Goal: Obtain resource: Download file/media

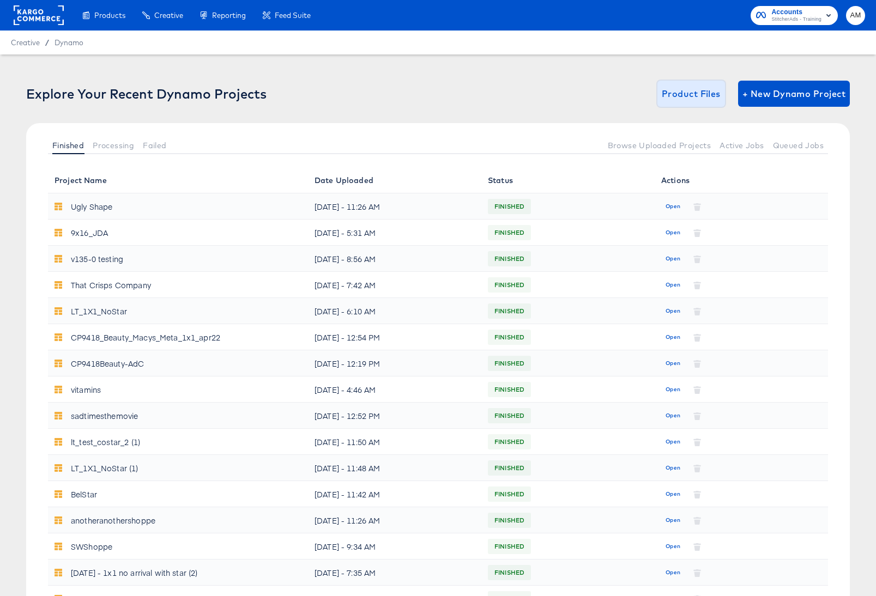
click at [682, 93] on span "Product Files" at bounding box center [691, 93] width 59 height 15
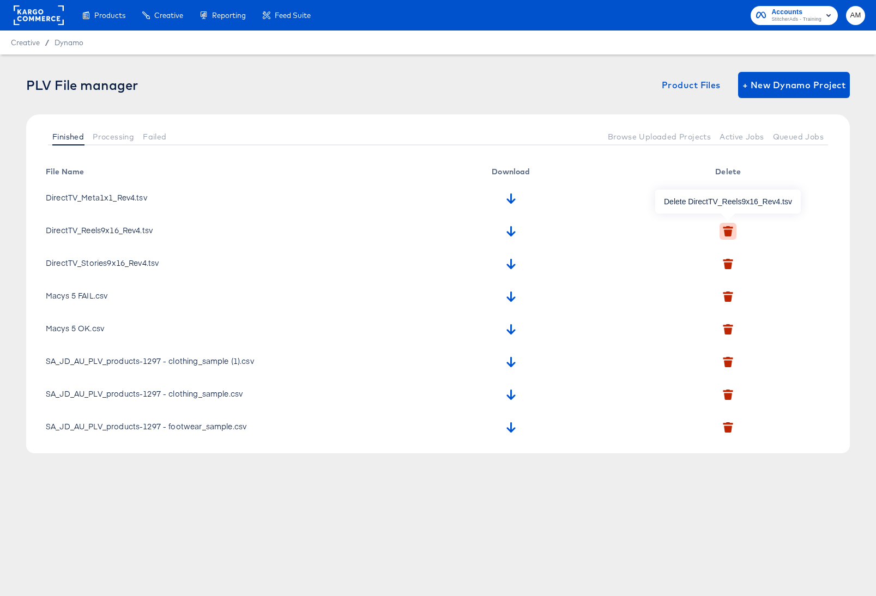
click at [729, 233] on icon "button" at bounding box center [728, 232] width 8 height 7
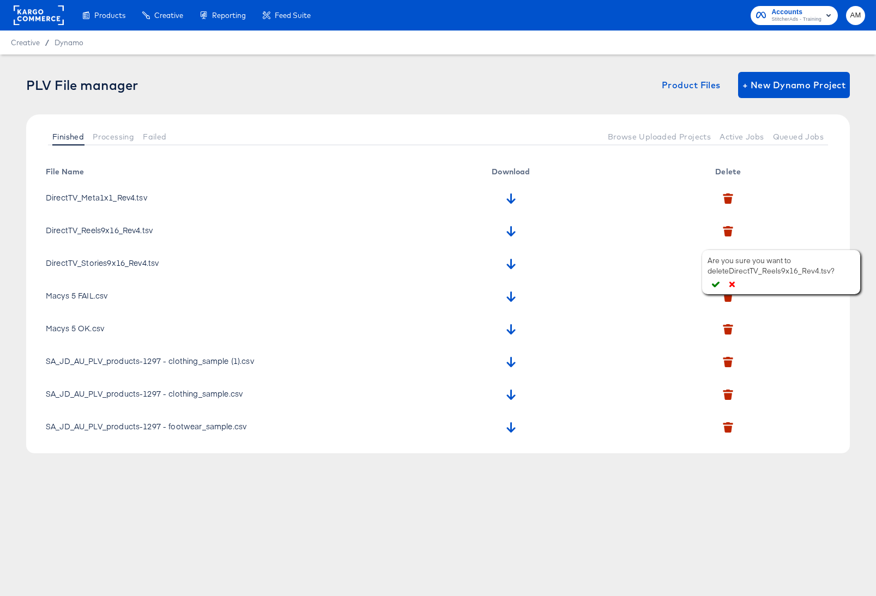
click at [716, 286] on icon "button" at bounding box center [716, 285] width 8 height 6
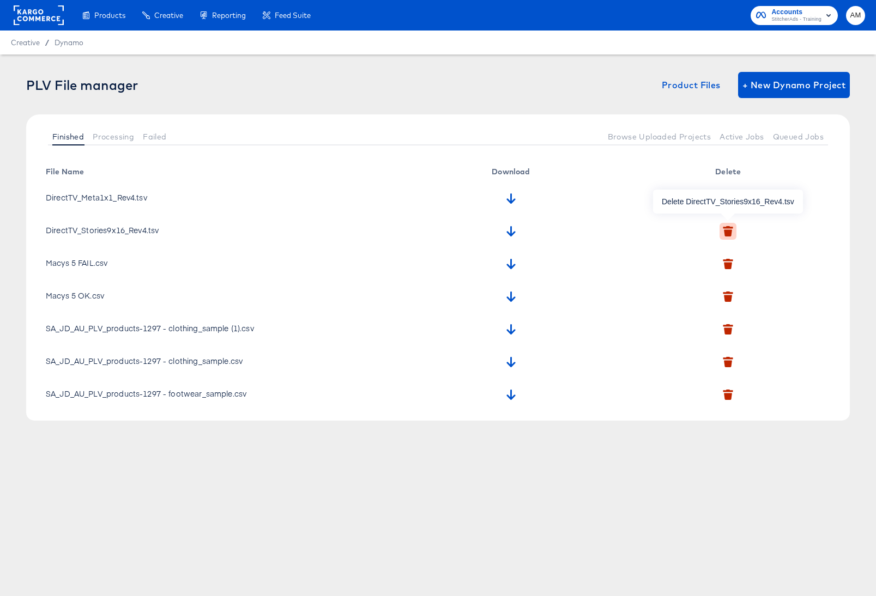
click at [727, 228] on icon "button" at bounding box center [728, 231] width 10 height 10
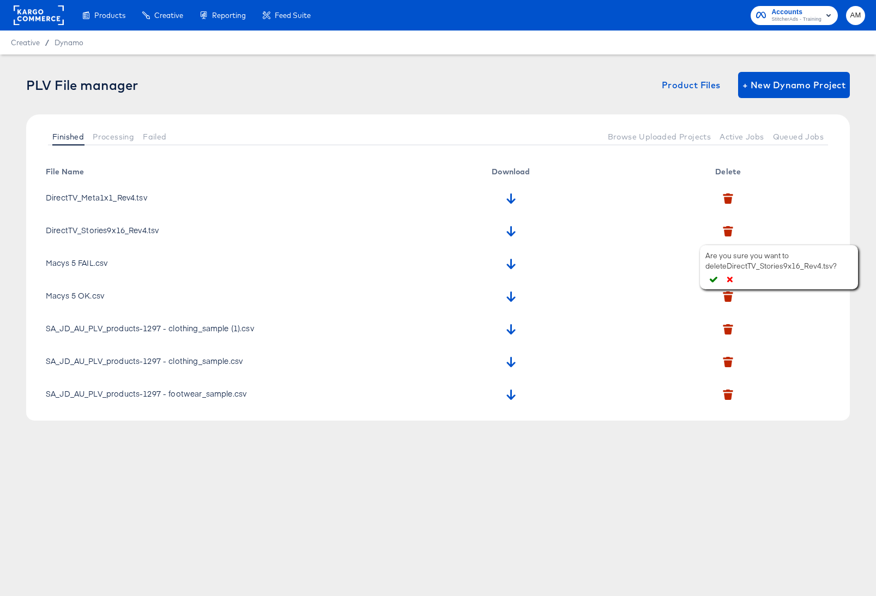
click at [716, 279] on icon "button" at bounding box center [714, 280] width 8 height 6
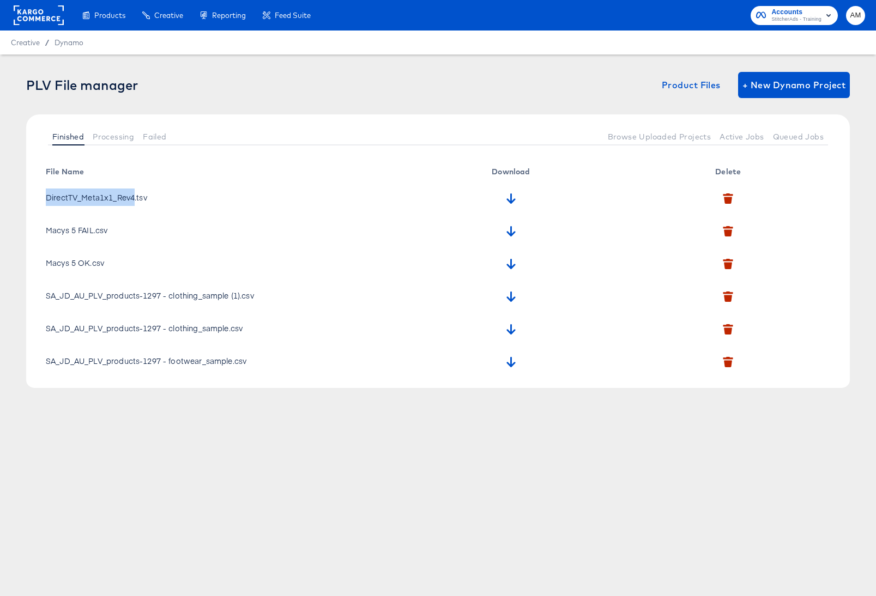
drag, startPoint x: 135, startPoint y: 198, endPoint x: 49, endPoint y: 199, distance: 86.7
click at [49, 199] on td "DirectTV_Meta1x1_Rev4.tsv" at bounding box center [220, 197] width 367 height 33
copy td "DirectTV_Meta1x1_Rev4"
click at [359, 189] on td "DirectTV_Meta1x1_Rev4.tsv" at bounding box center [220, 197] width 367 height 33
click at [56, 43] on span "Dynamo" at bounding box center [69, 42] width 29 height 9
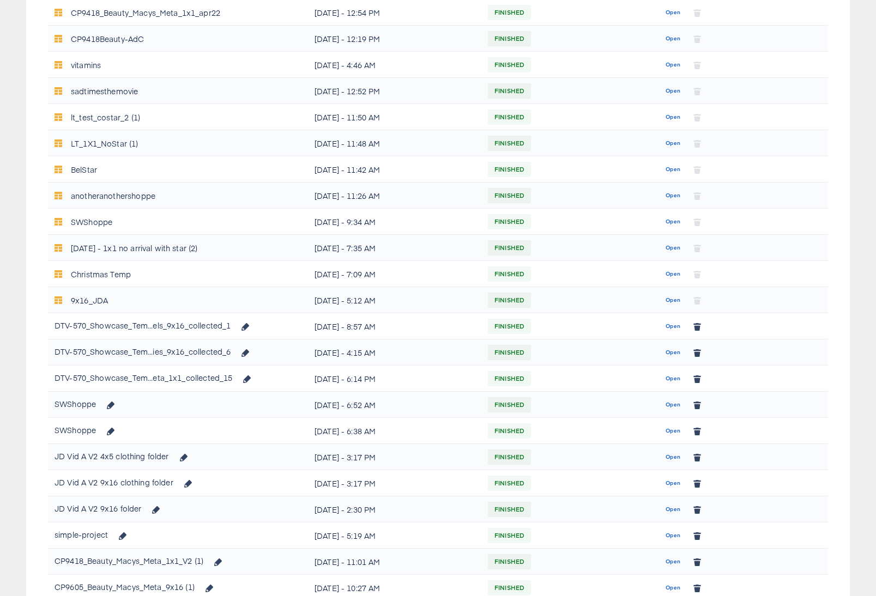
scroll to position [332, 0]
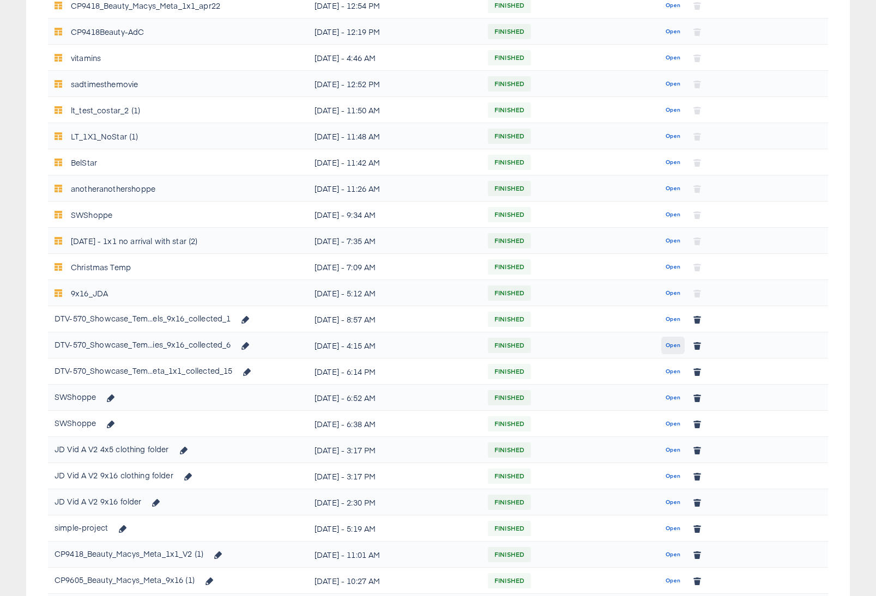
click at [668, 348] on span "Open" at bounding box center [672, 346] width 15 height 10
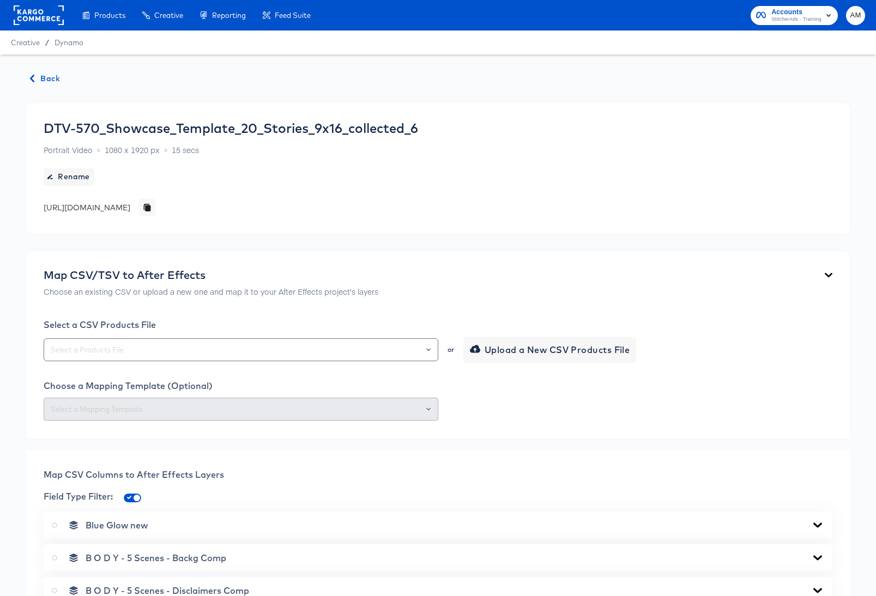
click at [507, 365] on div "Select a CSV Products File or Upload a New CSV Products File Choose a Mapping T…" at bounding box center [438, 369] width 789 height 101
click at [502, 349] on span "Upload a New CSV Products File" at bounding box center [551, 349] width 158 height 15
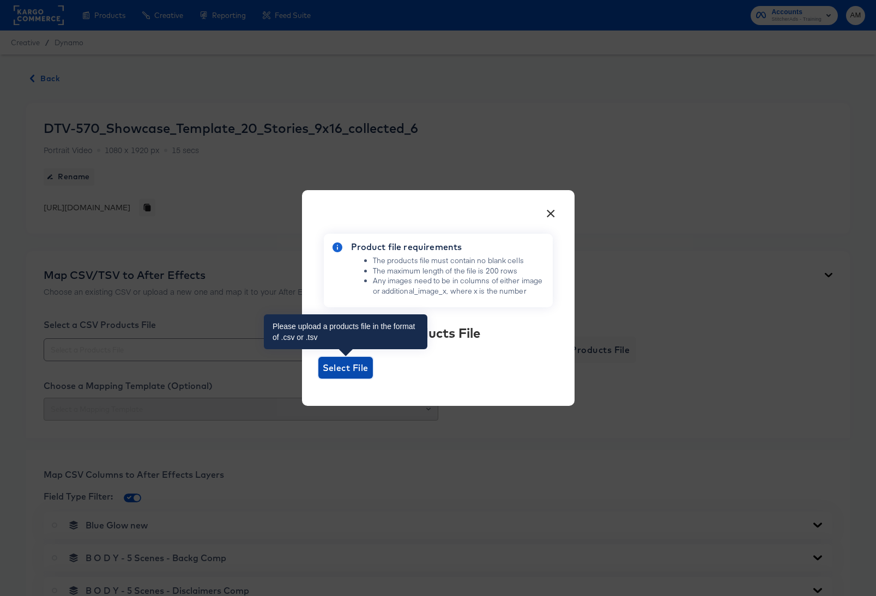
click at [343, 368] on span "Select File" at bounding box center [346, 367] width 46 height 15
click at [318, 379] on input "Select File" at bounding box center [318, 379] width 0 height 0
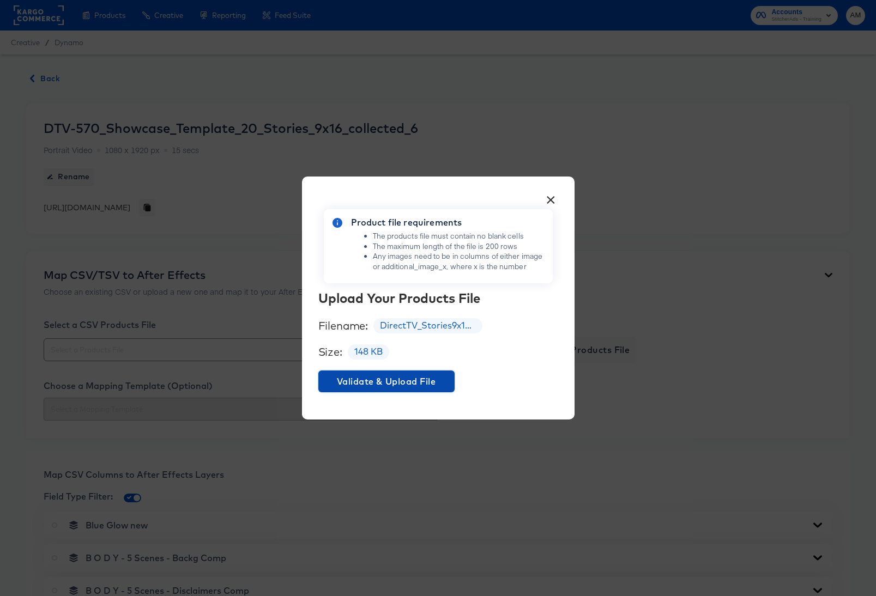
click at [409, 382] on span "Validate & Upload File" at bounding box center [387, 381] width 128 height 15
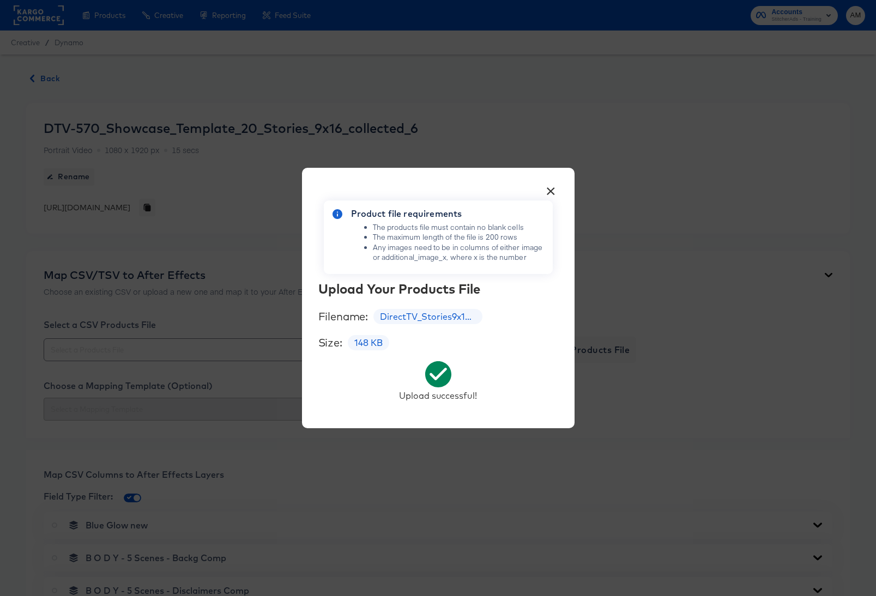
click at [552, 190] on button "×" at bounding box center [551, 189] width 20 height 20
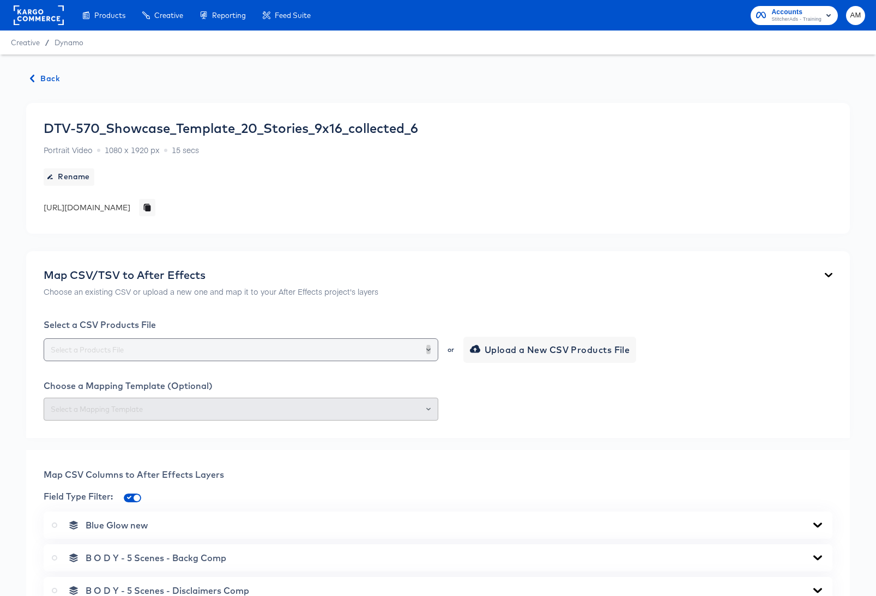
click at [428, 349] on icon "Open" at bounding box center [428, 350] width 4 height 4
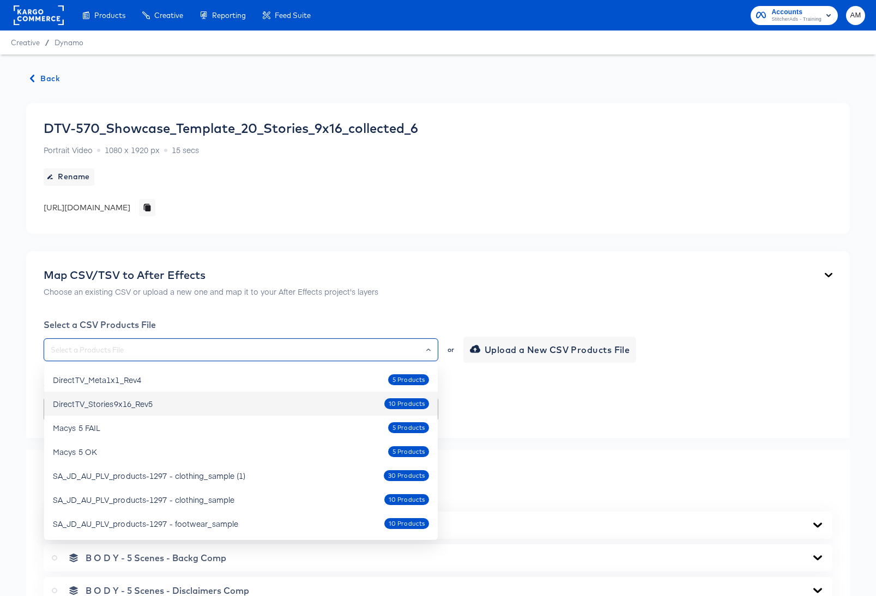
click at [183, 405] on div "DirectTV_Stories9x16_Rev5 10 Products" at bounding box center [241, 403] width 376 height 17
type input "DirectTV_Stories9x16_Rev5"
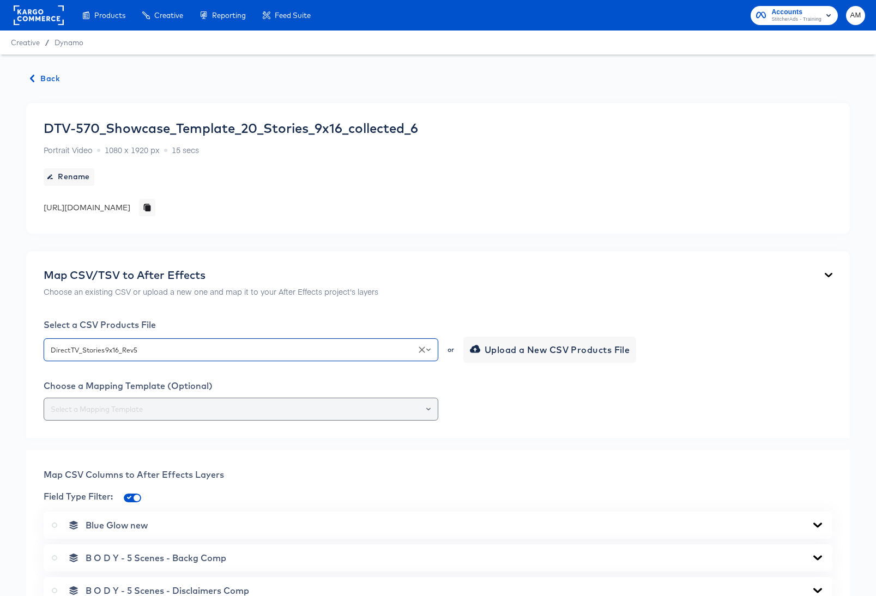
click at [173, 415] on input "text" at bounding box center [241, 409] width 385 height 13
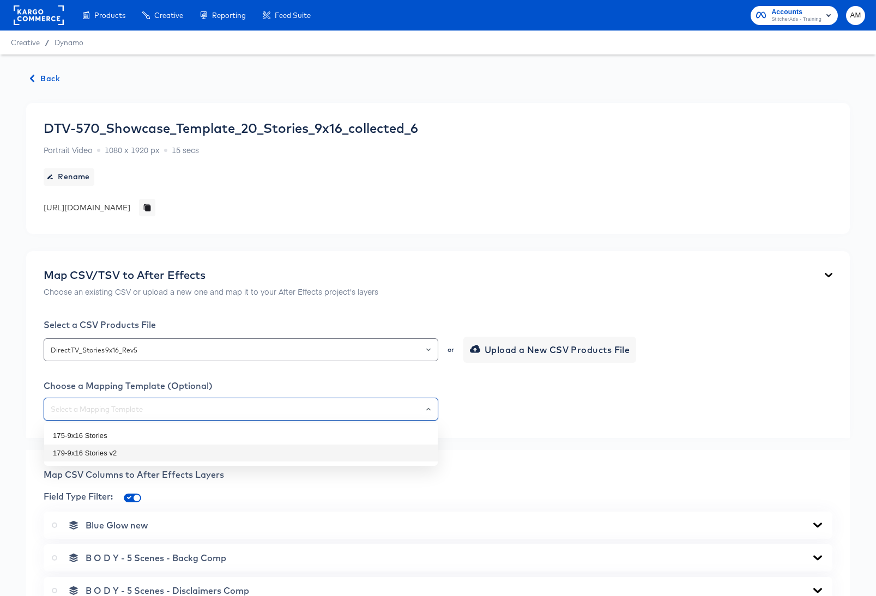
click at [110, 457] on li "179-9x16 Stories v2" at bounding box center [241, 453] width 394 height 17
type input "179-9x16 Stories v2"
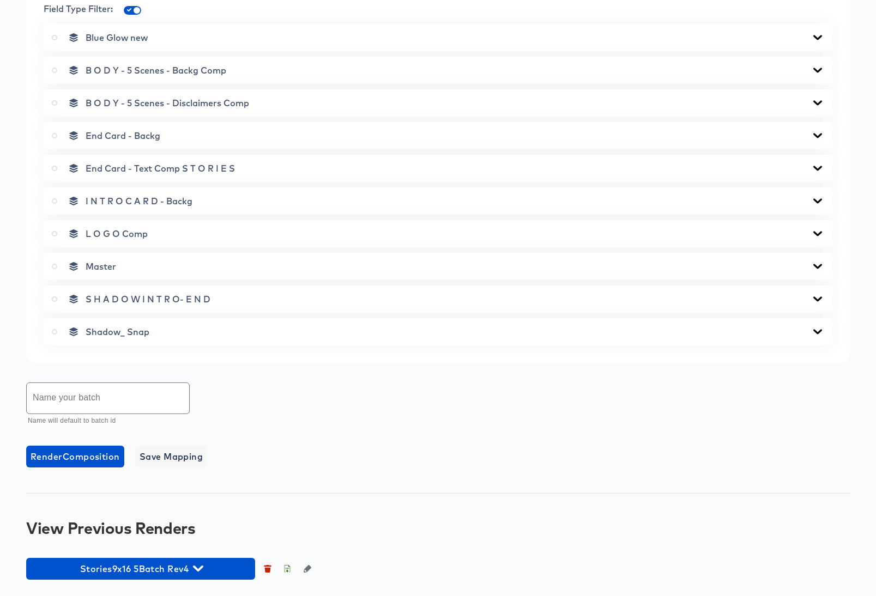
scroll to position [489, 0]
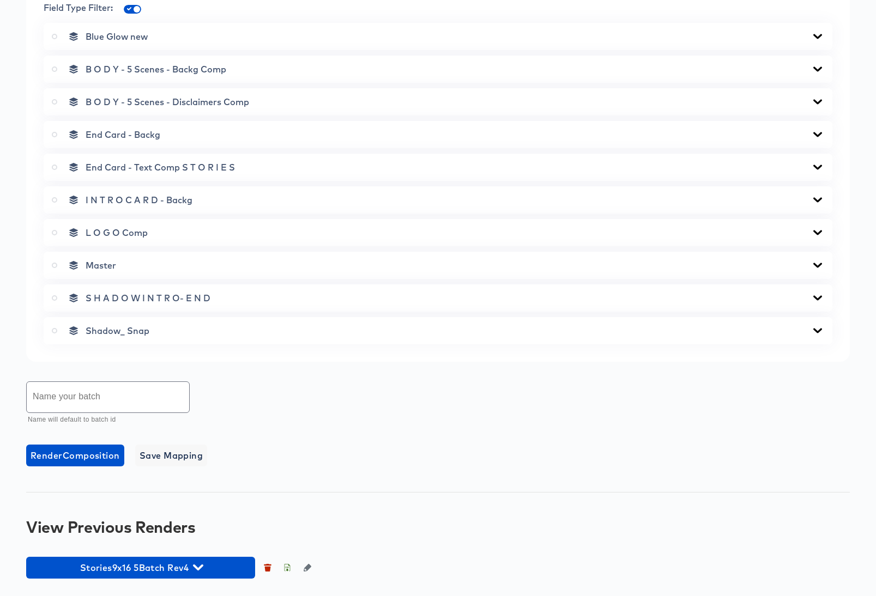
click at [78, 399] on input "text" at bounding box center [108, 397] width 162 height 31
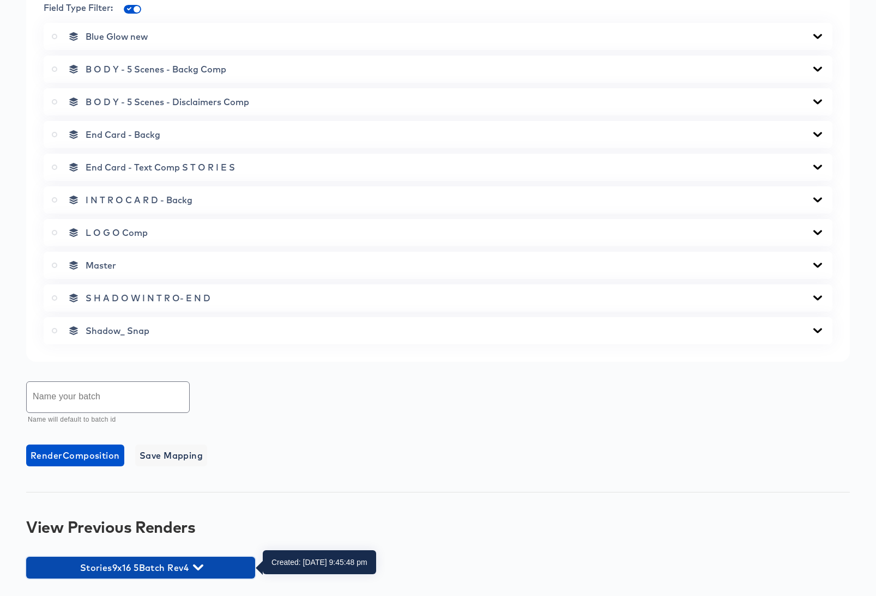
drag, startPoint x: 81, startPoint y: 568, endPoint x: 160, endPoint y: 570, distance: 79.0
click at [160, 570] on span "Stories9x16 5Batch Rev4" at bounding box center [141, 567] width 218 height 15
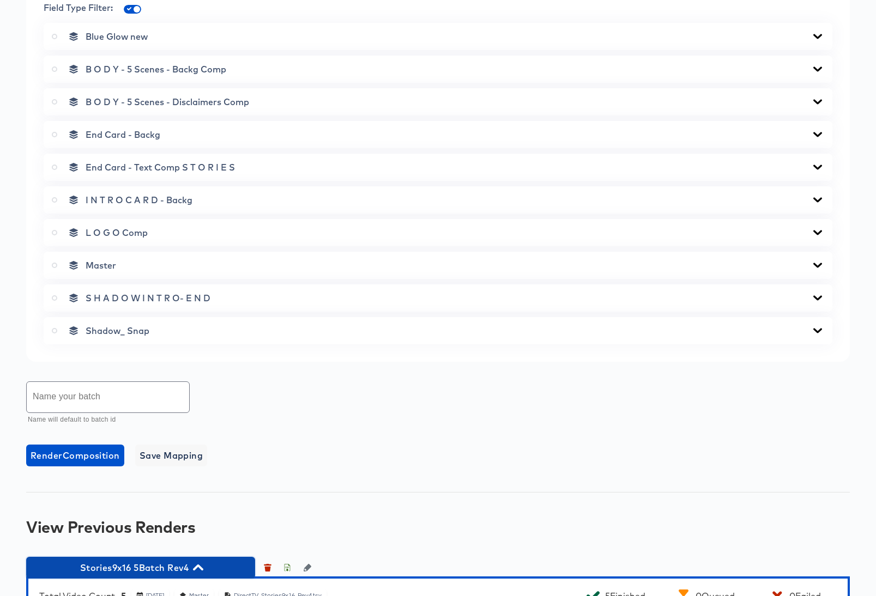
drag, startPoint x: 190, startPoint y: 568, endPoint x: 122, endPoint y: 566, distance: 68.7
click at [122, 566] on span "Stories9x16 5Batch Rev4" at bounding box center [141, 567] width 218 height 15
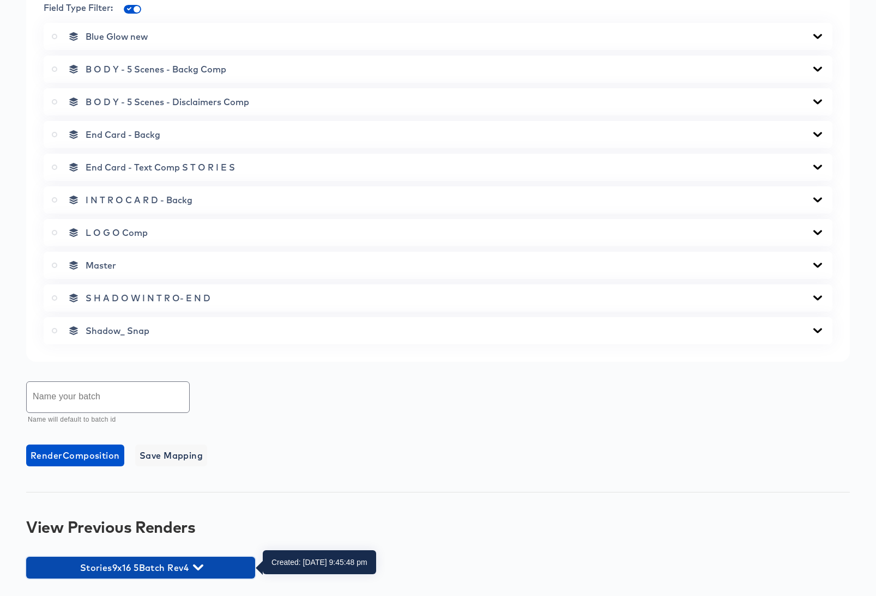
click at [137, 565] on span "Stories9x16 5Batch Rev4" at bounding box center [141, 567] width 218 height 15
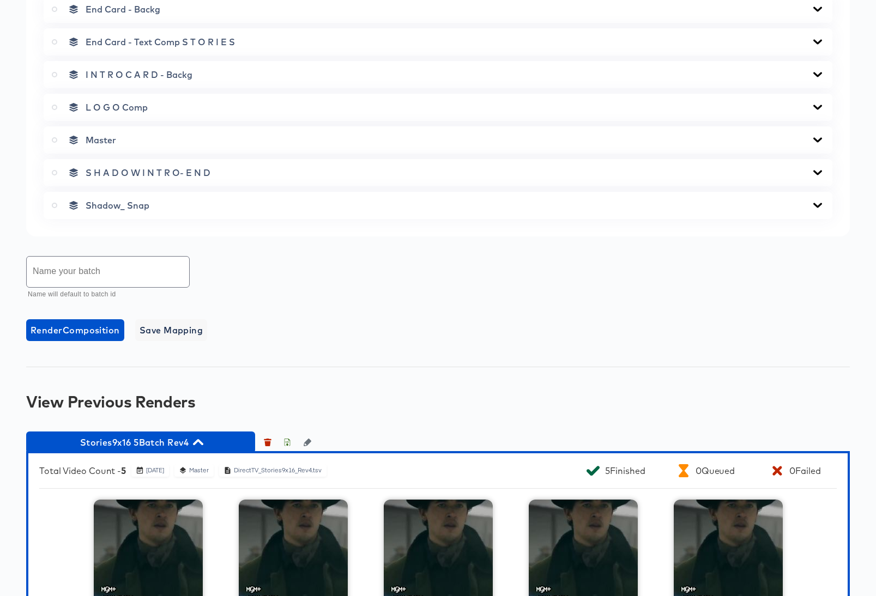
scroll to position [701, 0]
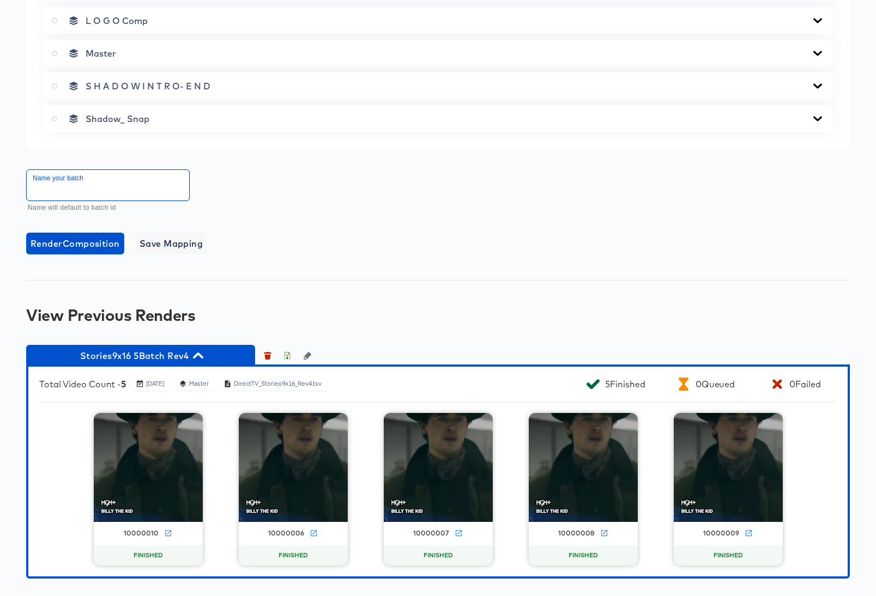
click at [89, 180] on input "text" at bounding box center [108, 185] width 162 height 31
type input "Stories9x16 5 Batch Rev5"
click at [98, 244] on span "Render Composition" at bounding box center [75, 243] width 89 height 15
click at [53, 53] on icon at bounding box center [54, 53] width 5 height 5
click at [0, 0] on input "radio" at bounding box center [0, 0] width 0 height 0
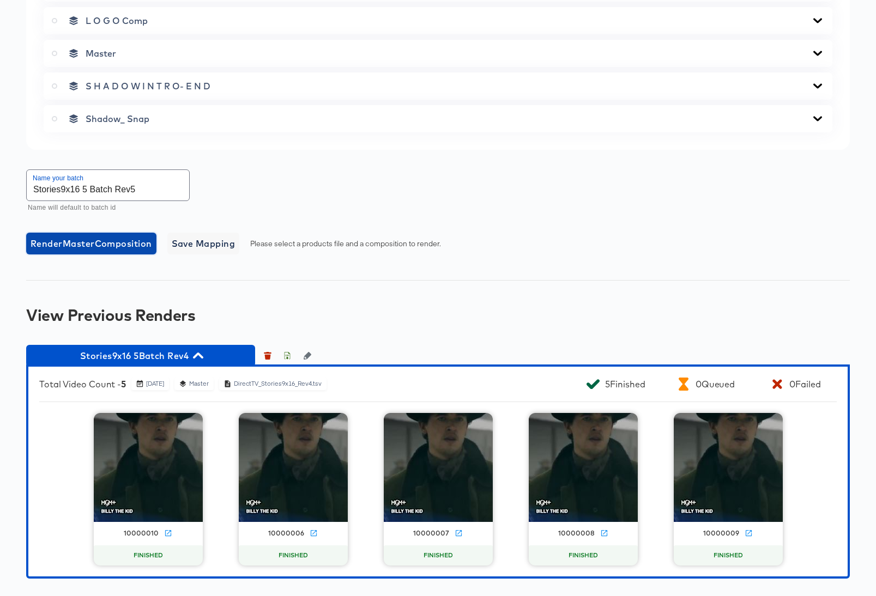
click at [90, 245] on span "Render Master Composition" at bounding box center [92, 243] width 122 height 15
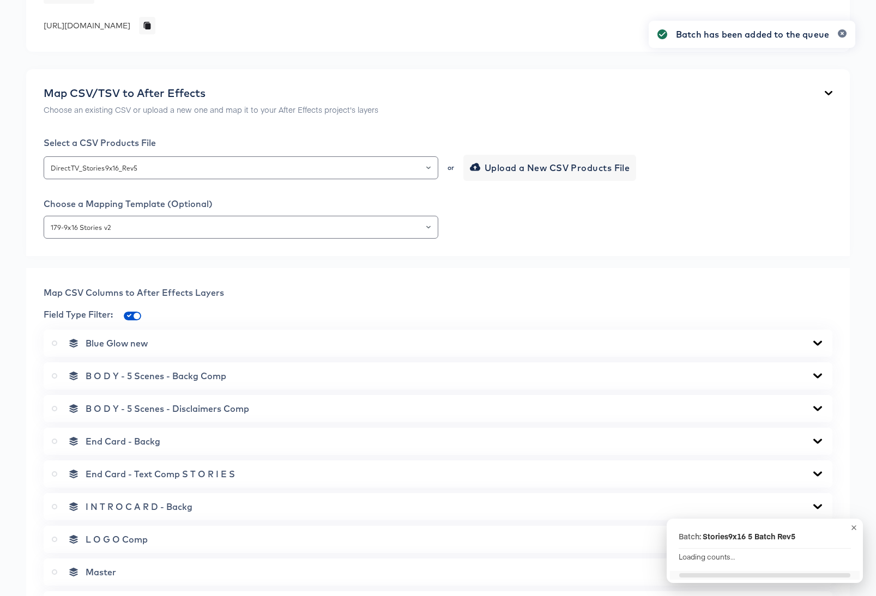
scroll to position [0, 0]
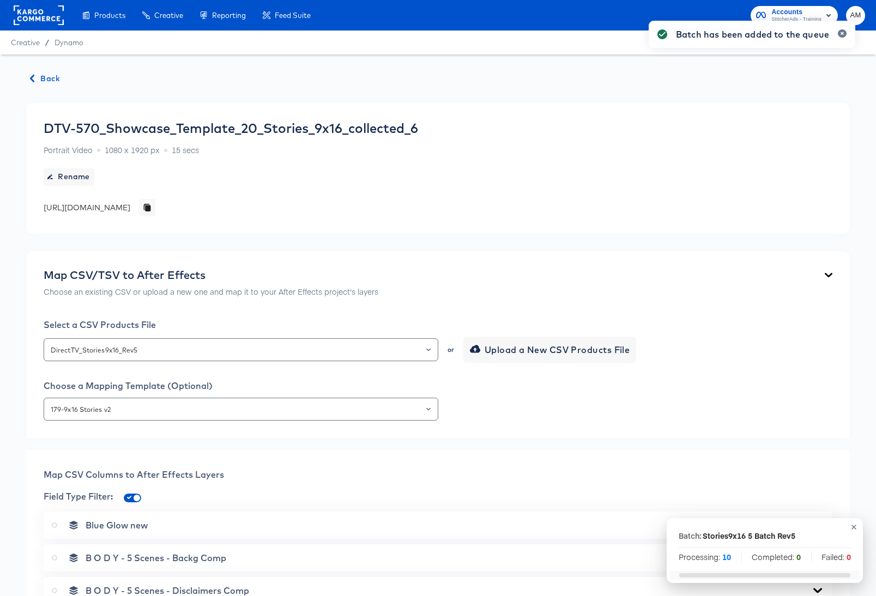
click at [41, 77] on span "Back" at bounding box center [45, 79] width 29 height 14
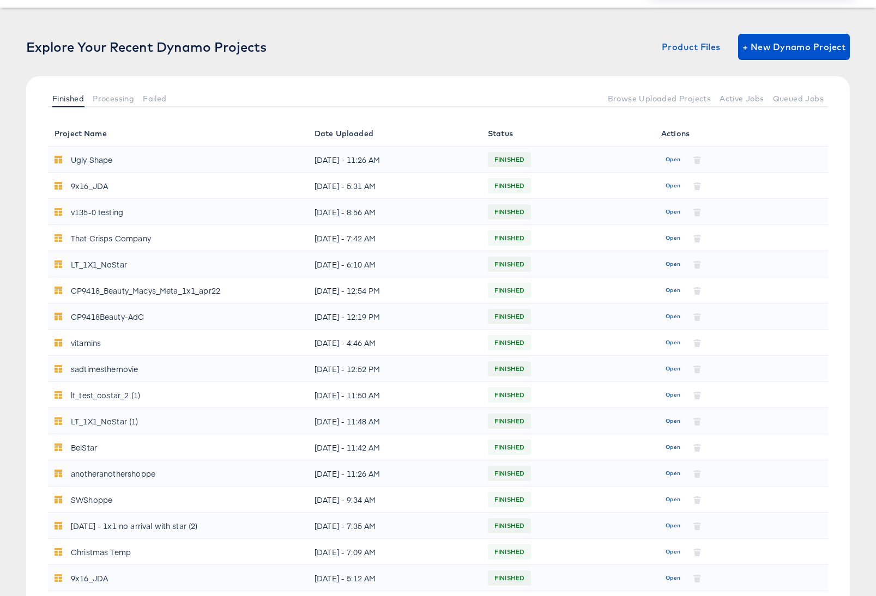
scroll to position [359, 0]
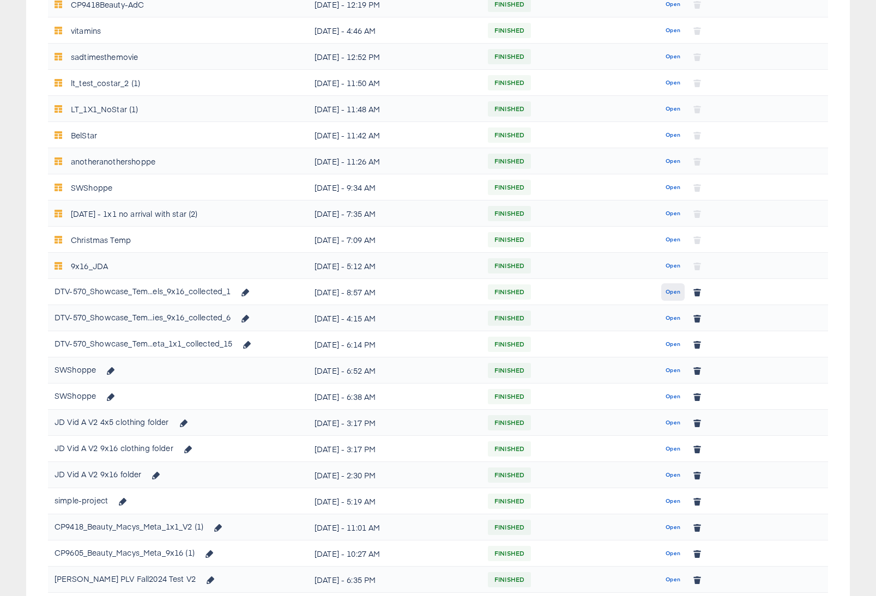
click at [671, 291] on span "Open" at bounding box center [672, 292] width 15 height 10
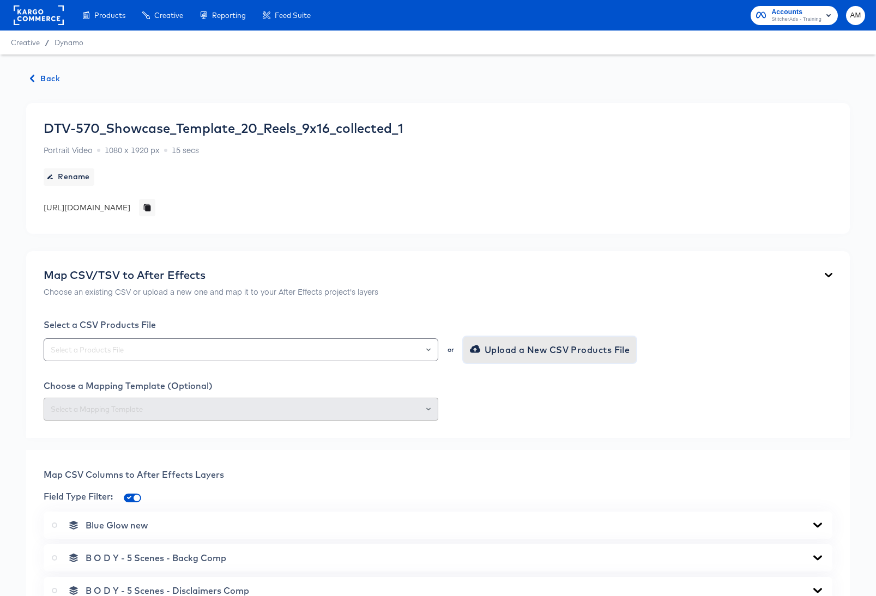
click at [487, 359] on button "Upload a New CSV Products File" at bounding box center [549, 350] width 173 height 26
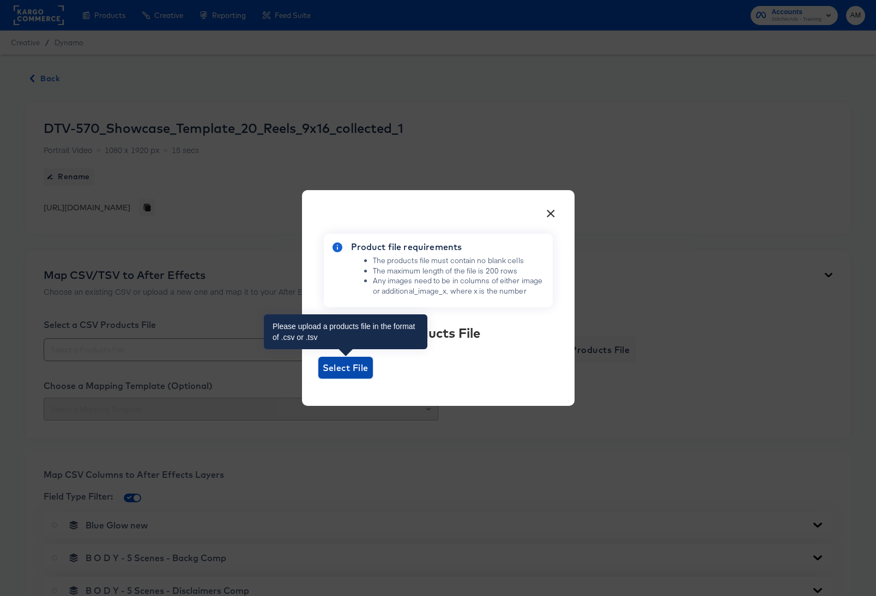
click at [349, 368] on span "Select File" at bounding box center [346, 367] width 46 height 15
click at [318, 379] on input "Select File" at bounding box center [318, 379] width 0 height 0
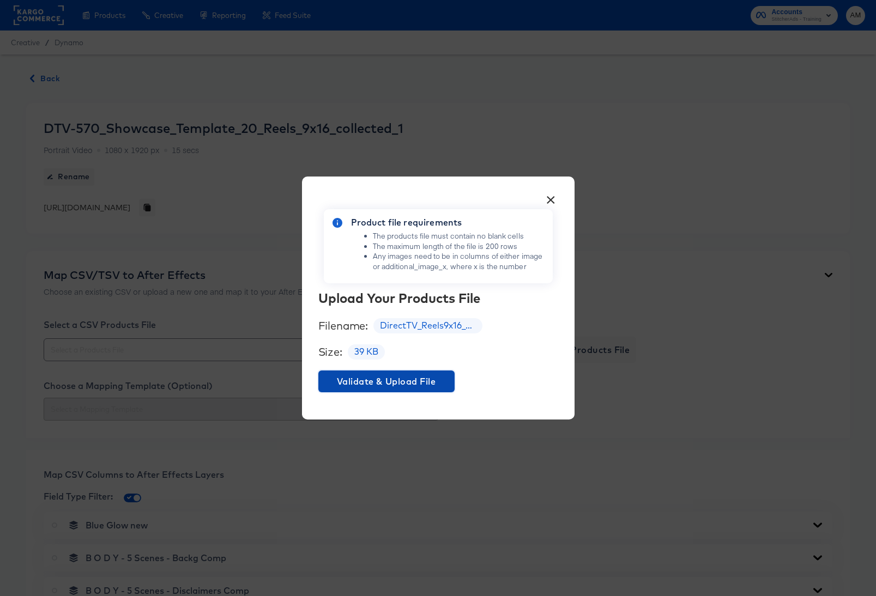
click at [383, 381] on span "Validate & Upload File" at bounding box center [387, 381] width 128 height 15
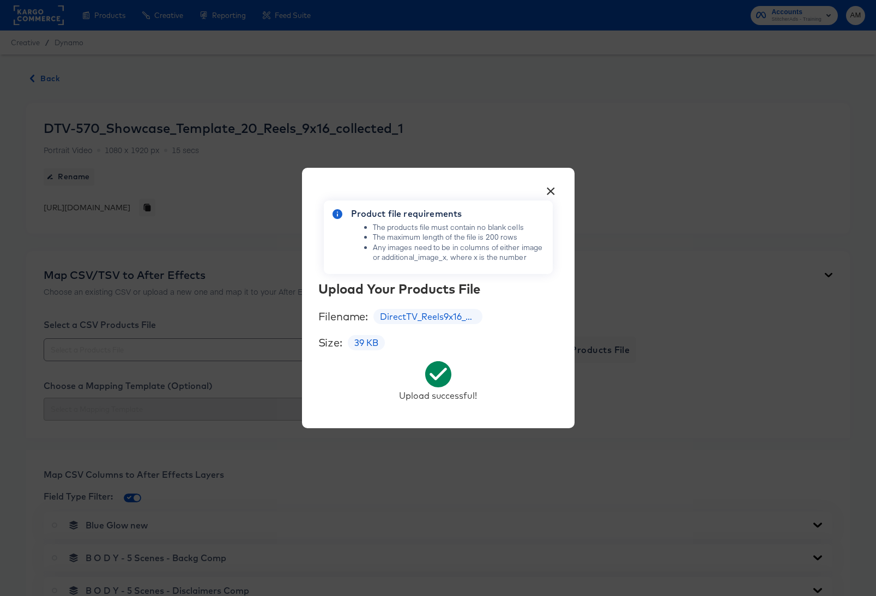
click at [551, 188] on button "×" at bounding box center [551, 189] width 20 height 20
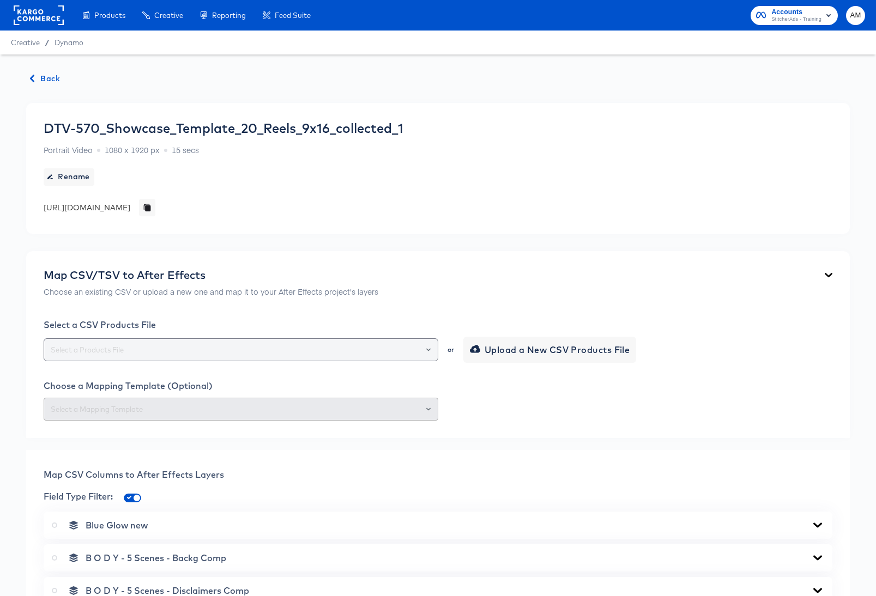
click at [290, 352] on input "text" at bounding box center [241, 350] width 385 height 13
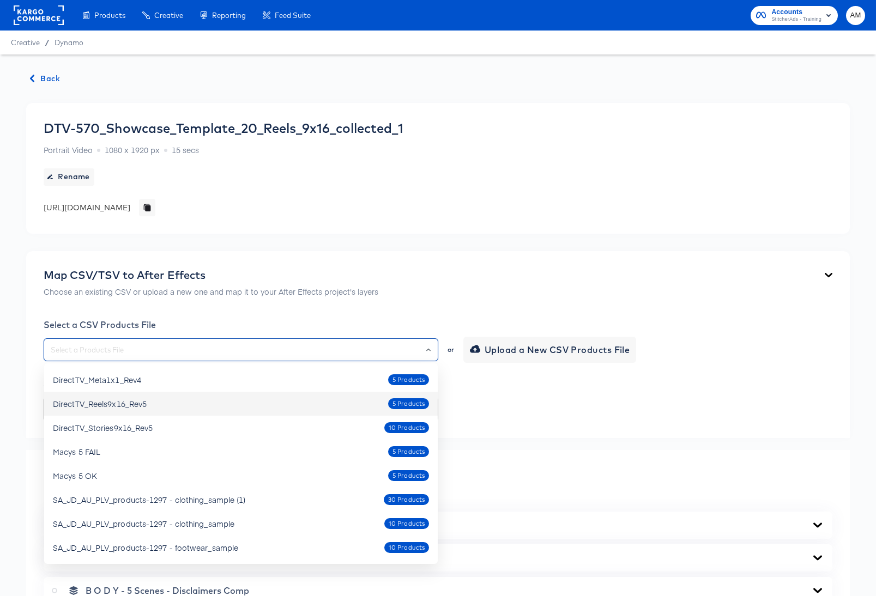
click at [189, 403] on div "DirectTV_Reels9x16_Rev5 5 Products" at bounding box center [241, 403] width 376 height 17
type input "DirectTV_Reels9x16_Rev5"
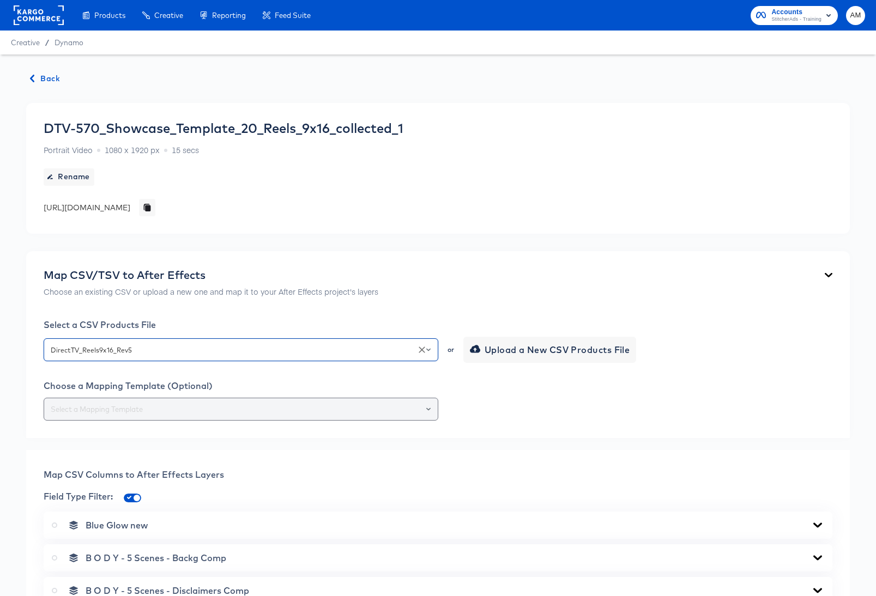
click at [165, 414] on input "text" at bounding box center [241, 409] width 385 height 13
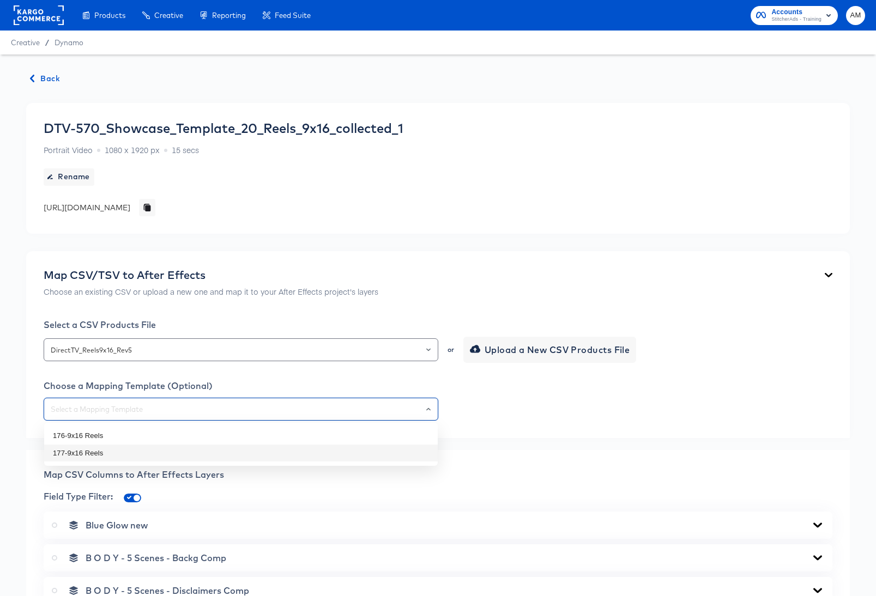
click at [119, 452] on li "177-9x16 Reels" at bounding box center [241, 453] width 394 height 17
type input "177-9x16 Reels"
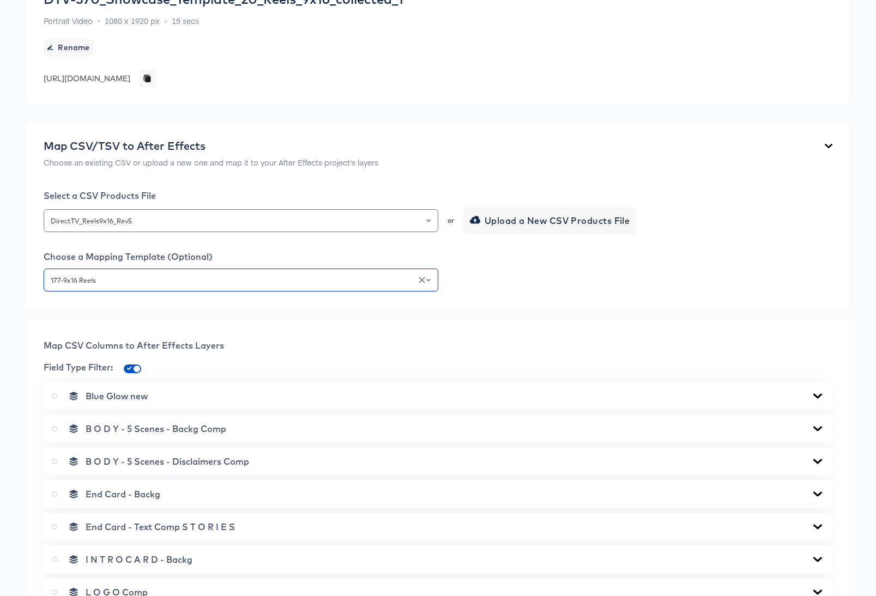
scroll to position [489, 0]
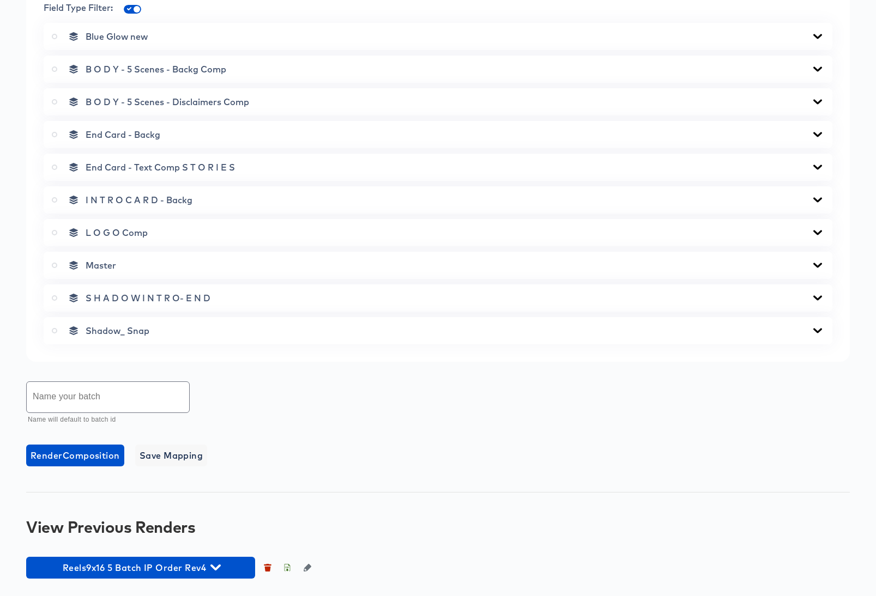
click at [53, 265] on icon at bounding box center [54, 265] width 5 height 5
click at [0, 0] on input "radio" at bounding box center [0, 0] width 0 height 0
click at [68, 402] on input "text" at bounding box center [108, 397] width 162 height 31
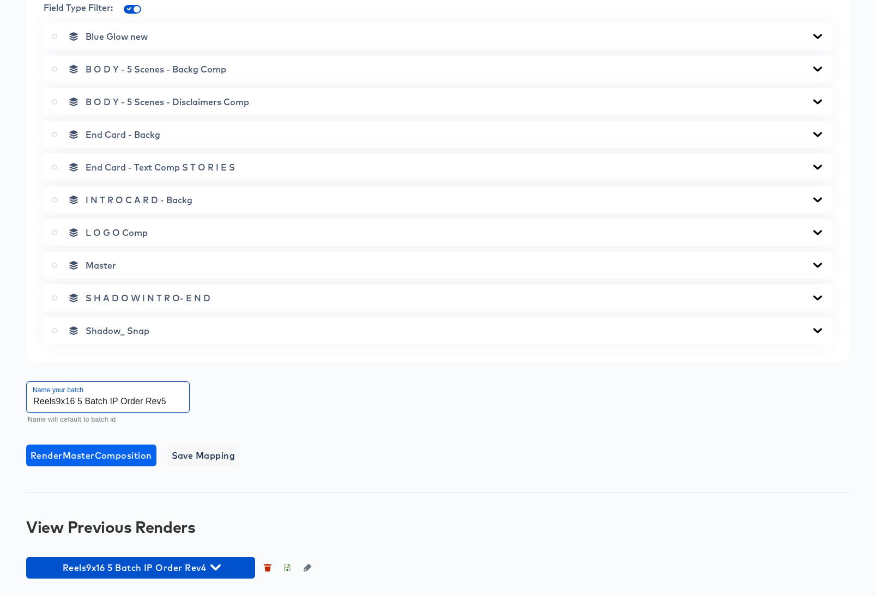
type input "Reels9x16 5 Batch IP Order Rev5"
click at [106, 453] on span "Render Master Composition" at bounding box center [92, 455] width 122 height 15
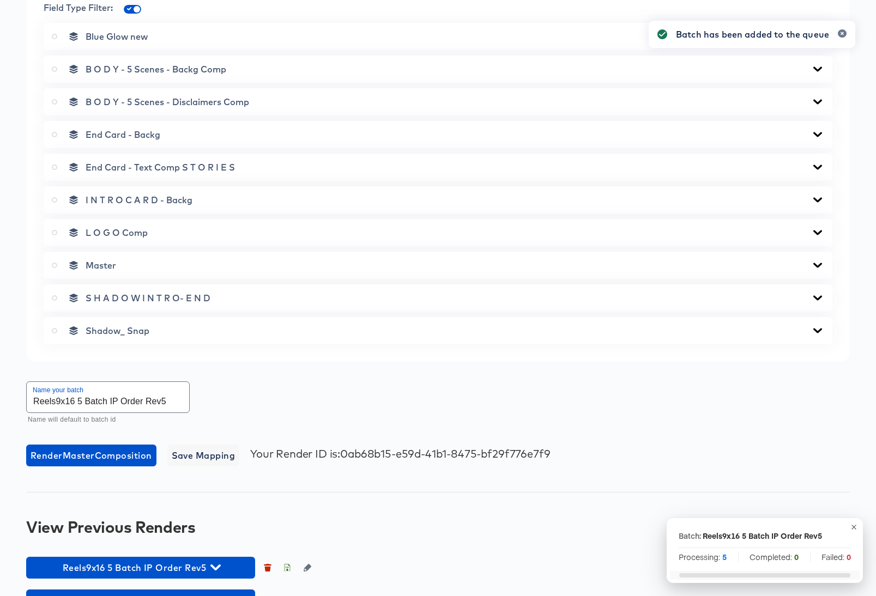
scroll to position [522, 0]
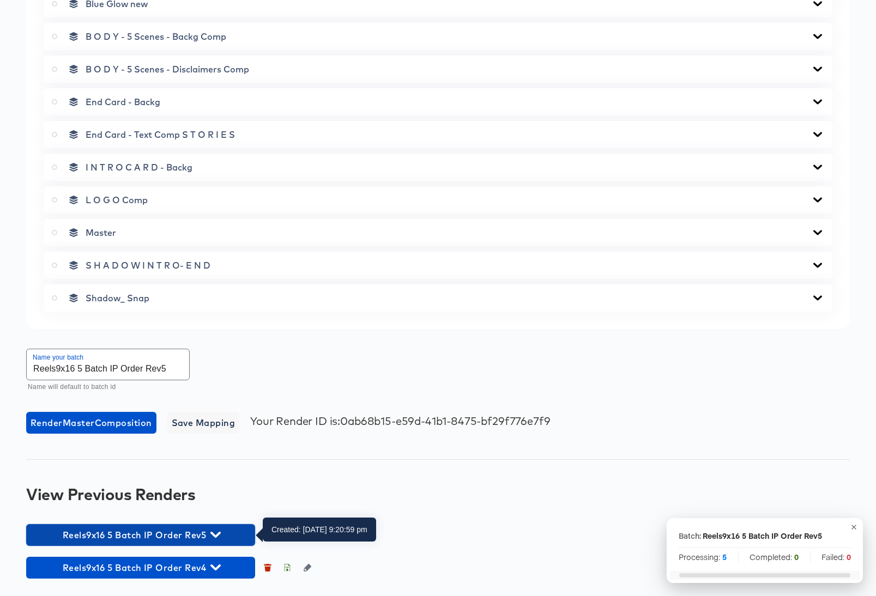
click at [215, 533] on icon "button" at bounding box center [215, 535] width 10 height 10
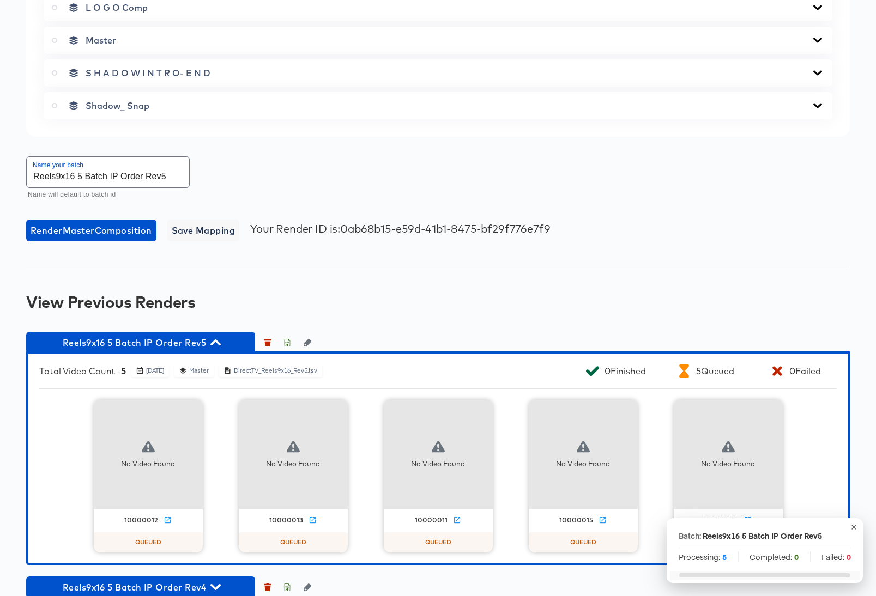
scroll to position [734, 0]
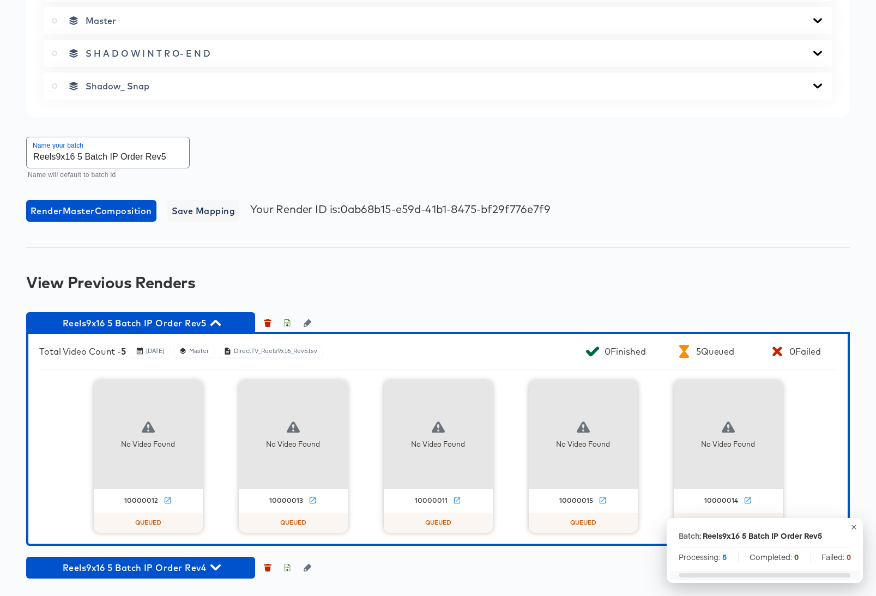
click at [378, 282] on div "View Previous Renders" at bounding box center [438, 282] width 824 height 17
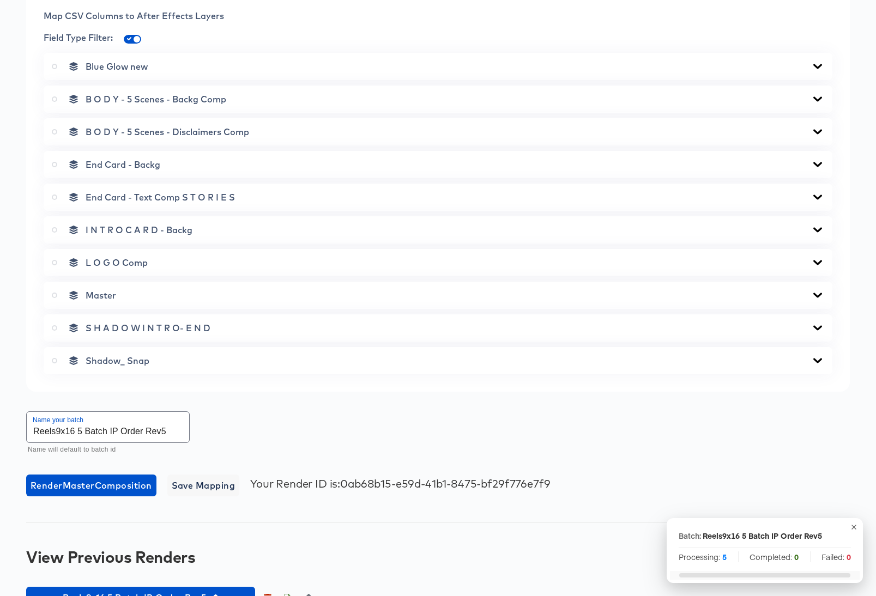
scroll to position [0, 0]
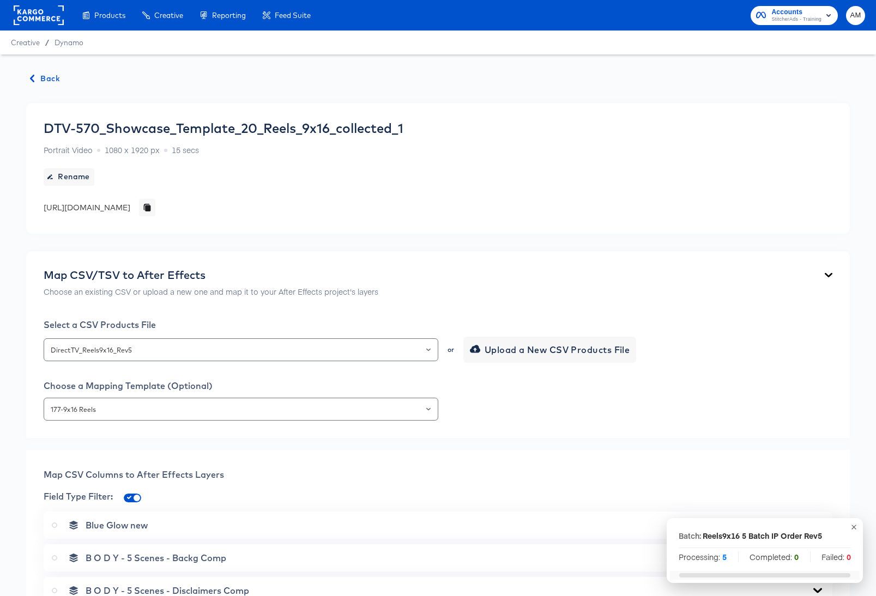
click at [47, 77] on span "Back" at bounding box center [45, 79] width 29 height 14
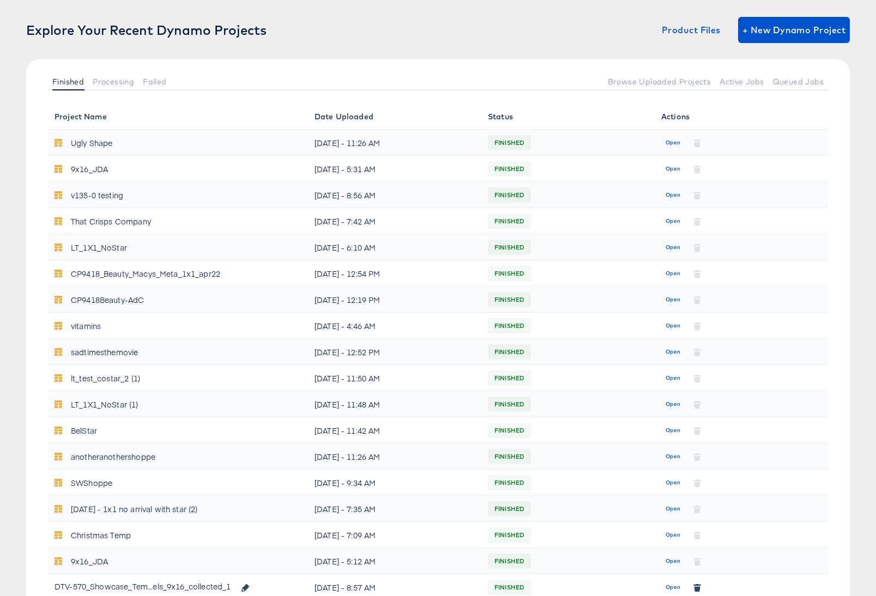
scroll to position [203, 0]
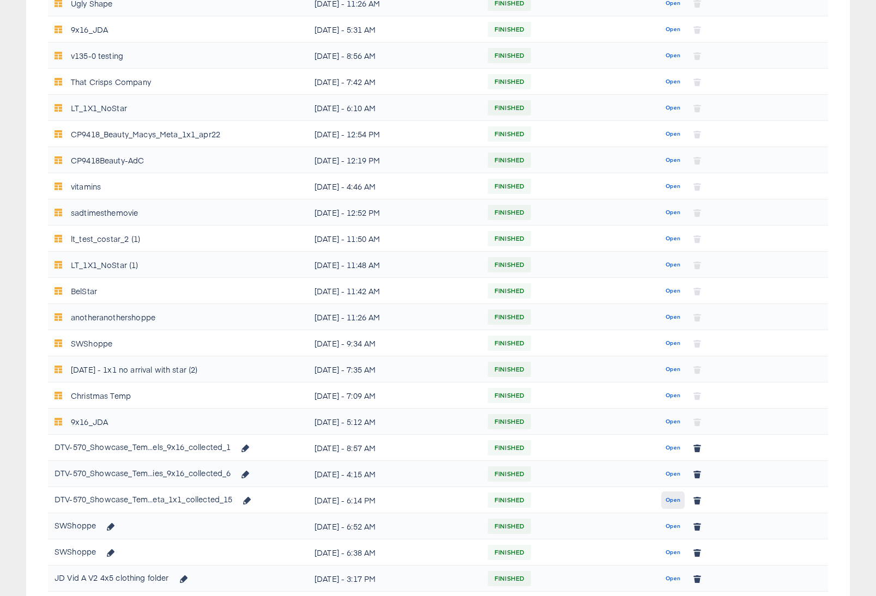
click at [670, 500] on span "Open" at bounding box center [672, 500] width 15 height 10
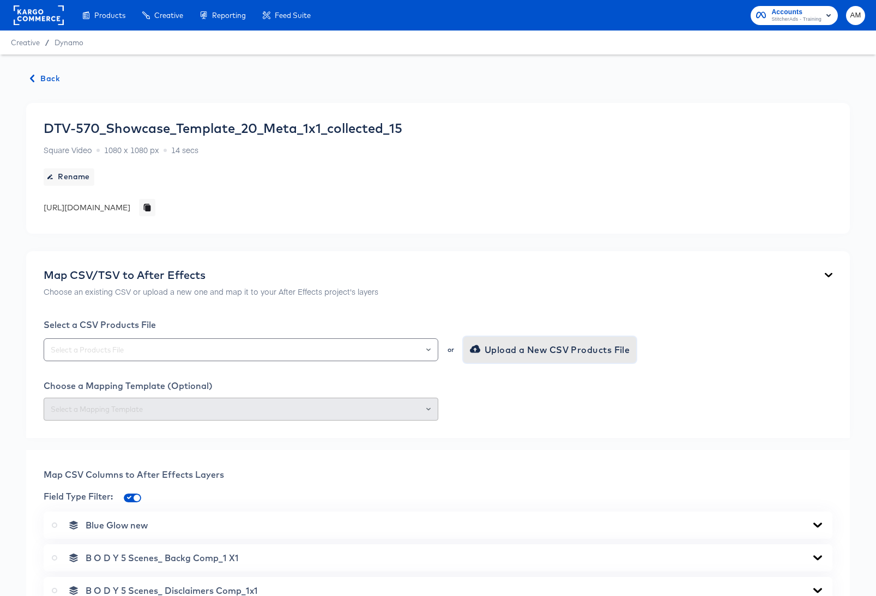
click at [499, 351] on span "Upload a New CSV Products File" at bounding box center [551, 349] width 158 height 15
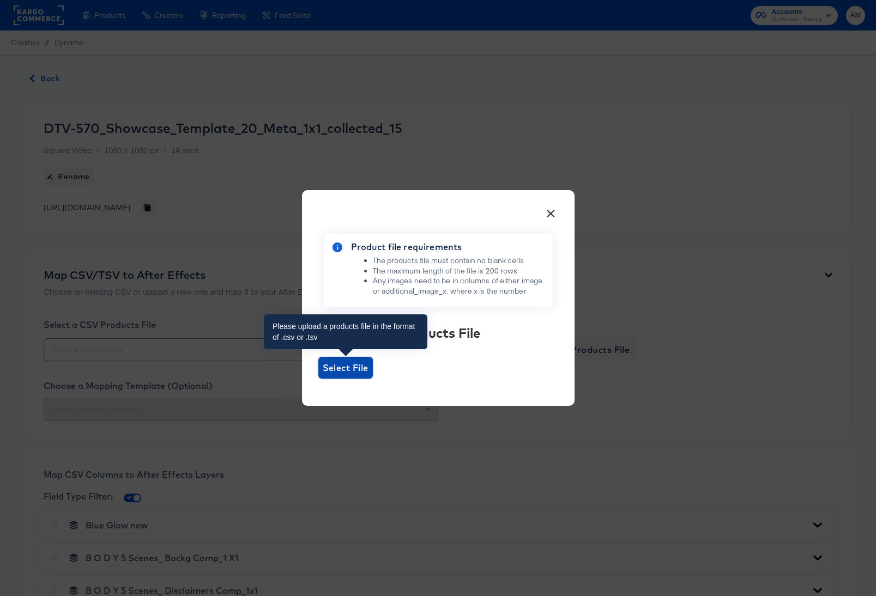
click at [346, 374] on span "Select File" at bounding box center [346, 367] width 46 height 15
click at [318, 379] on input "Select File" at bounding box center [318, 379] width 0 height 0
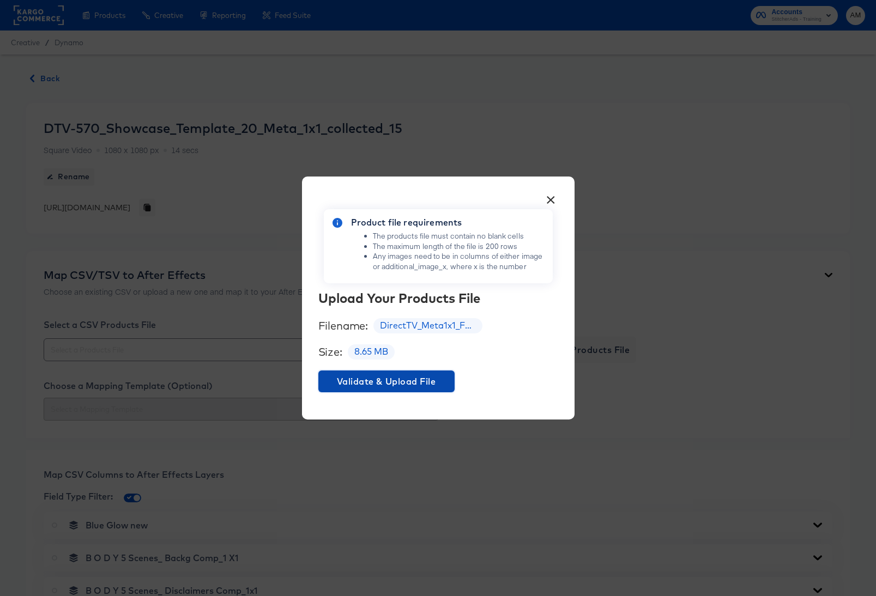
click at [376, 388] on span "Validate & Upload File" at bounding box center [387, 381] width 128 height 15
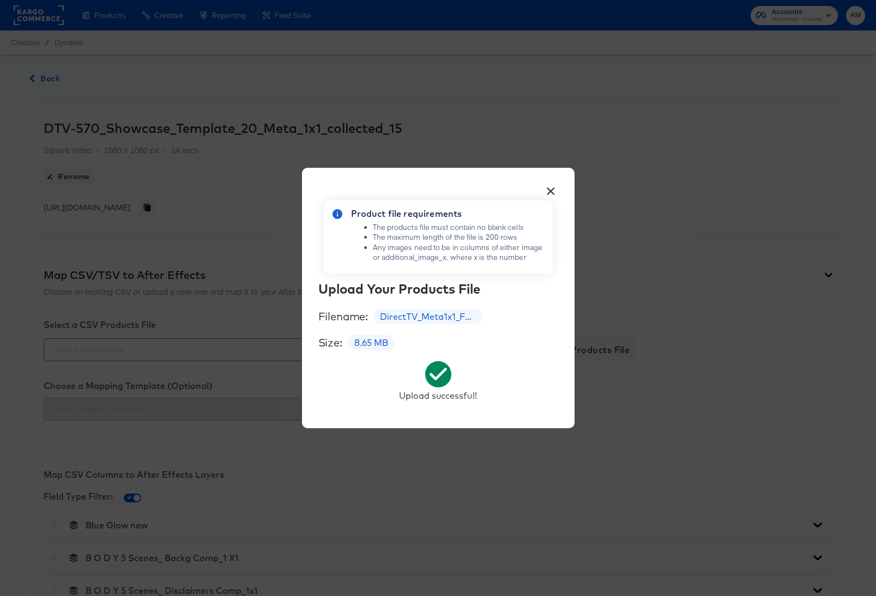
click at [550, 189] on button "×" at bounding box center [551, 189] width 20 height 20
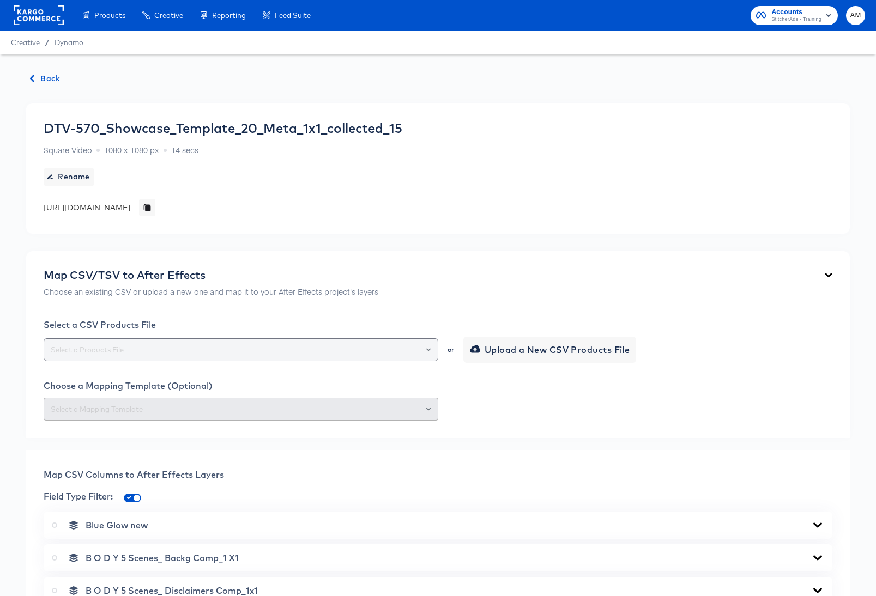
click at [429, 350] on icon "Open" at bounding box center [428, 350] width 4 height 4
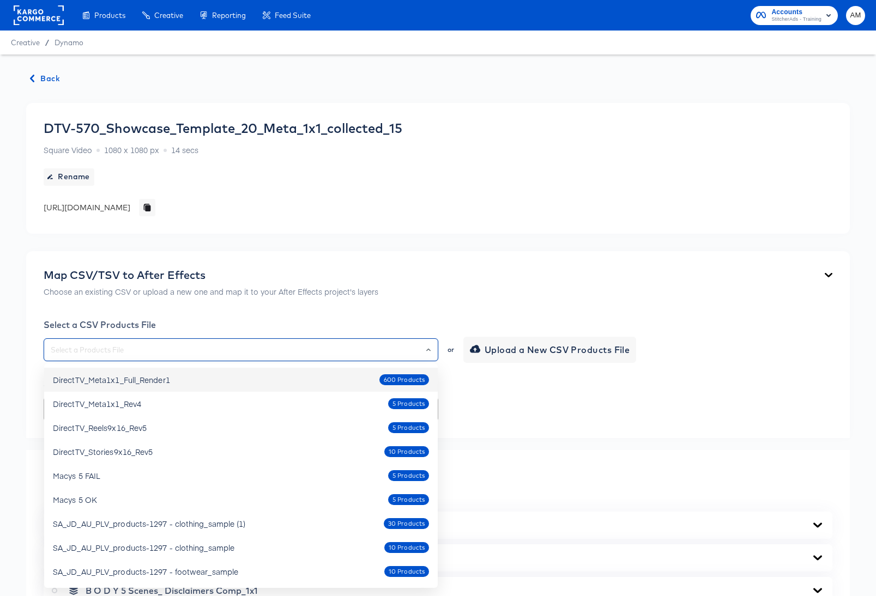
click at [176, 375] on div "DirectTV_Meta1x1_Full_Render1 600 Products" at bounding box center [241, 379] width 376 height 17
type input "DirectTV_Meta1x1_Full_Render1"
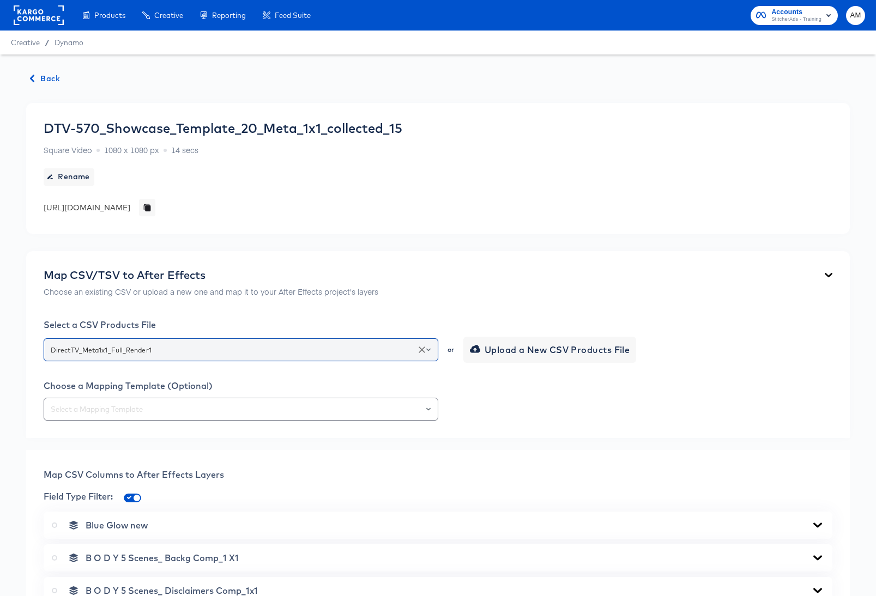
click at [429, 350] on icon "Open" at bounding box center [428, 350] width 4 height 4
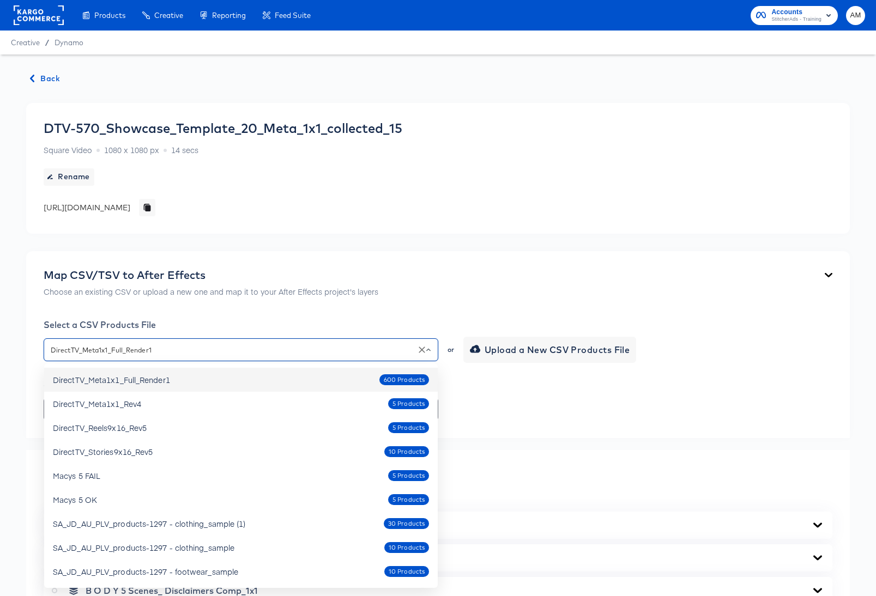
click at [532, 419] on div at bounding box center [438, 409] width 789 height 23
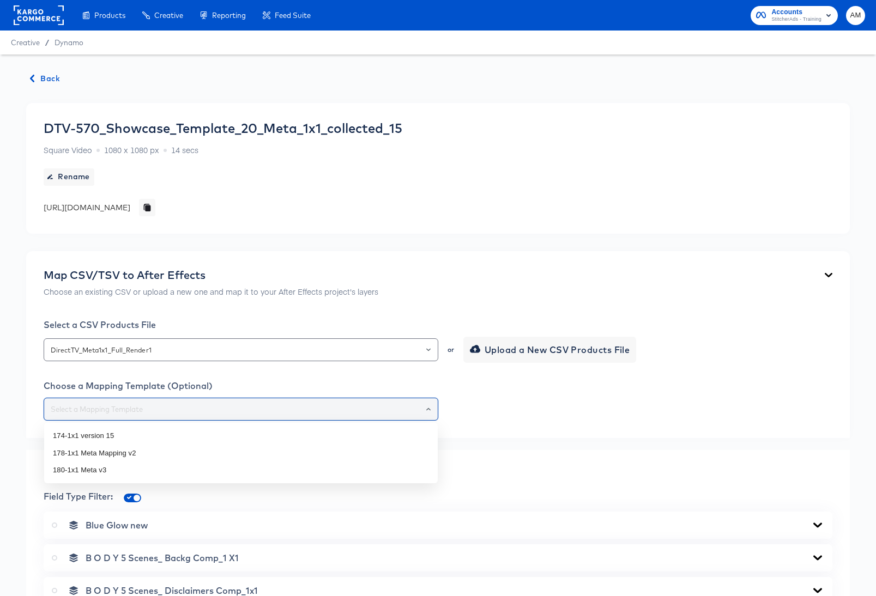
click at [327, 412] on input "text" at bounding box center [241, 409] width 385 height 13
click at [147, 465] on li "180-1x1 Meta v3" at bounding box center [241, 470] width 394 height 17
type input "180-1x1 Meta v3"
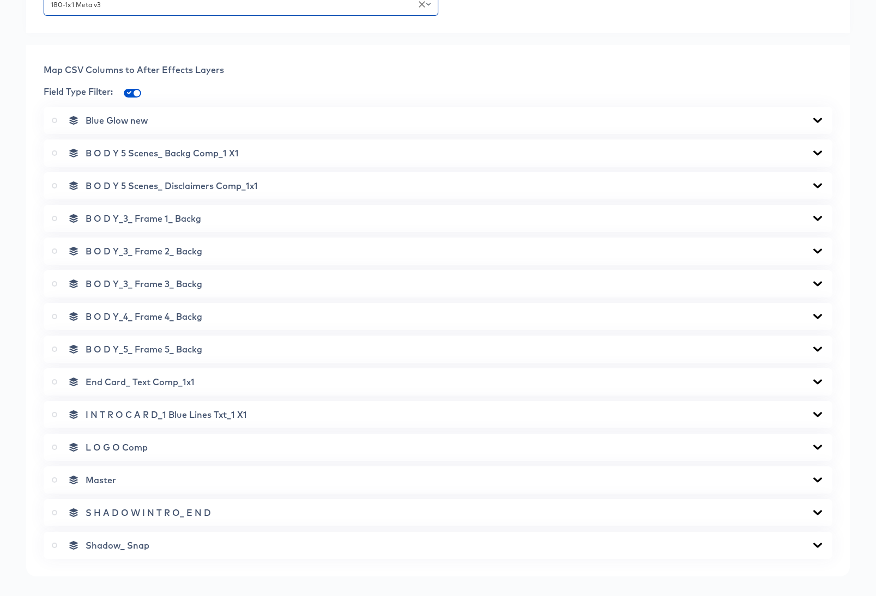
scroll to position [620, 0]
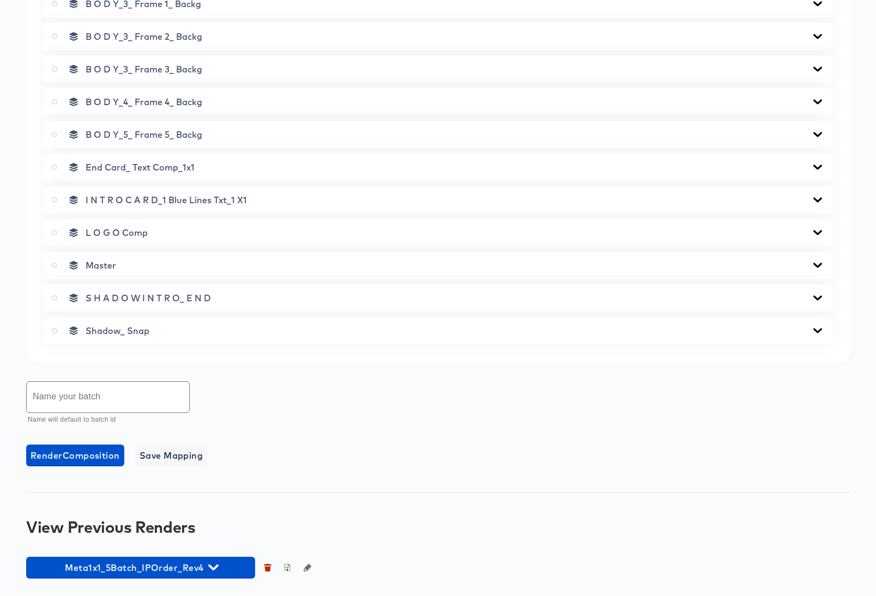
click at [124, 400] on input "text" at bounding box center [108, 397] width 162 height 31
type input "Meta 1x1 Full Batch Render1"
click at [817, 265] on icon at bounding box center [817, 265] width 9 height 5
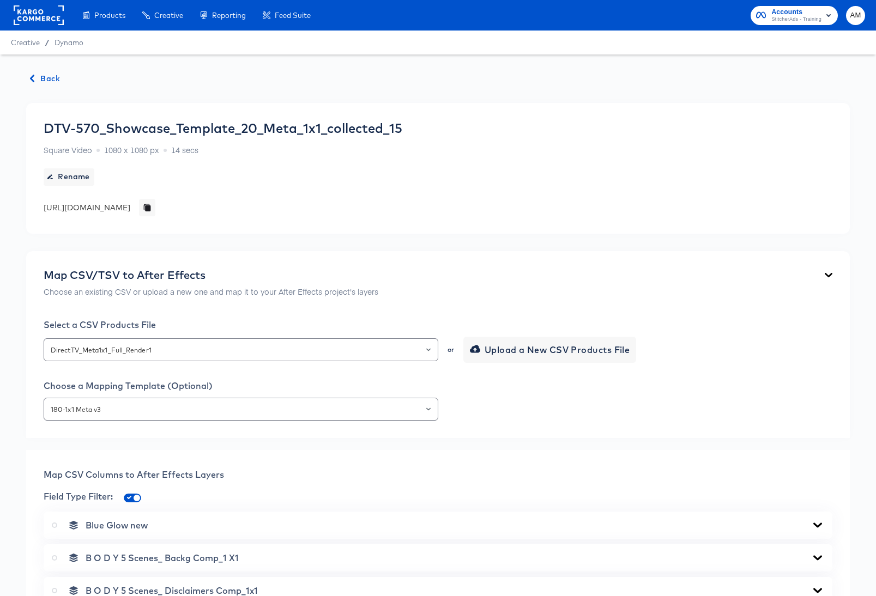
scroll to position [331, 0]
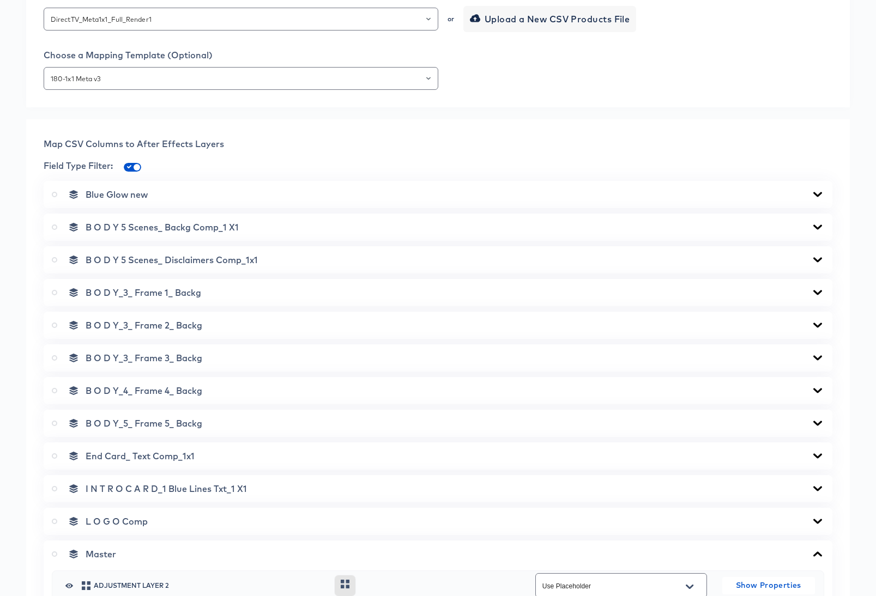
click at [819, 258] on icon at bounding box center [817, 259] width 9 height 5
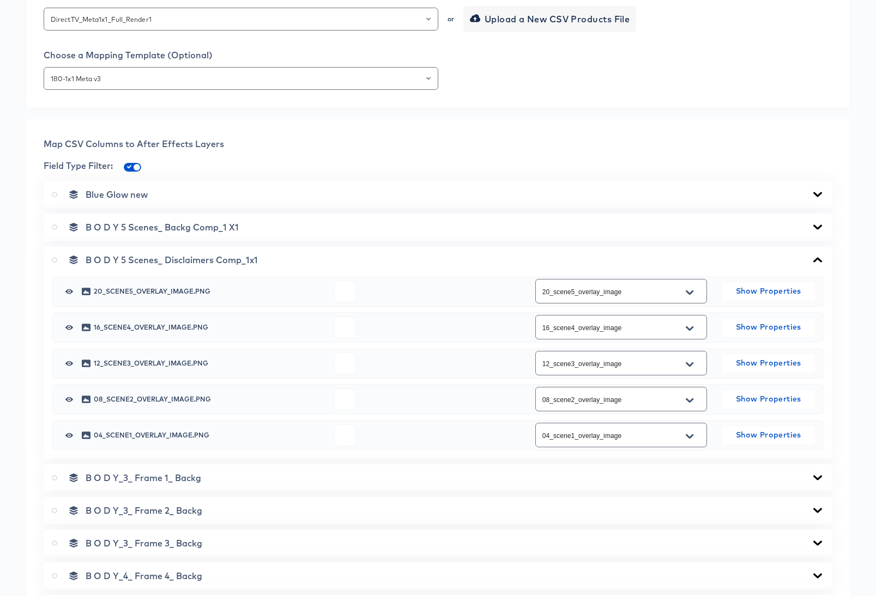
click at [819, 258] on icon at bounding box center [817, 259] width 9 height 5
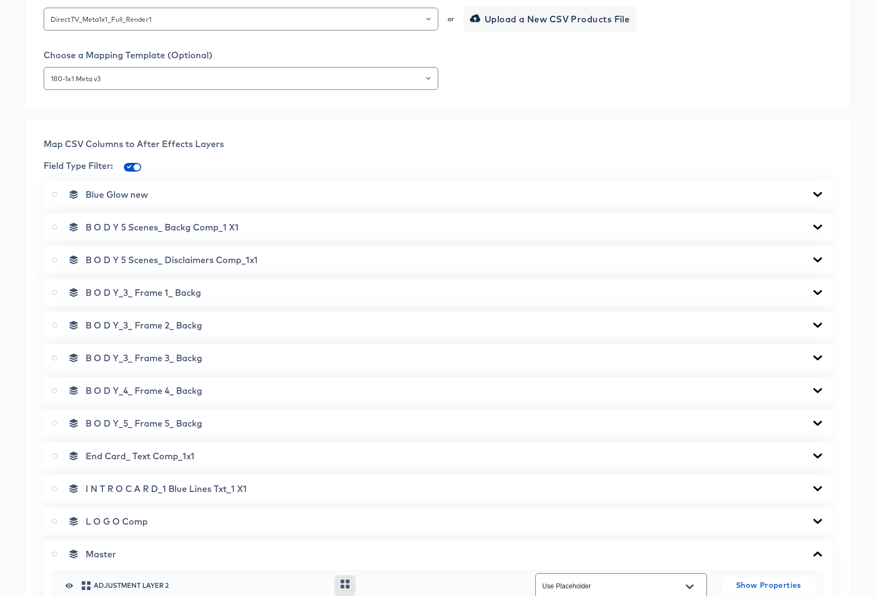
click at [816, 286] on div "B O D Y_3_ Frame 1_ Backg" at bounding box center [438, 292] width 789 height 27
click at [818, 289] on icon at bounding box center [817, 292] width 13 height 9
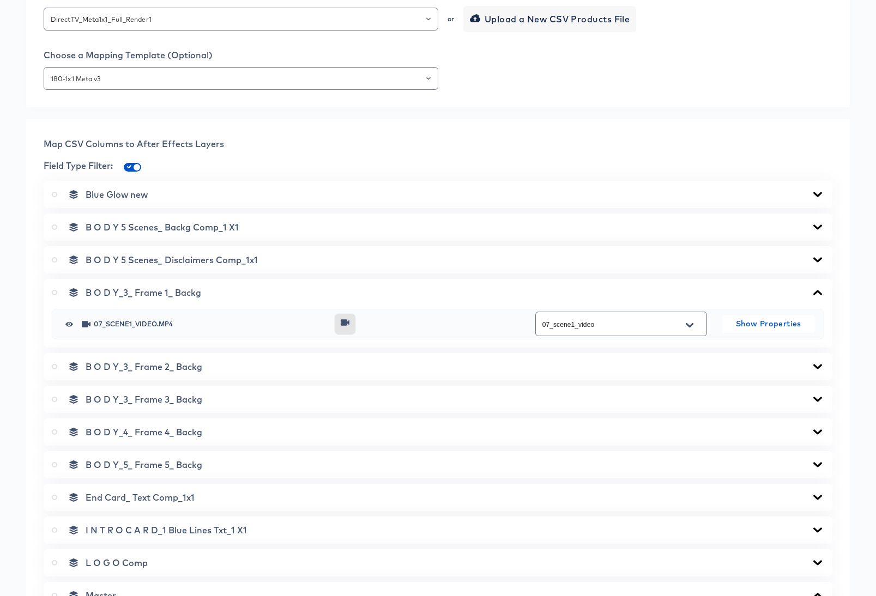
click at [818, 289] on icon at bounding box center [817, 292] width 13 height 9
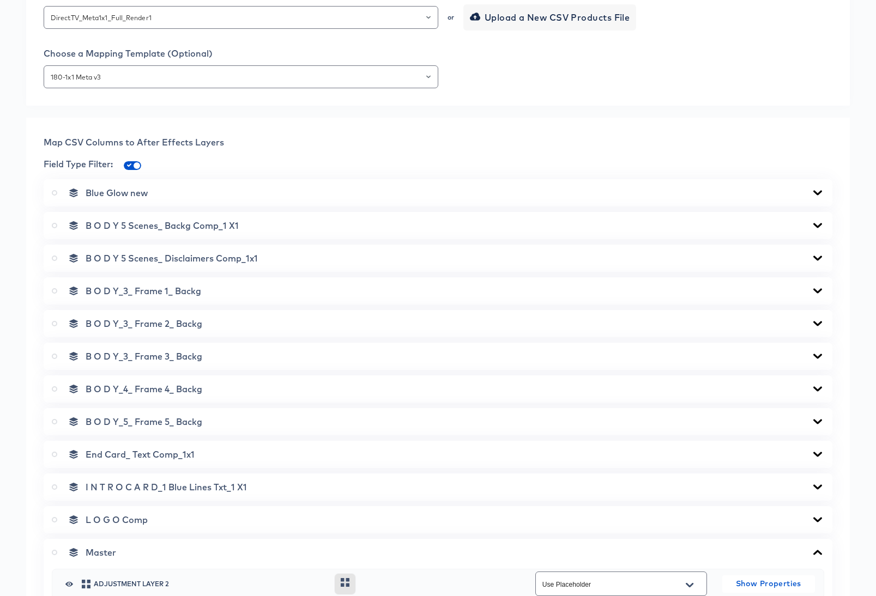
scroll to position [408, 0]
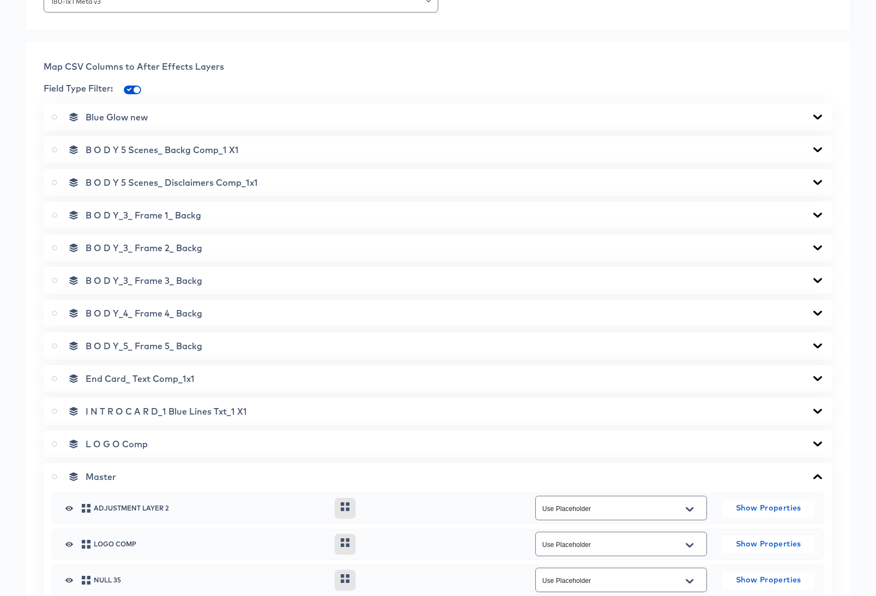
click at [820, 413] on icon at bounding box center [817, 411] width 13 height 9
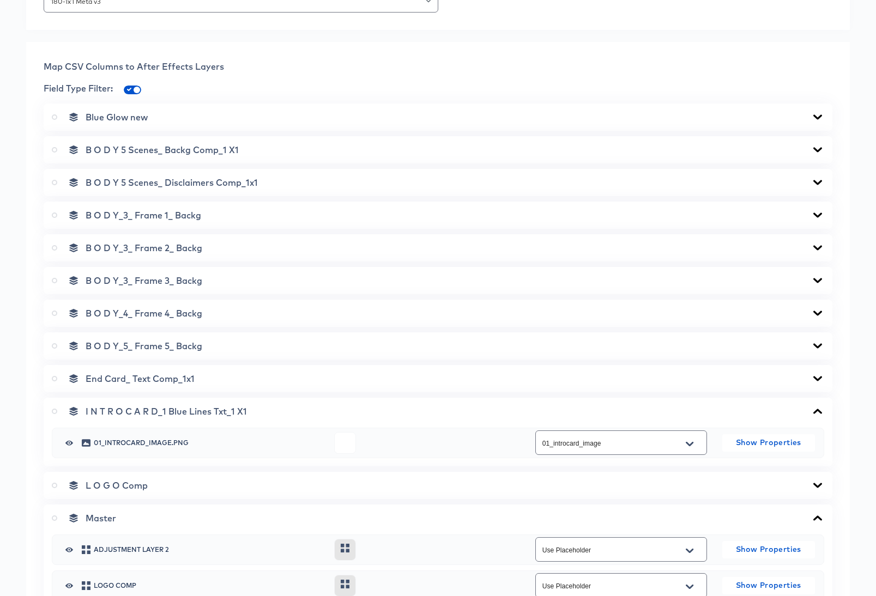
click at [820, 413] on icon at bounding box center [817, 411] width 13 height 9
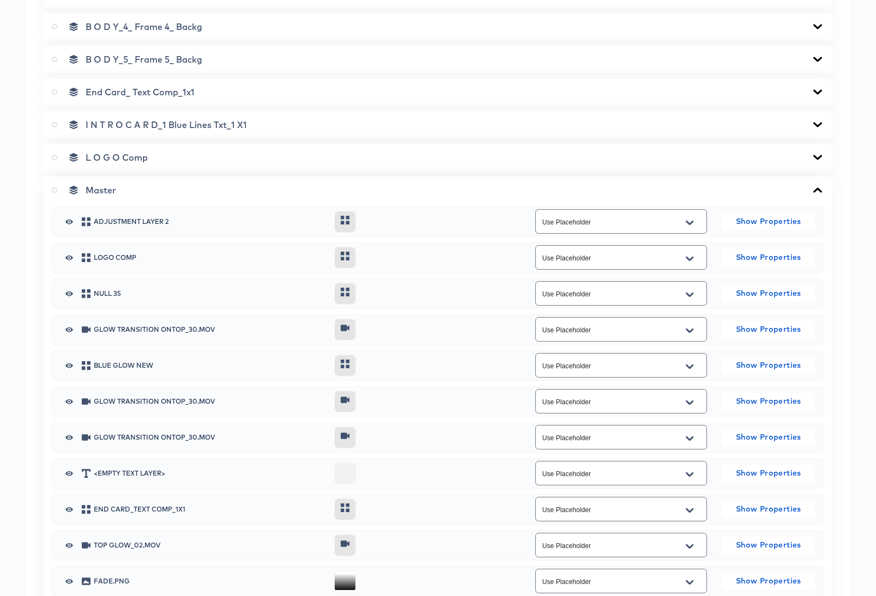
scroll to position [638, 0]
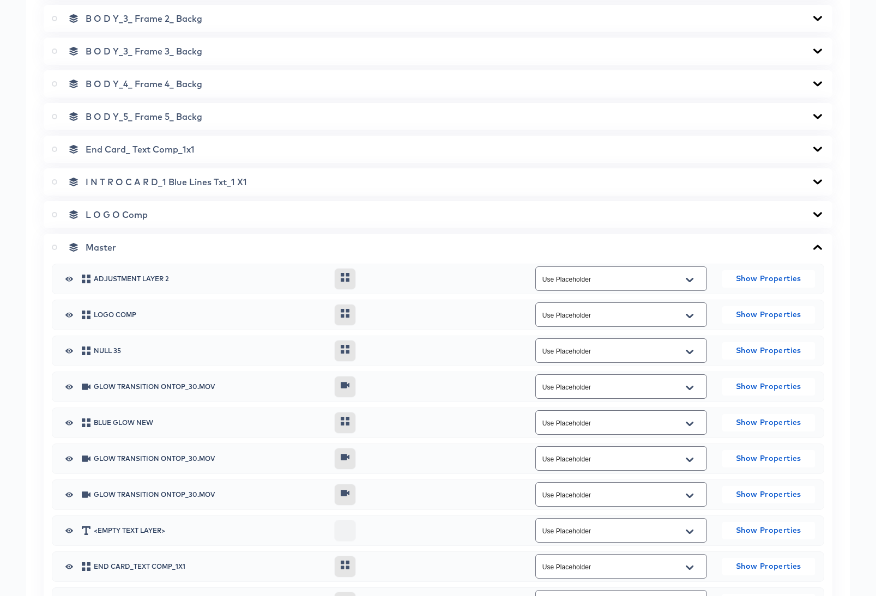
click at [818, 147] on icon at bounding box center [817, 149] width 13 height 9
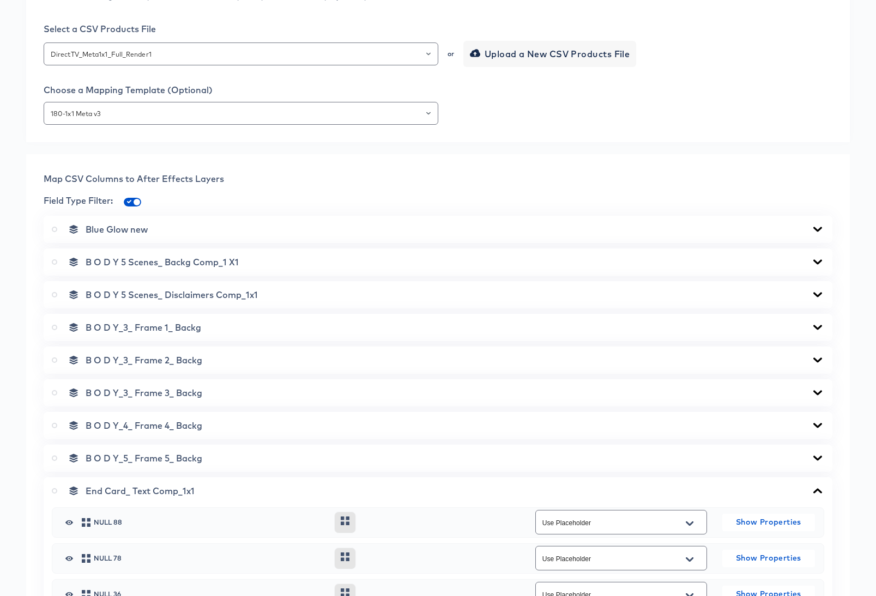
scroll to position [409, 0]
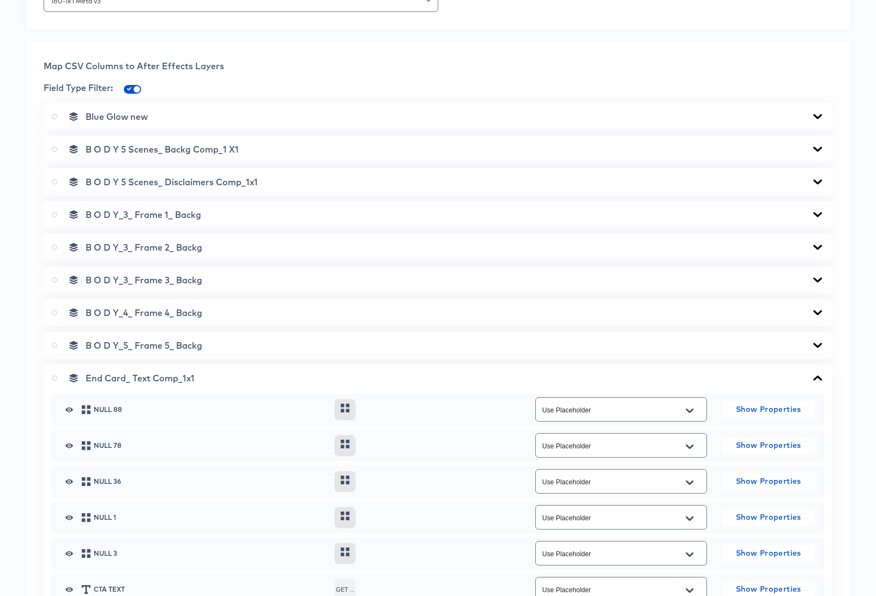
click at [817, 378] on icon at bounding box center [817, 378] width 13 height 9
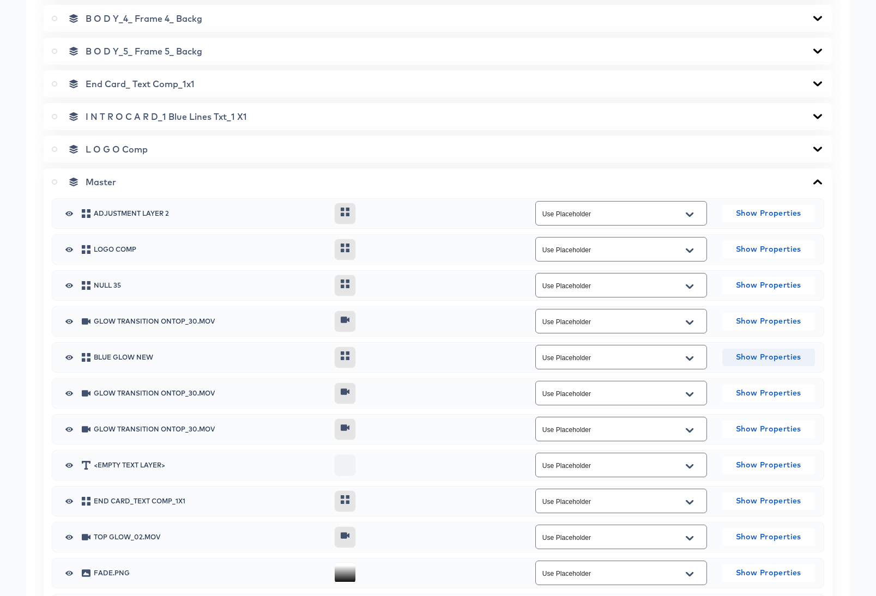
scroll to position [703, 0]
click at [818, 181] on icon at bounding box center [817, 182] width 9 height 5
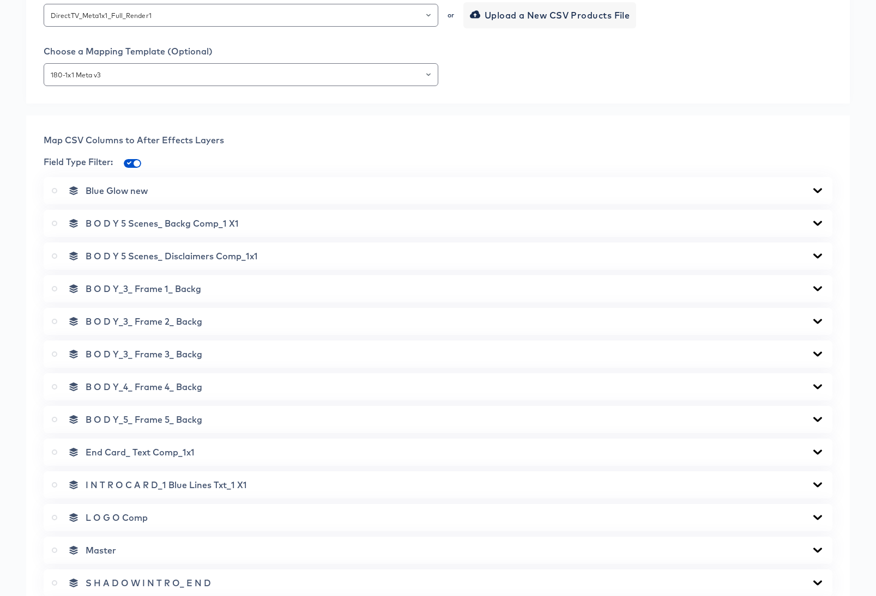
scroll to position [620, 0]
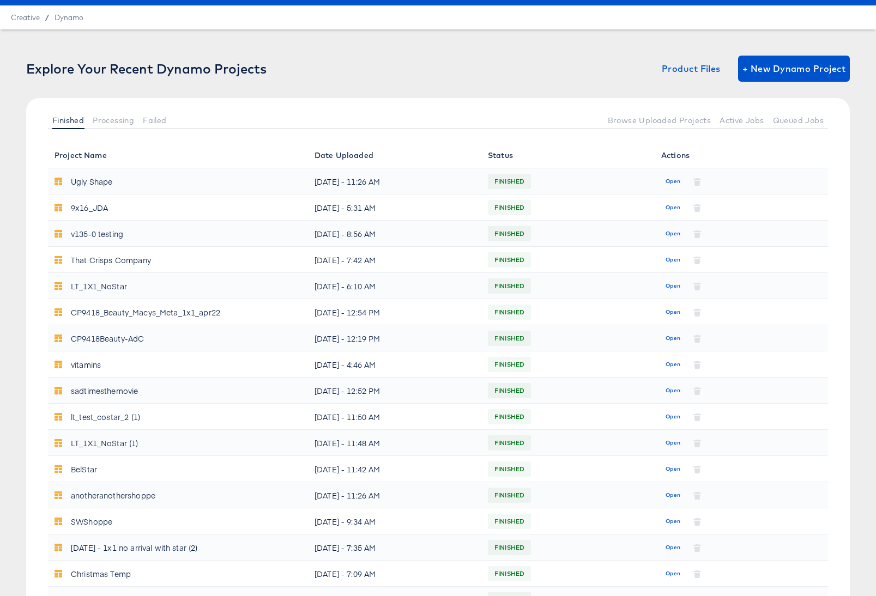
scroll to position [323, 0]
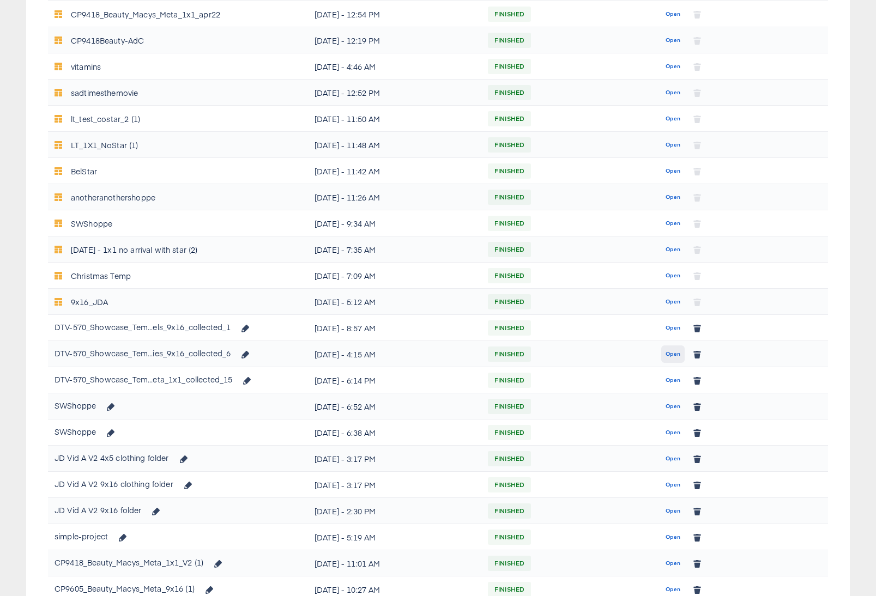
click at [674, 352] on span "Open" at bounding box center [672, 354] width 15 height 10
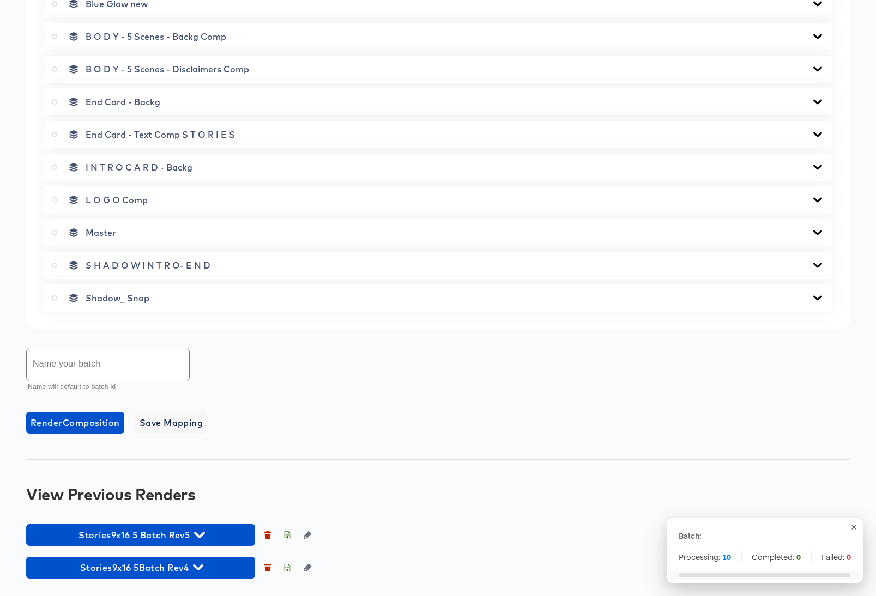
scroll to position [518, 0]
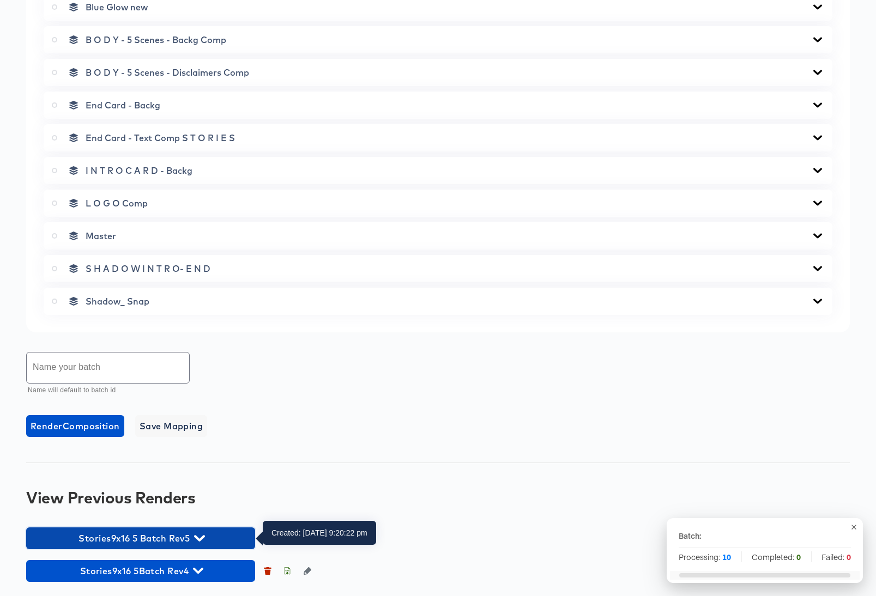
click at [198, 537] on icon "button" at bounding box center [199, 538] width 10 height 6
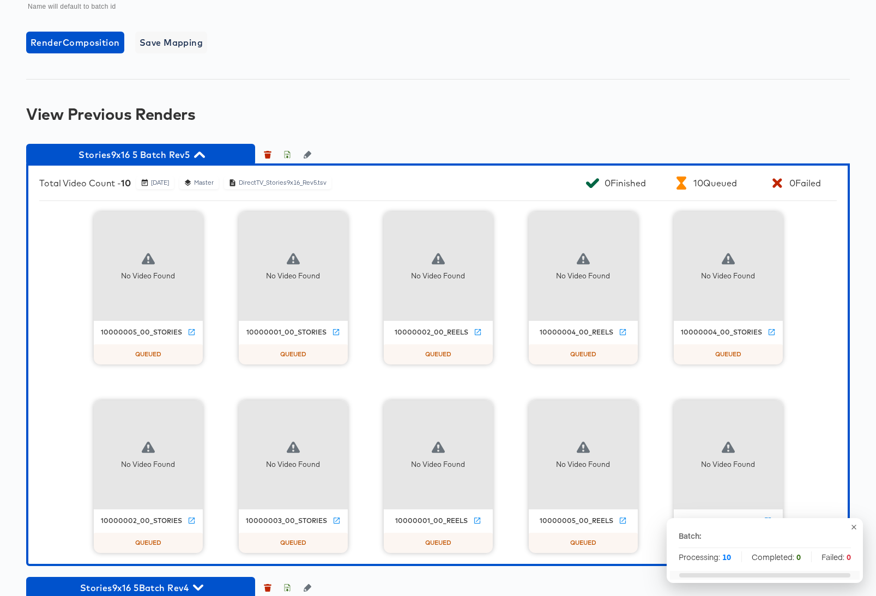
scroll to position [922, 0]
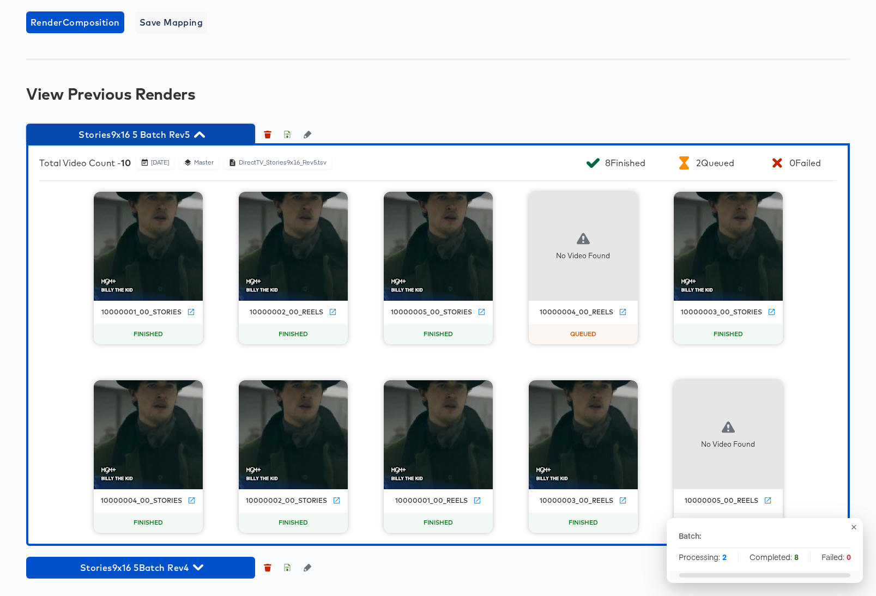
click at [201, 134] on icon "button" at bounding box center [199, 134] width 10 height 6
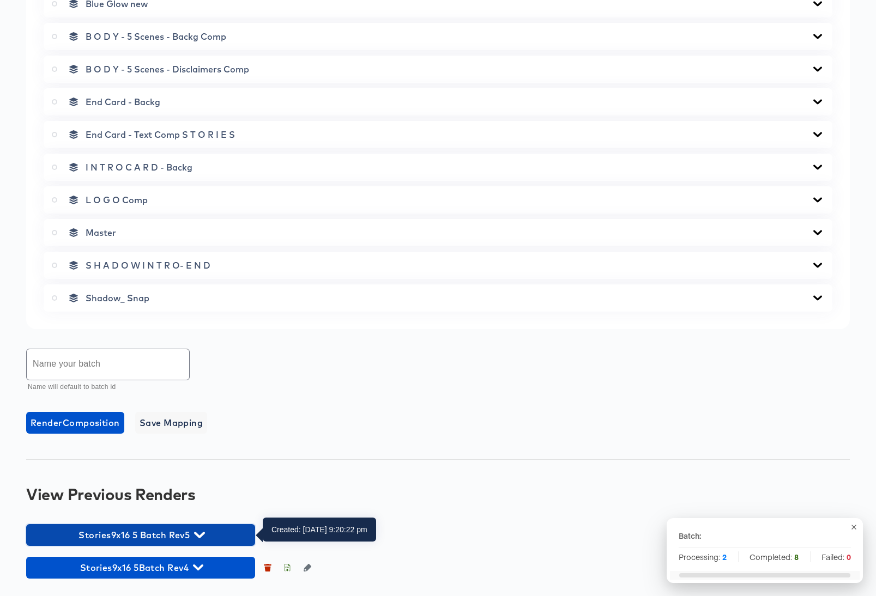
click at [201, 532] on icon "button" at bounding box center [199, 535] width 10 height 10
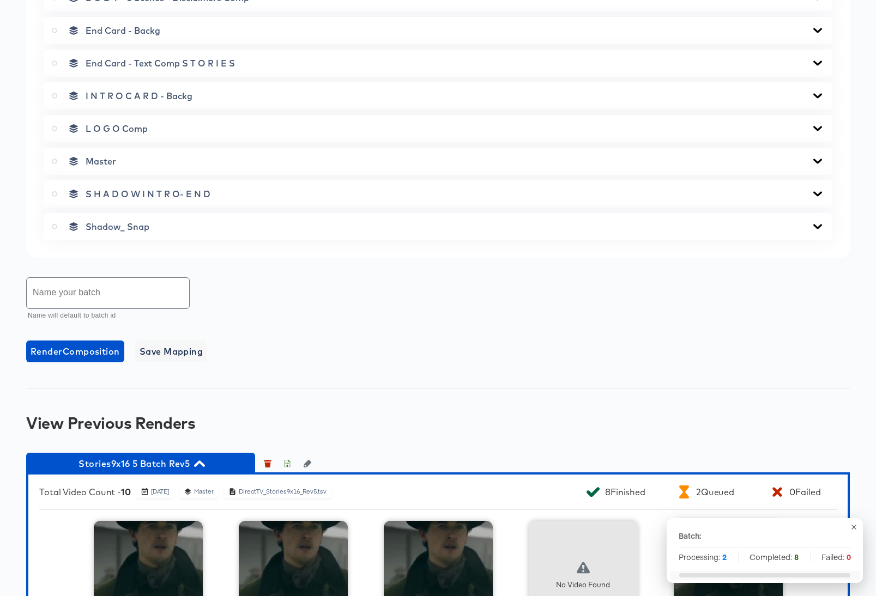
scroll to position [0, 0]
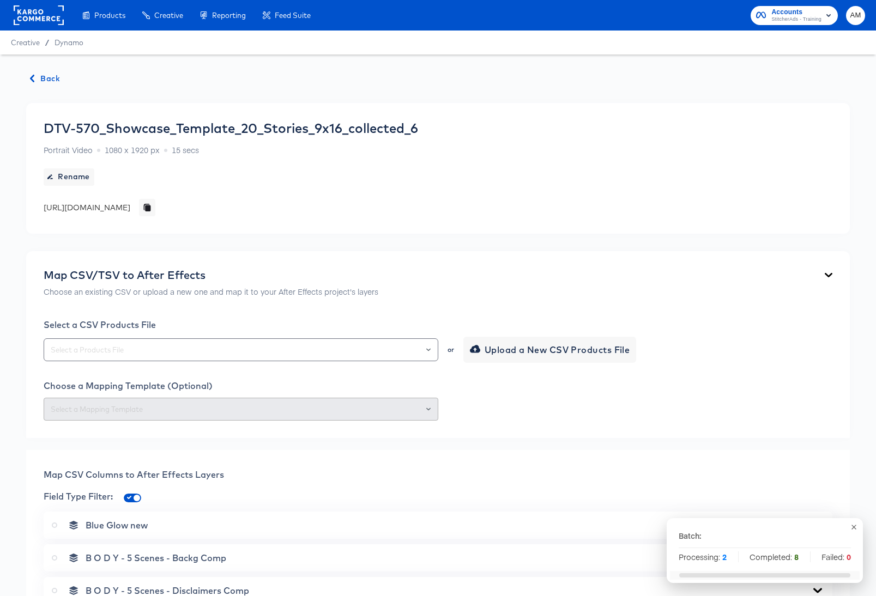
click at [39, 75] on span "Back" at bounding box center [45, 79] width 29 height 14
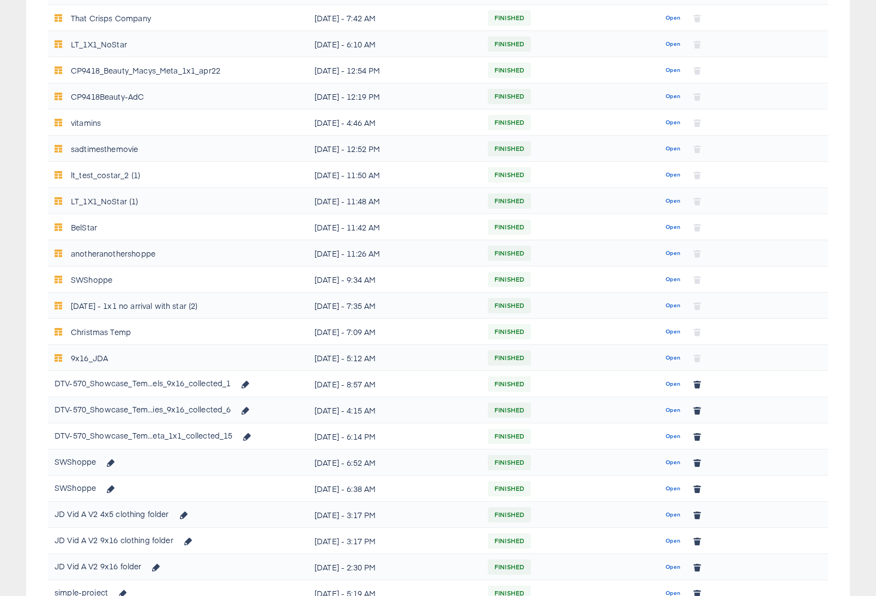
scroll to position [265, 0]
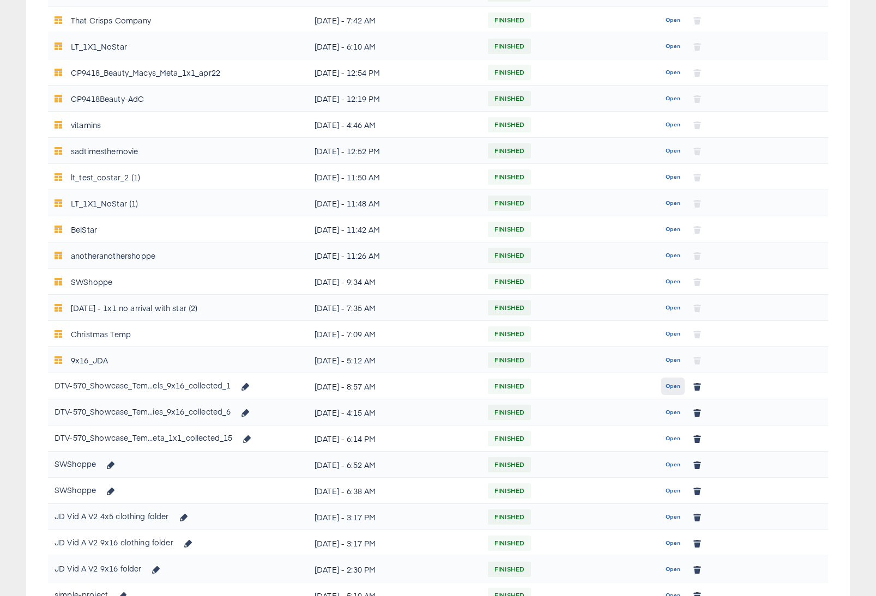
click at [670, 388] on span "Open" at bounding box center [672, 387] width 15 height 10
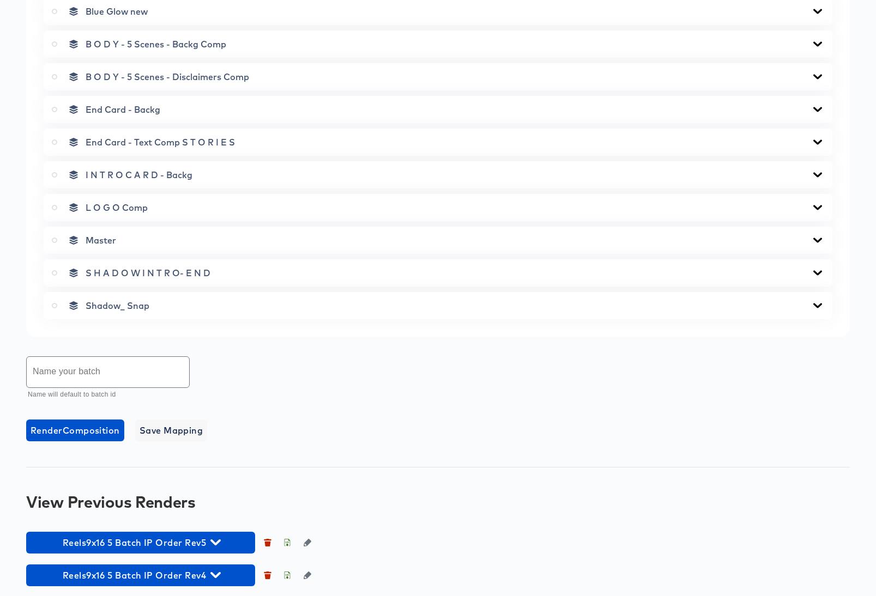
scroll to position [522, 0]
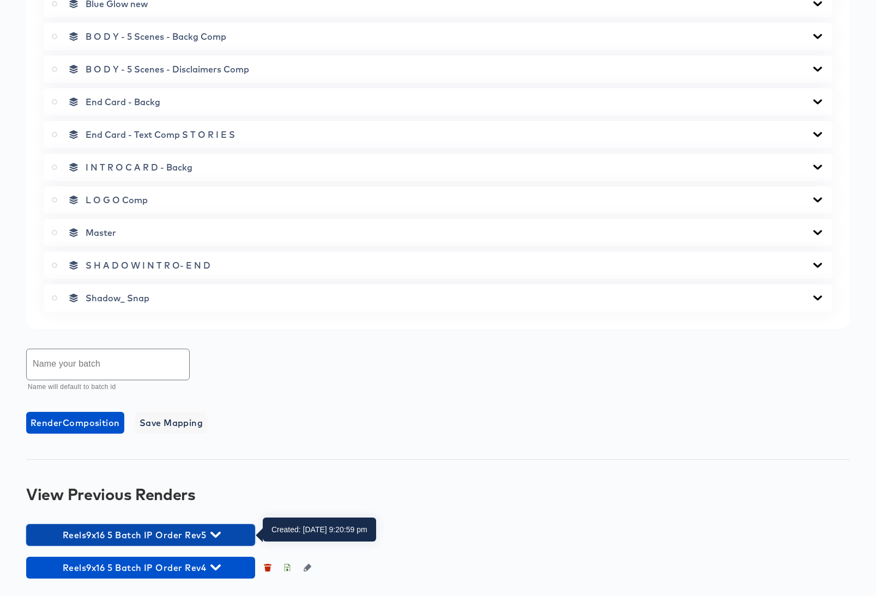
click at [219, 533] on icon "button" at bounding box center [215, 535] width 10 height 6
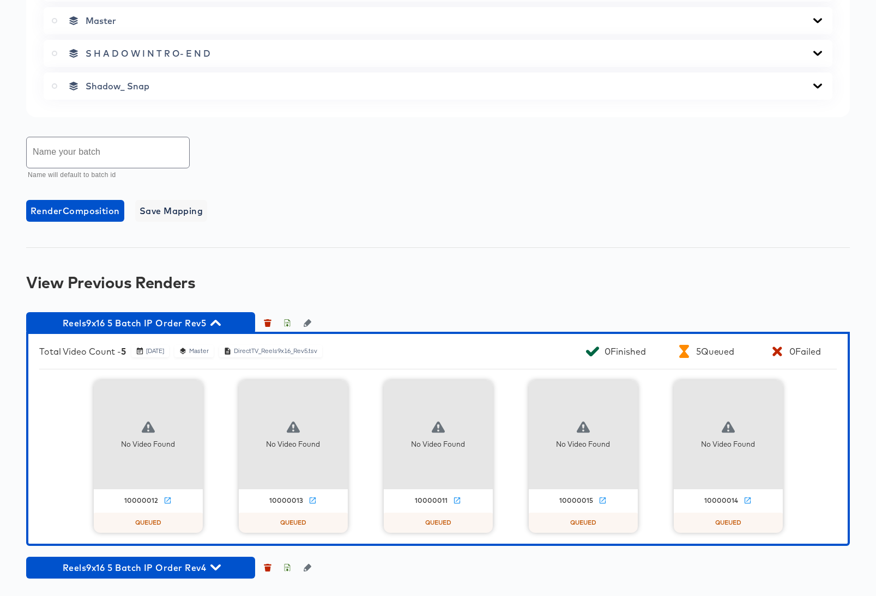
scroll to position [0, 0]
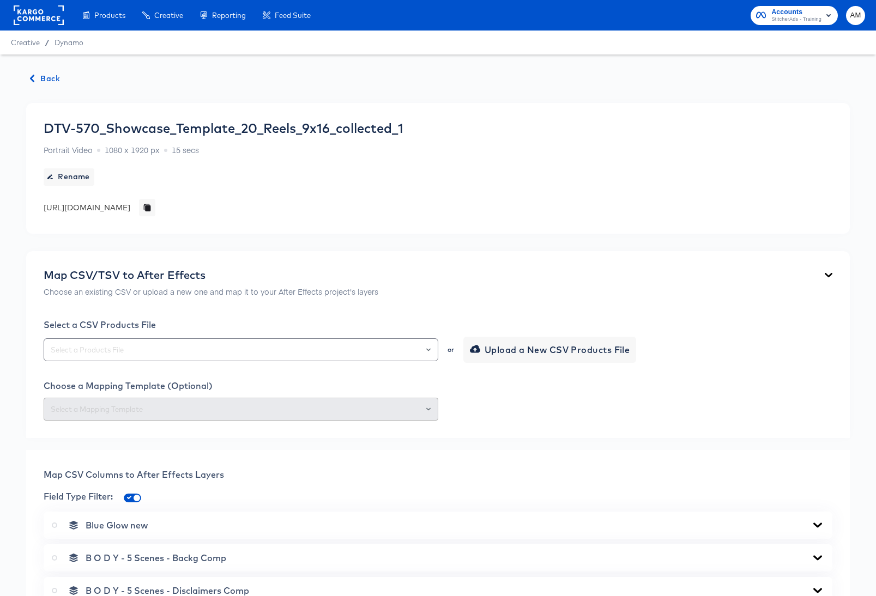
click at [36, 72] on span "Back" at bounding box center [45, 79] width 29 height 14
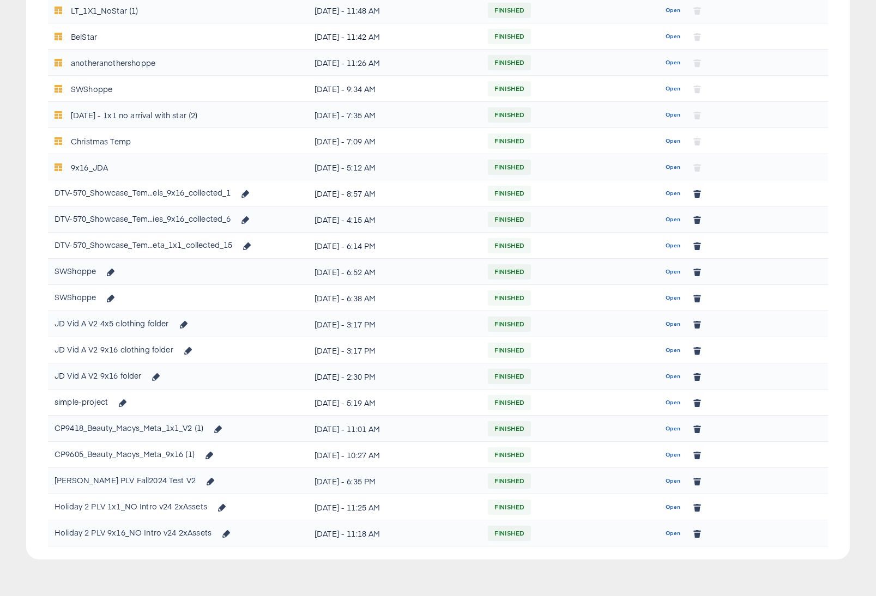
scroll to position [464, 0]
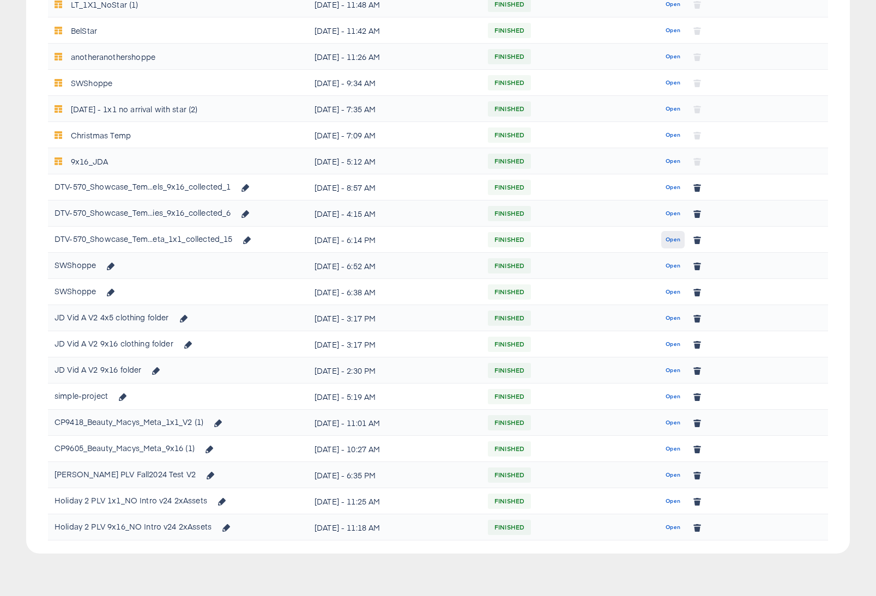
click at [671, 240] on span "Open" at bounding box center [672, 240] width 15 height 10
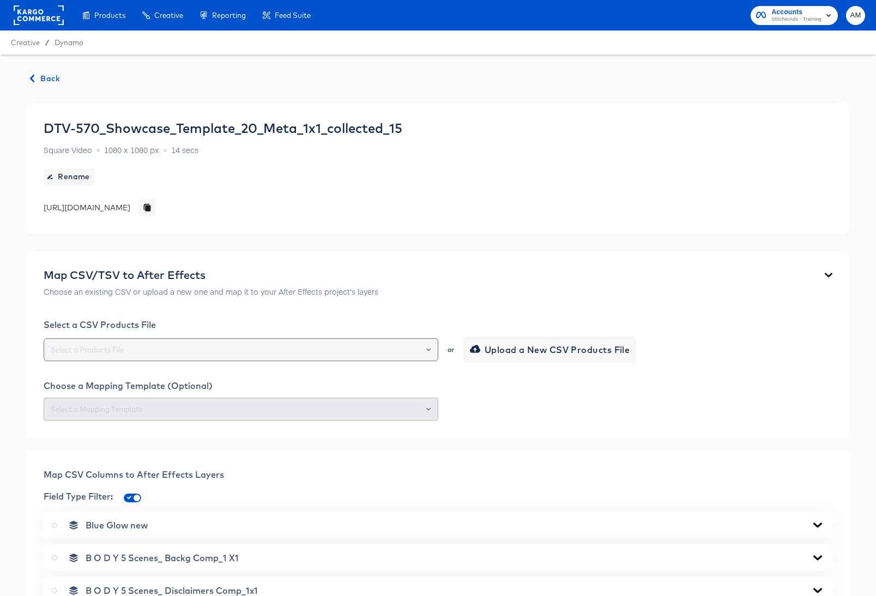
click at [431, 350] on div at bounding box center [423, 349] width 19 height 15
click at [428, 350] on icon "Open" at bounding box center [428, 350] width 4 height 4
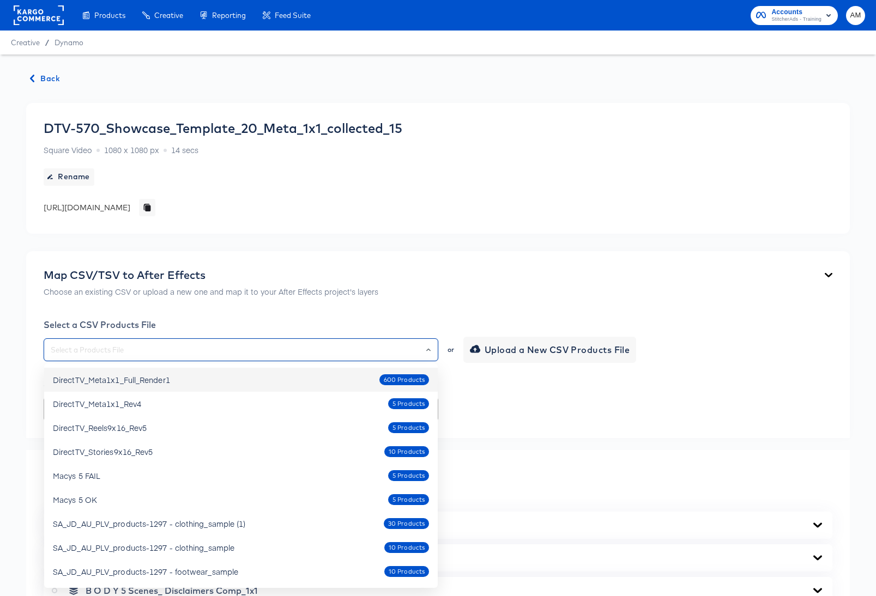
drag, startPoint x: 183, startPoint y: 380, endPoint x: 82, endPoint y: 380, distance: 101.4
click at [82, 380] on div "DirectTV_Meta1x1_Full_Render1 600 Products" at bounding box center [241, 379] width 376 height 17
type input "DirectTV_Meta1x1_Full_Render1"
drag, startPoint x: 124, startPoint y: 350, endPoint x: 49, endPoint y: 350, distance: 74.7
click at [49, 350] on input "DirectTV_Meta1x1_Full_Render1" at bounding box center [241, 350] width 385 height 13
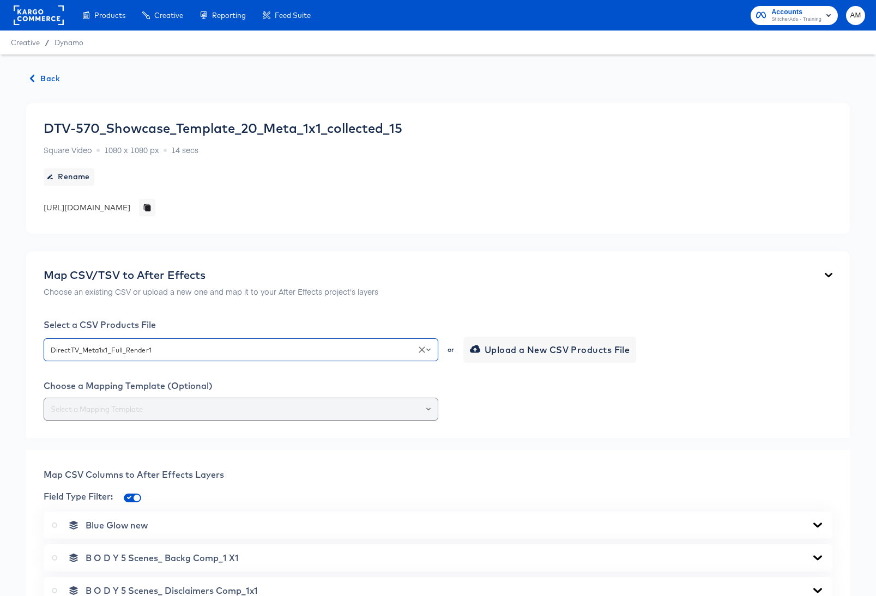
click at [175, 411] on input "text" at bounding box center [241, 409] width 385 height 13
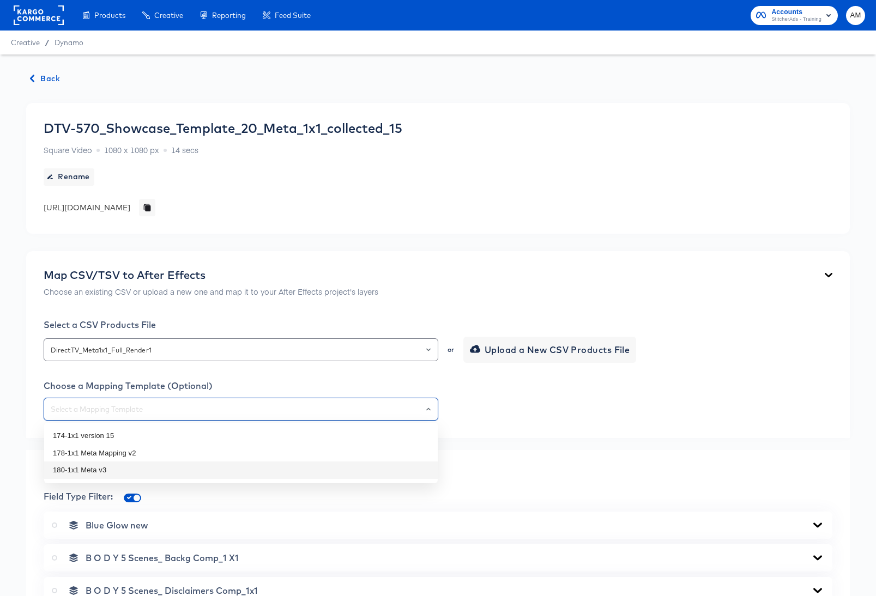
click at [108, 471] on li "180-1x1 Meta v3" at bounding box center [241, 470] width 394 height 17
type input "180-1x1 Meta v3"
drag, startPoint x: 88, startPoint y: 411, endPoint x: 51, endPoint y: 411, distance: 37.6
click at [51, 411] on input "180-1x1 Meta v3" at bounding box center [241, 409] width 385 height 13
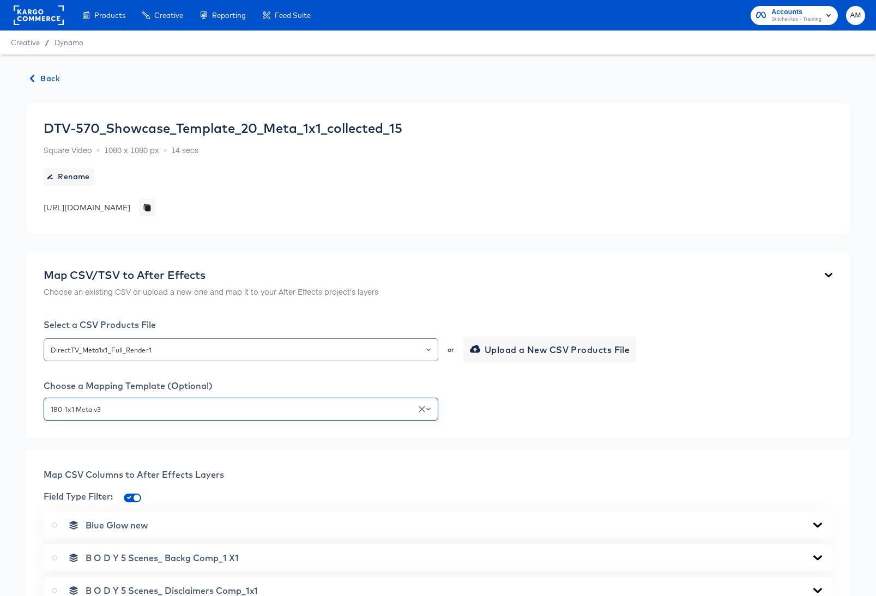
click at [48, 74] on span "Back" at bounding box center [45, 79] width 29 height 14
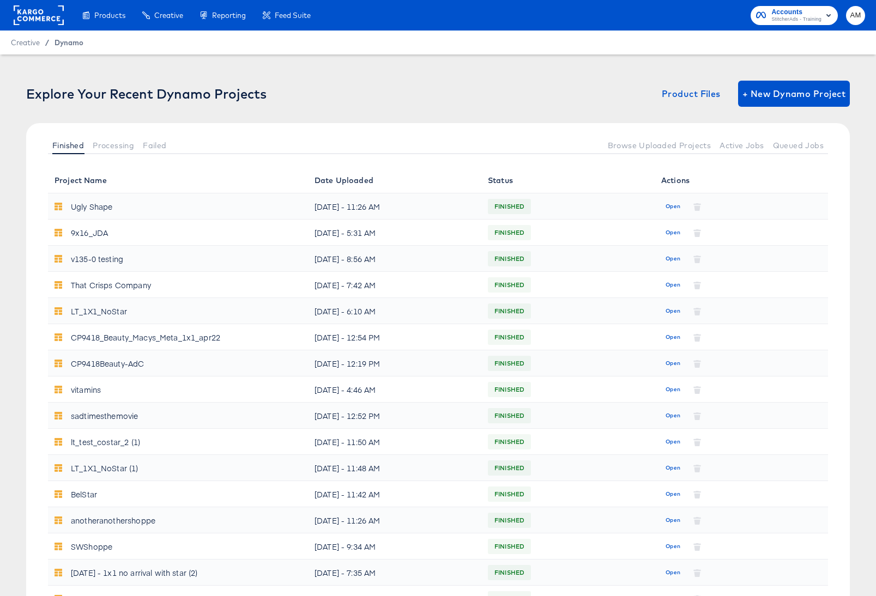
click at [66, 46] on span "Dynamo" at bounding box center [69, 42] width 29 height 9
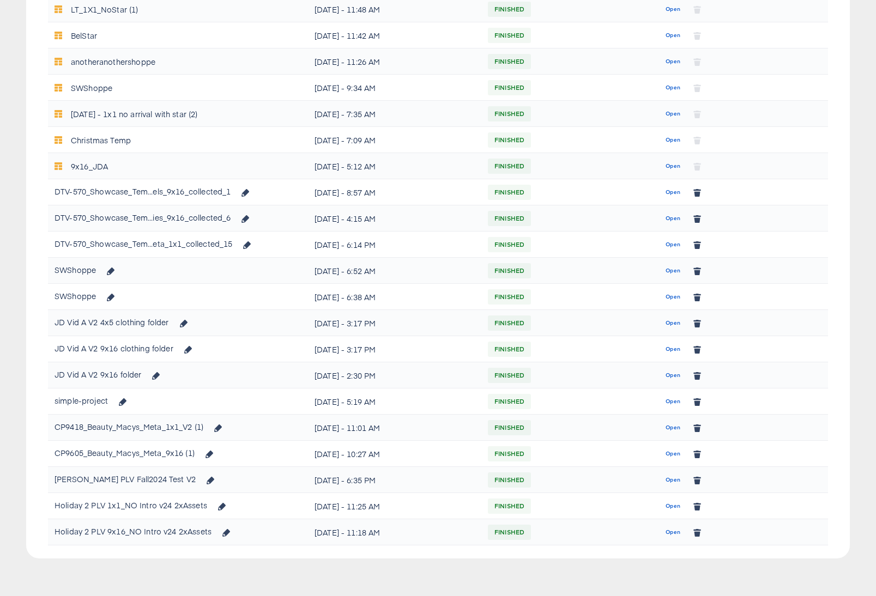
scroll to position [464, 0]
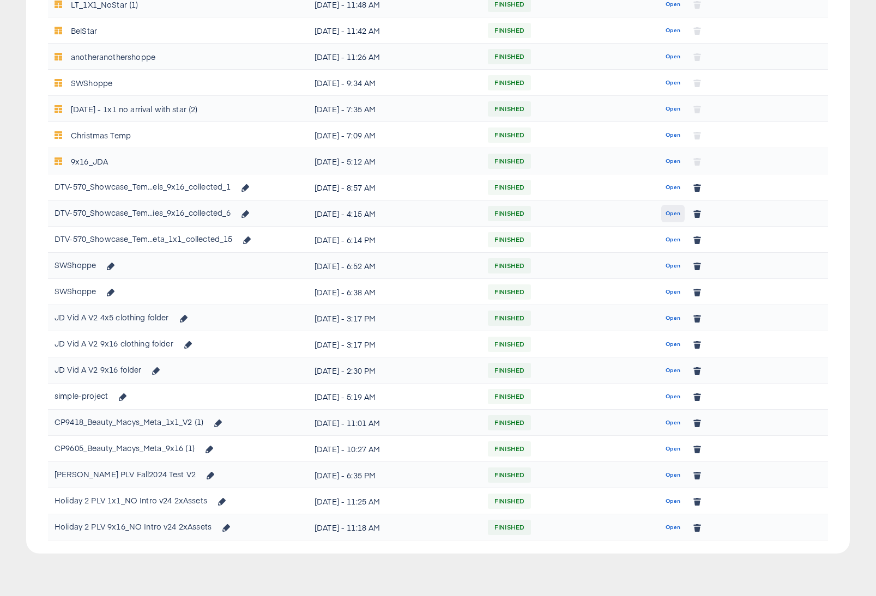
click at [668, 213] on span "Open" at bounding box center [672, 214] width 15 height 10
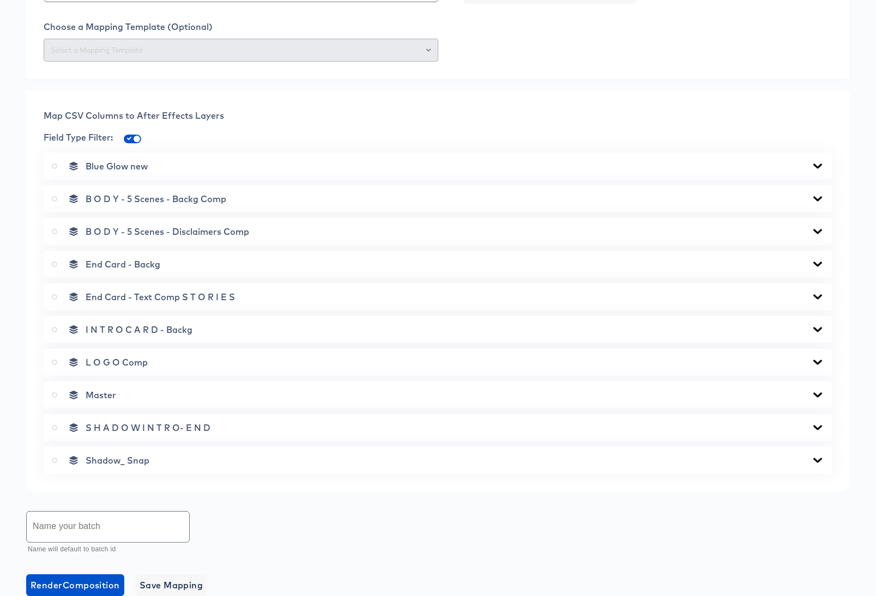
scroll to position [522, 0]
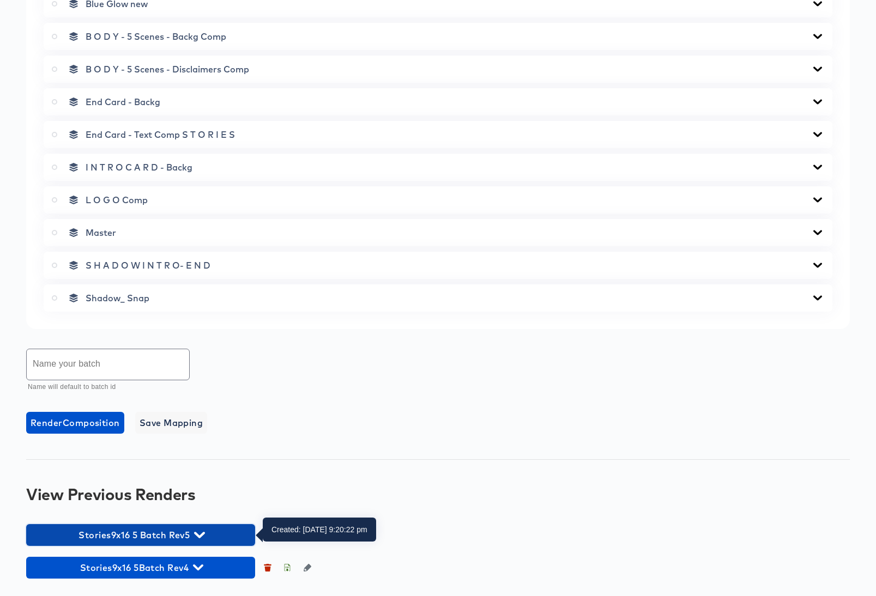
click at [201, 535] on icon "button" at bounding box center [199, 535] width 10 height 10
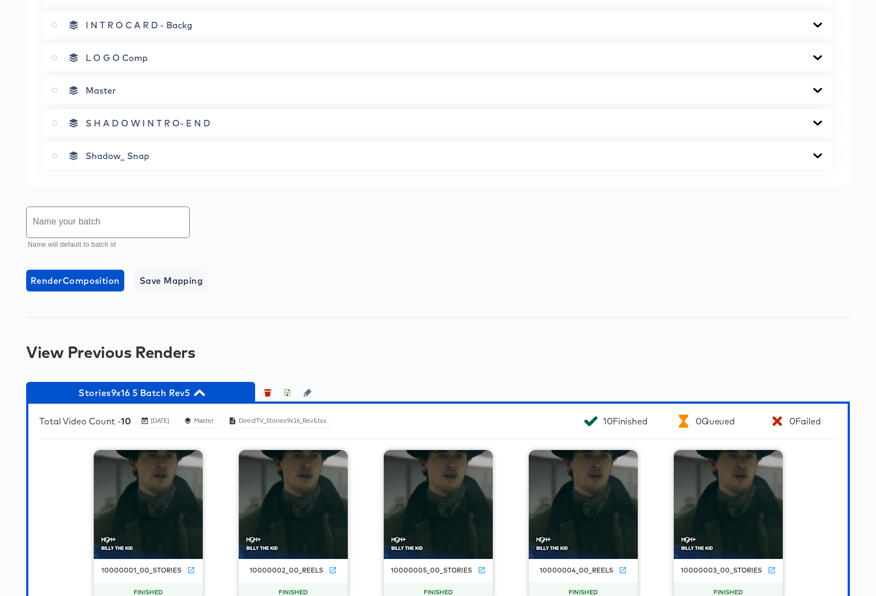
scroll to position [863, 0]
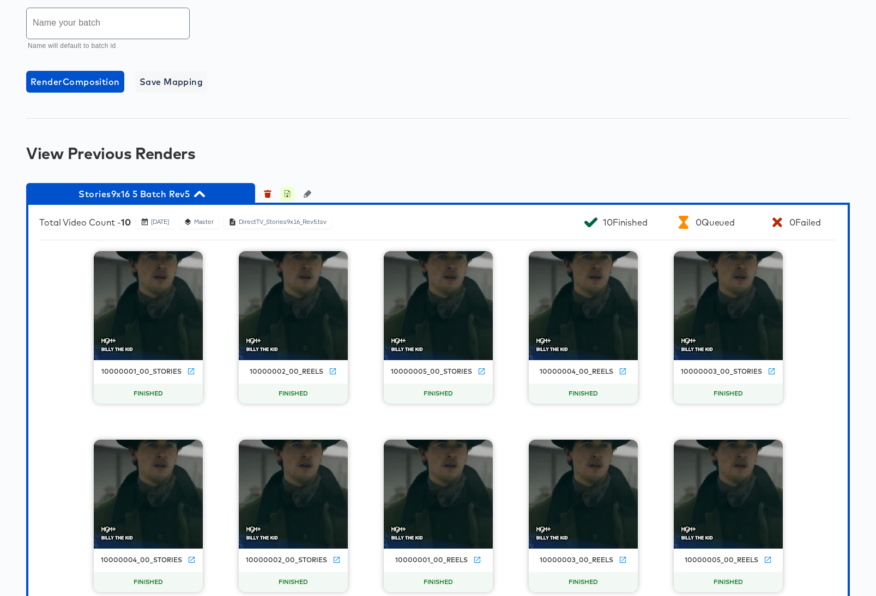
click at [285, 192] on icon "button" at bounding box center [288, 194] width 6 height 8
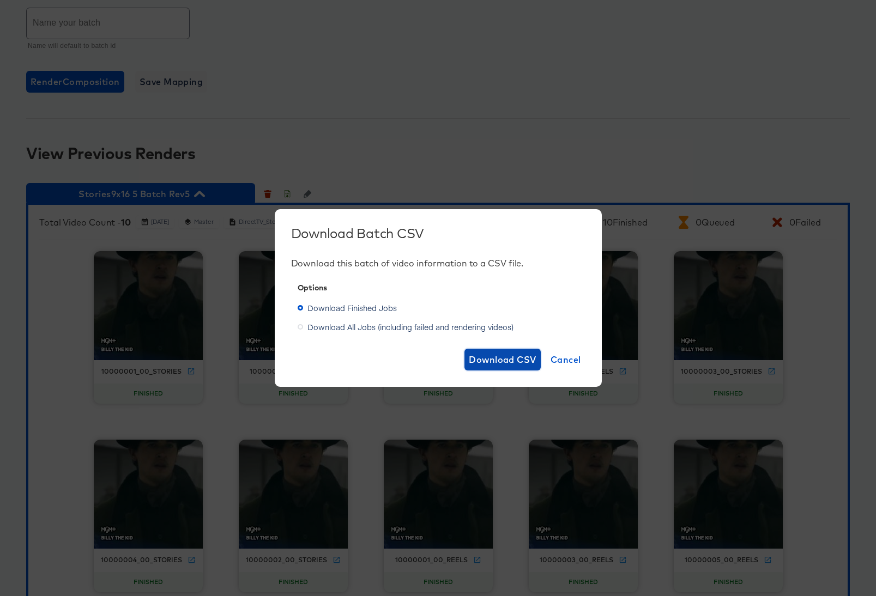
click at [477, 358] on span "Download CSV" at bounding box center [503, 359] width 68 height 15
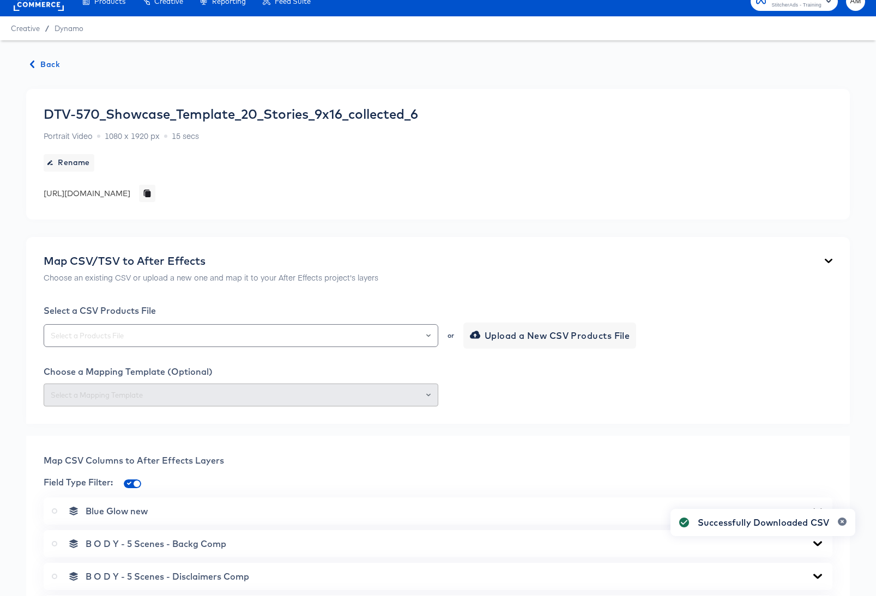
scroll to position [0, 0]
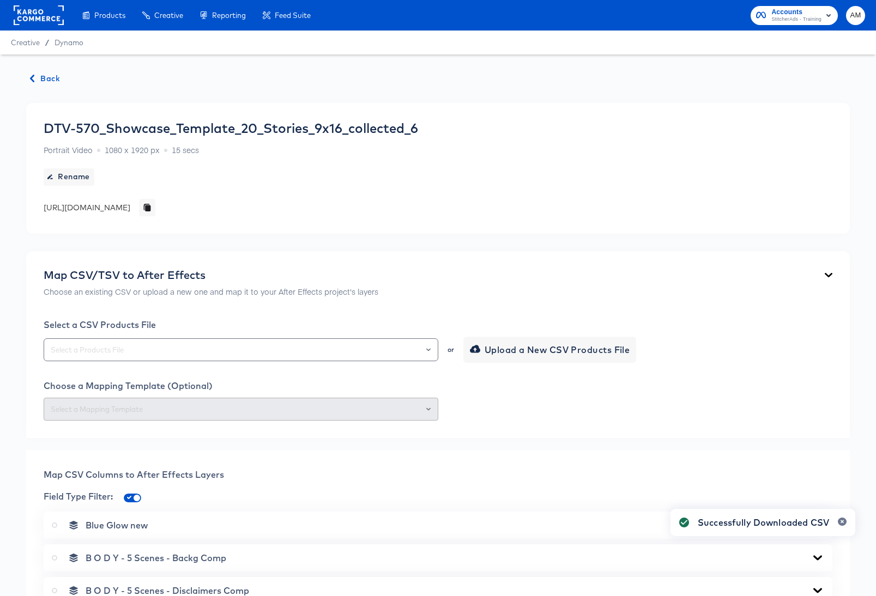
click at [47, 77] on span "Back" at bounding box center [45, 79] width 29 height 14
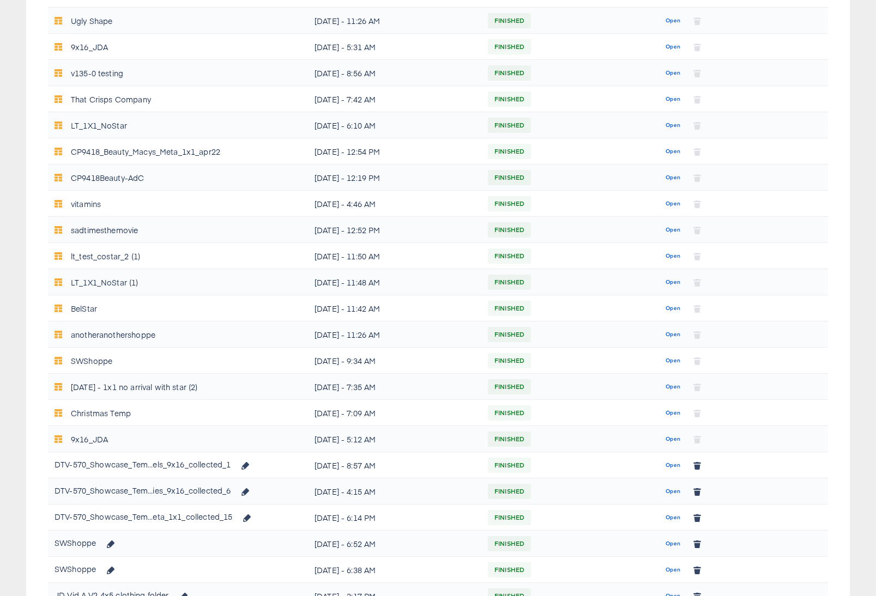
scroll to position [464, 0]
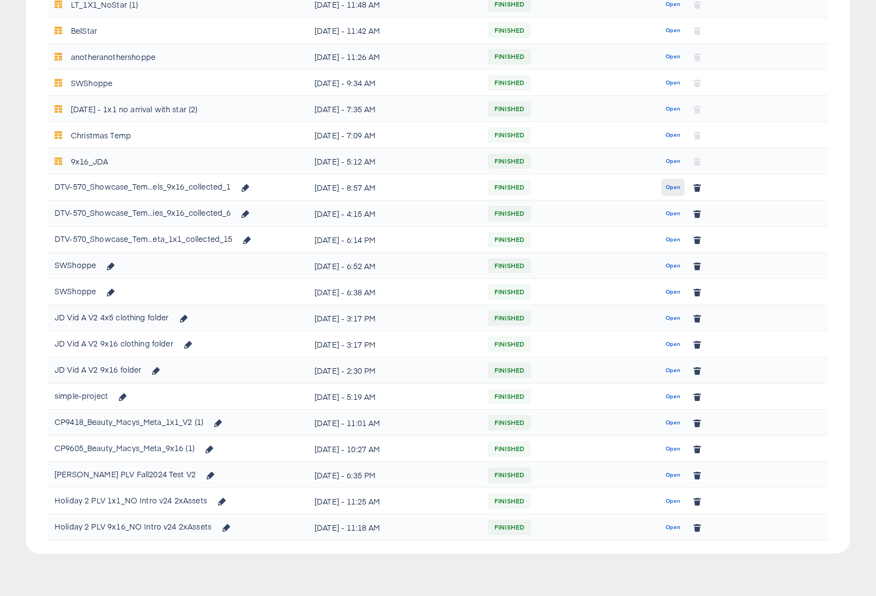
click at [669, 185] on span "Open" at bounding box center [672, 188] width 15 height 10
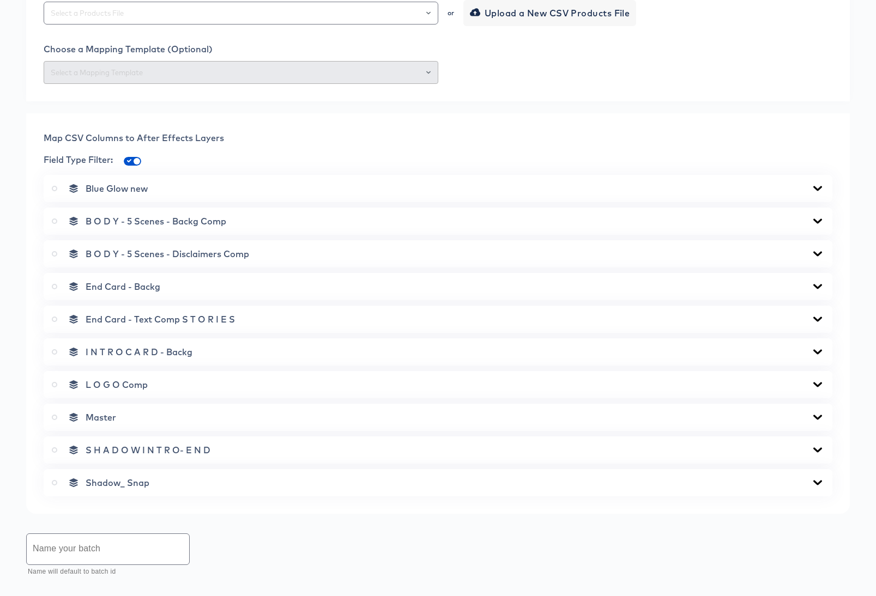
scroll to position [502, 0]
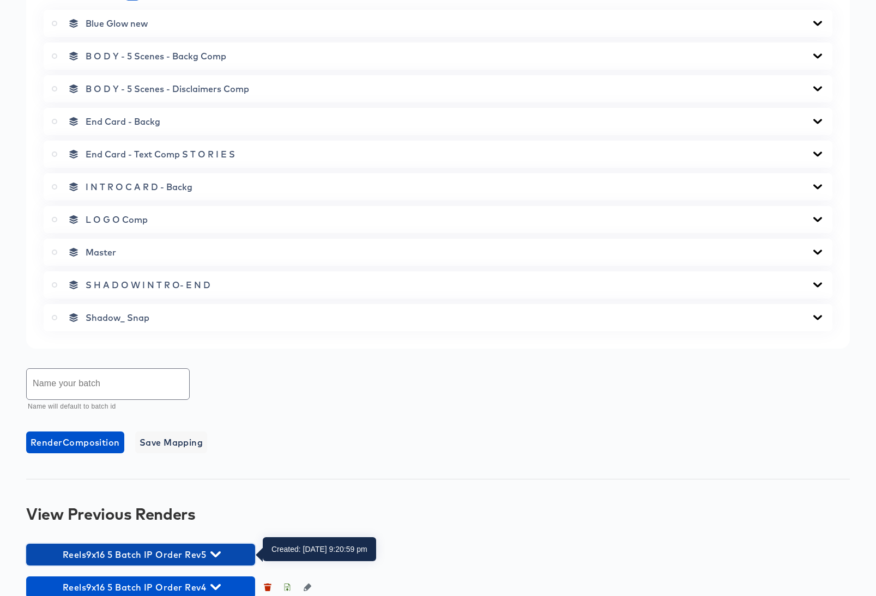
click at [215, 556] on icon "button" at bounding box center [215, 555] width 10 height 6
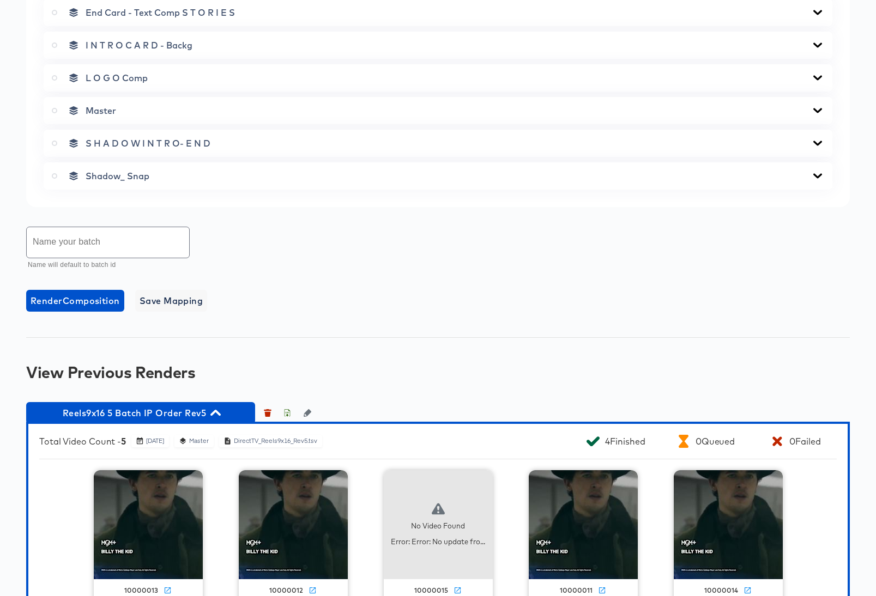
scroll to position [734, 0]
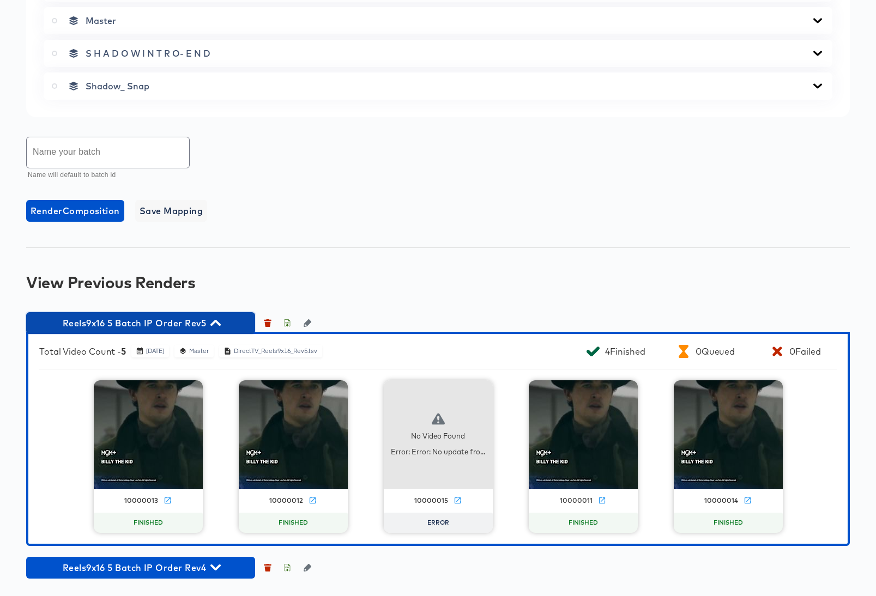
click at [217, 323] on icon "button" at bounding box center [215, 323] width 10 height 6
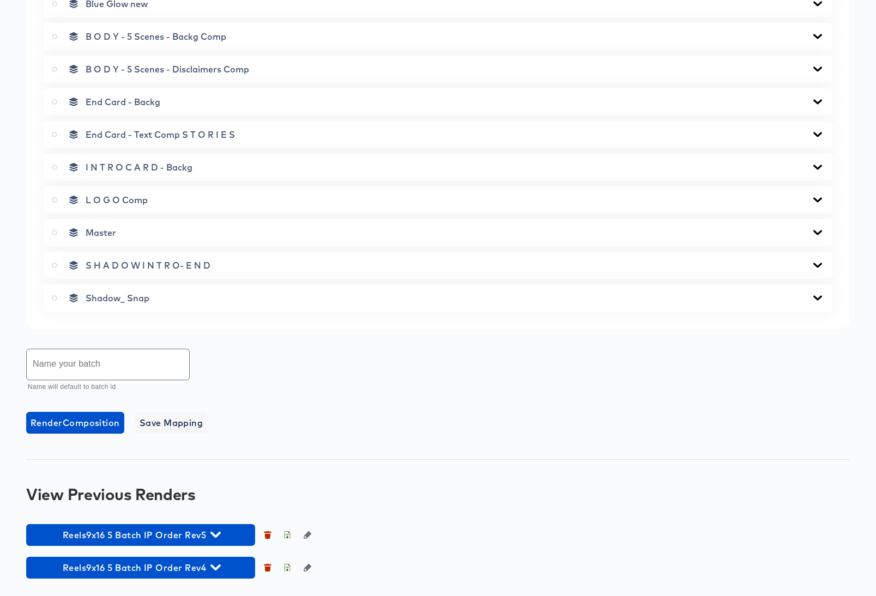
scroll to position [522, 0]
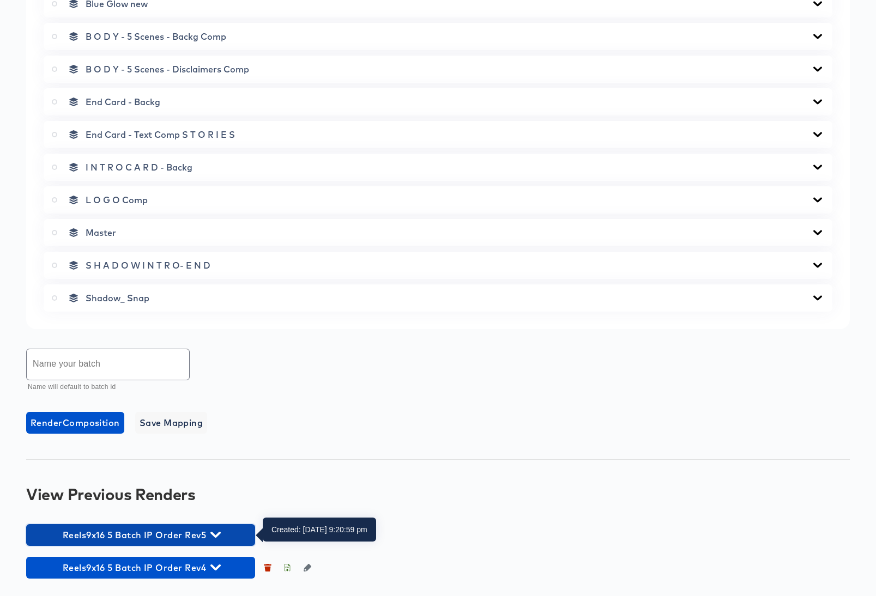
click at [216, 536] on icon "button" at bounding box center [215, 535] width 10 height 6
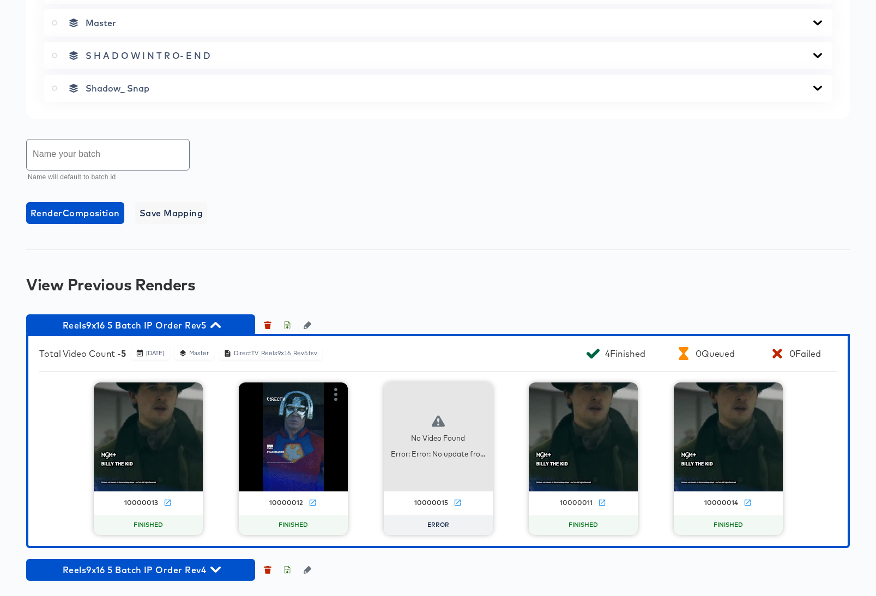
scroll to position [731, 0]
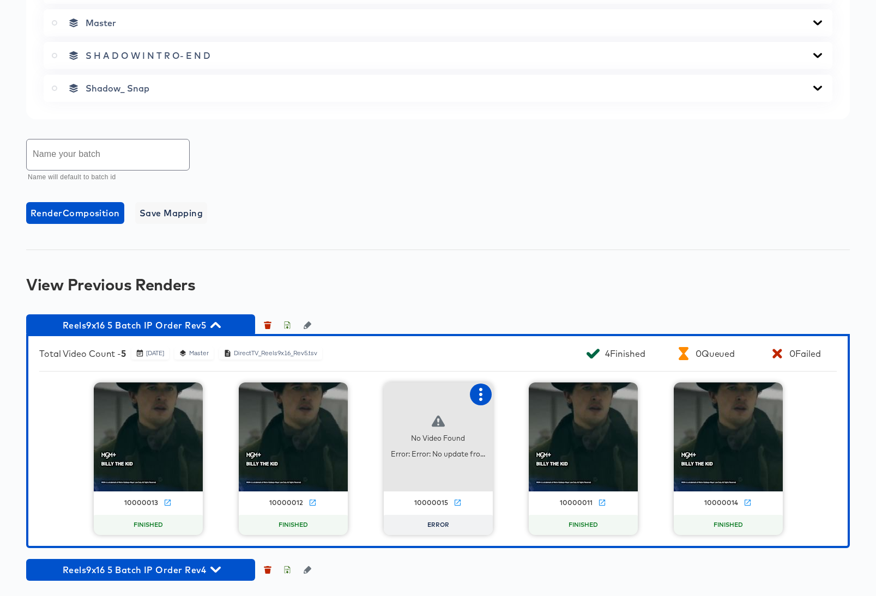
click at [480, 392] on icon "button" at bounding box center [480, 394] width 13 height 13
click at [518, 396] on div "Retry" at bounding box center [520, 393] width 21 height 9
click at [216, 326] on icon "button" at bounding box center [215, 325] width 10 height 10
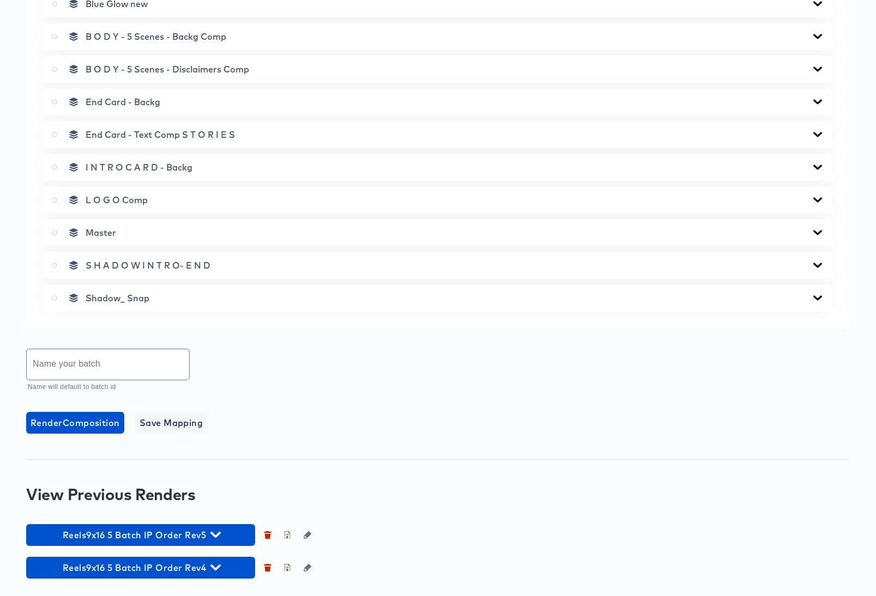
scroll to position [522, 0]
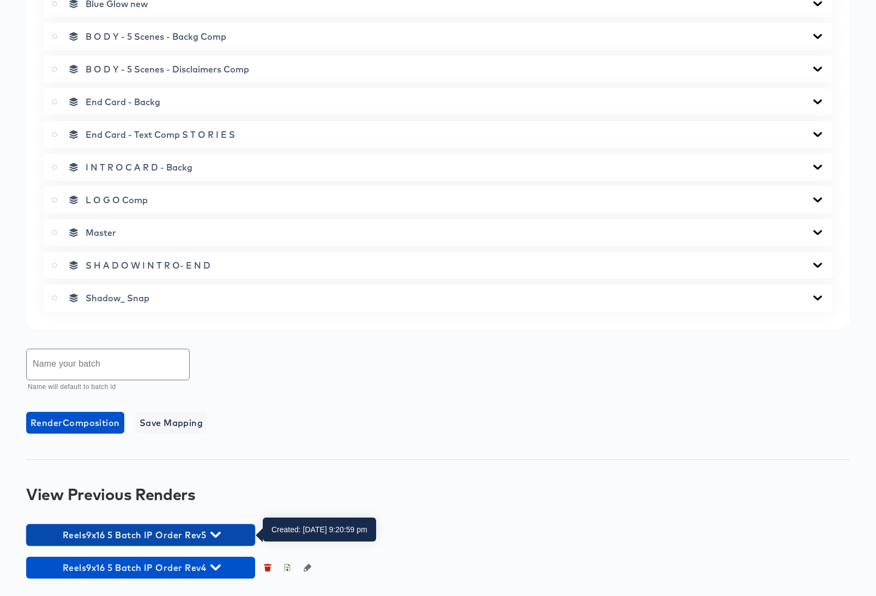
click at [216, 535] on icon "button" at bounding box center [215, 535] width 10 height 10
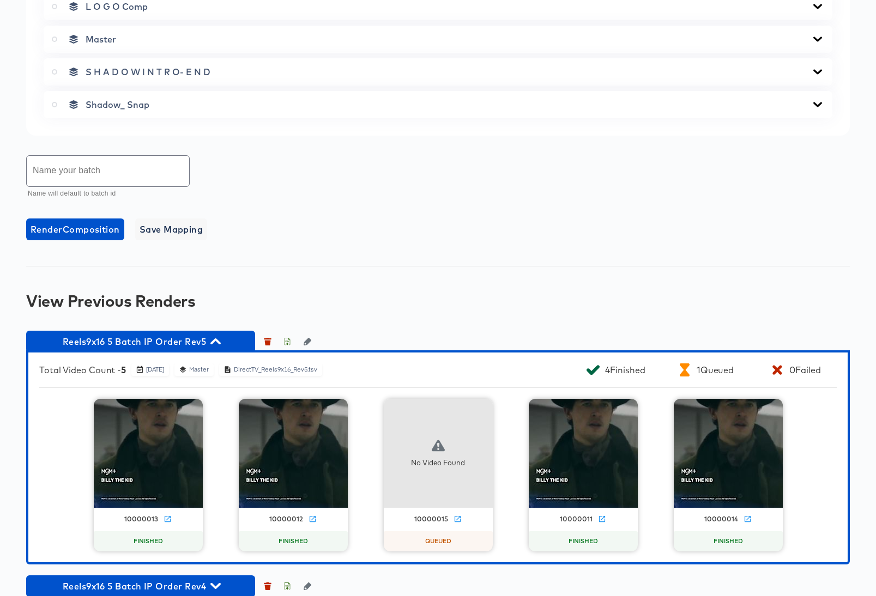
scroll to position [734, 0]
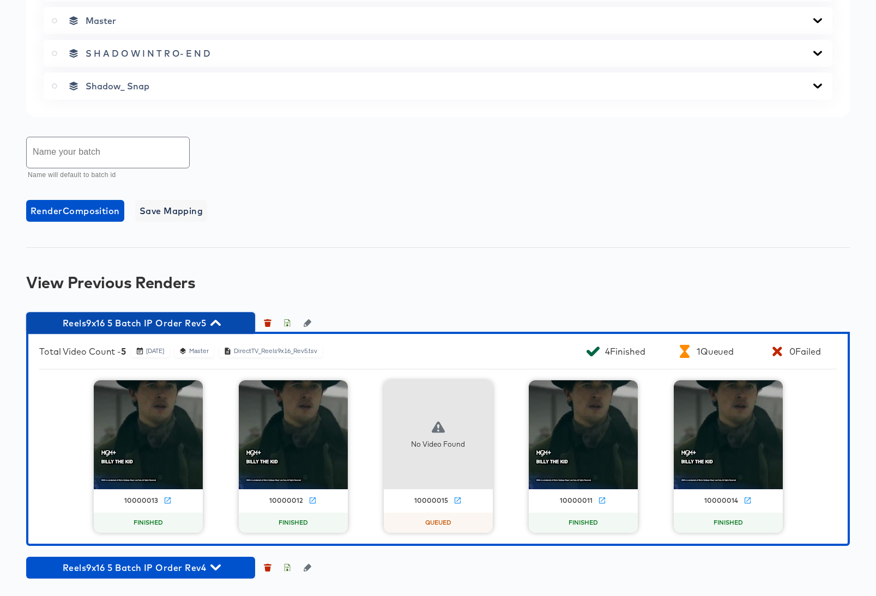
click at [215, 324] on icon "button" at bounding box center [215, 323] width 10 height 10
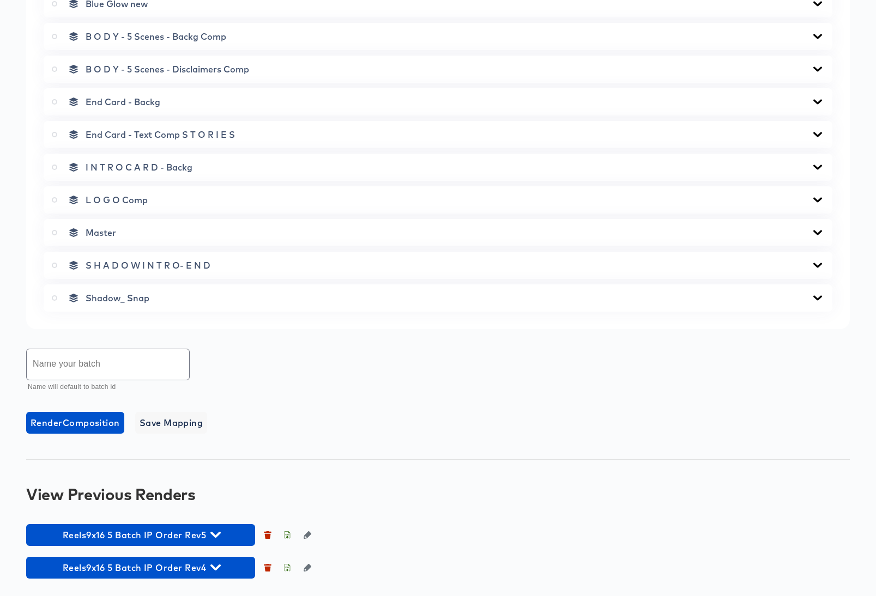
scroll to position [522, 0]
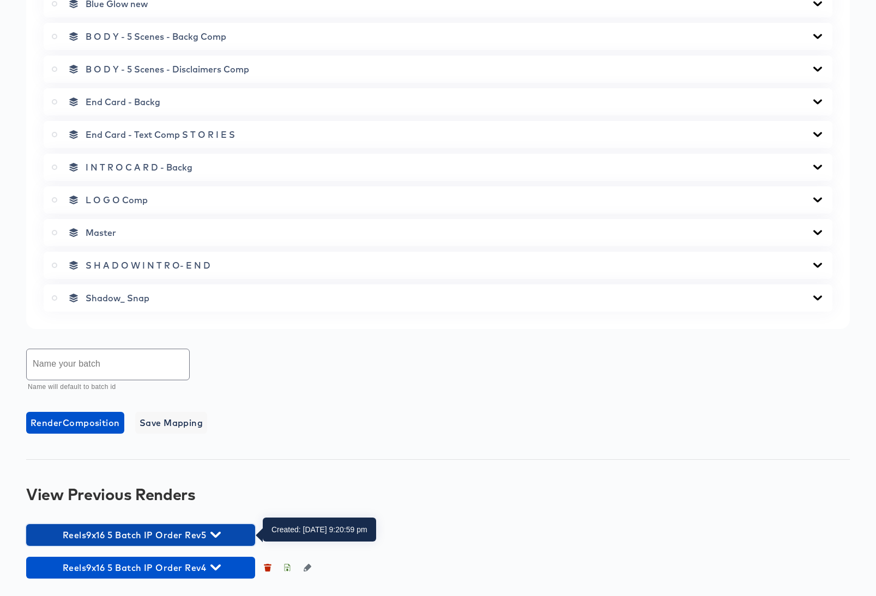
click at [215, 537] on icon "button" at bounding box center [215, 535] width 10 height 6
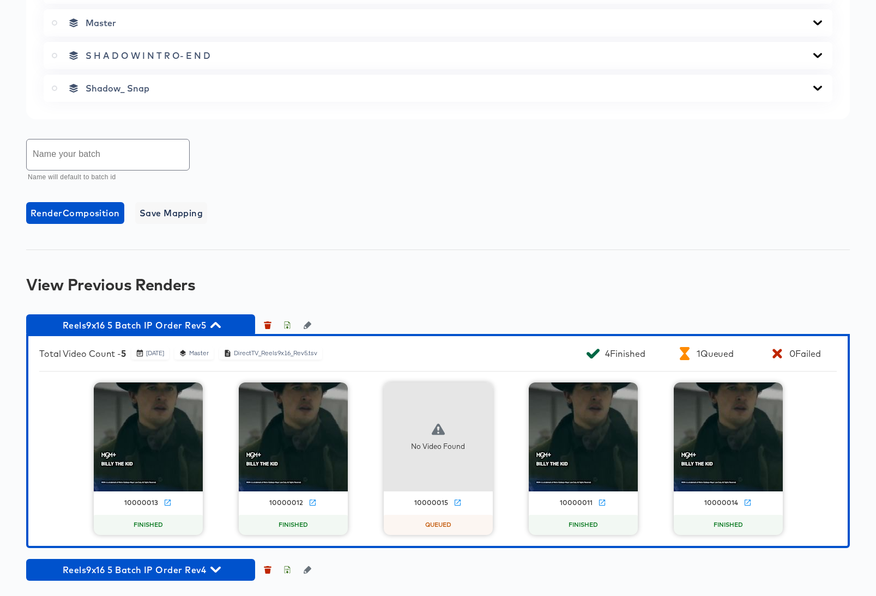
scroll to position [734, 0]
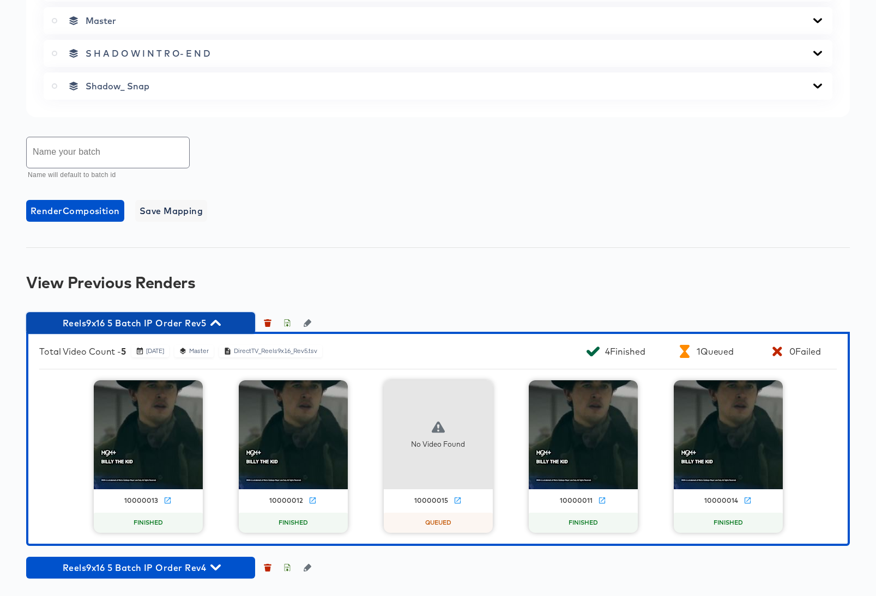
click at [214, 324] on icon "button" at bounding box center [215, 323] width 10 height 10
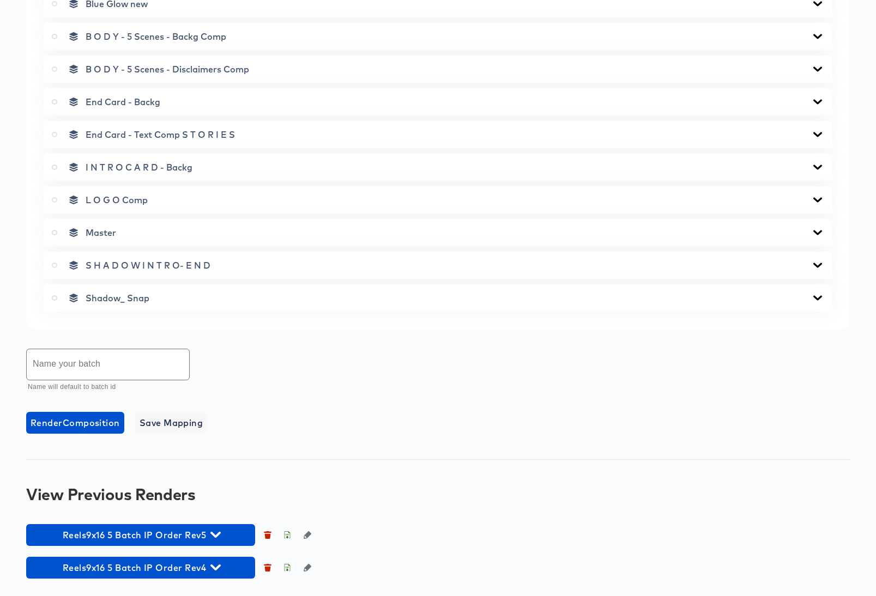
scroll to position [522, 0]
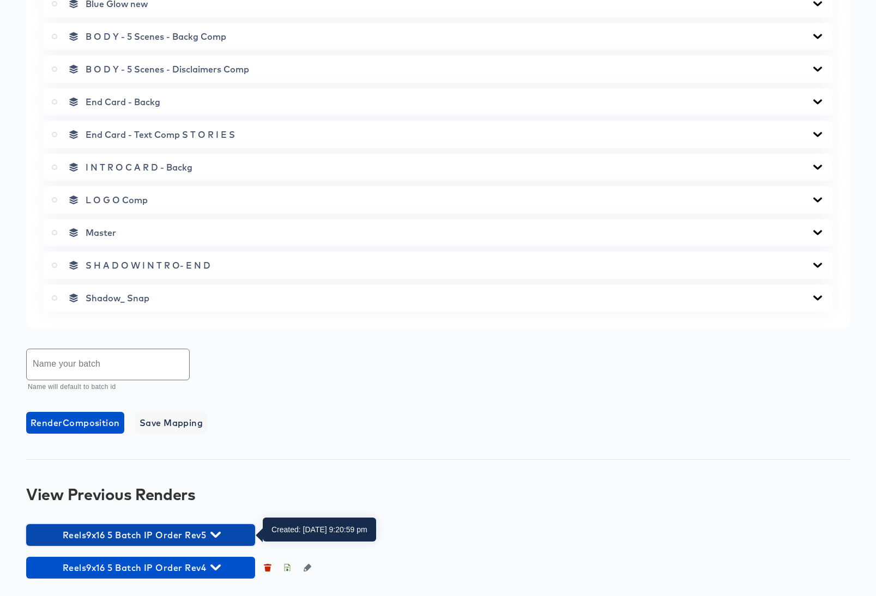
click at [214, 534] on icon "button" at bounding box center [215, 535] width 10 height 10
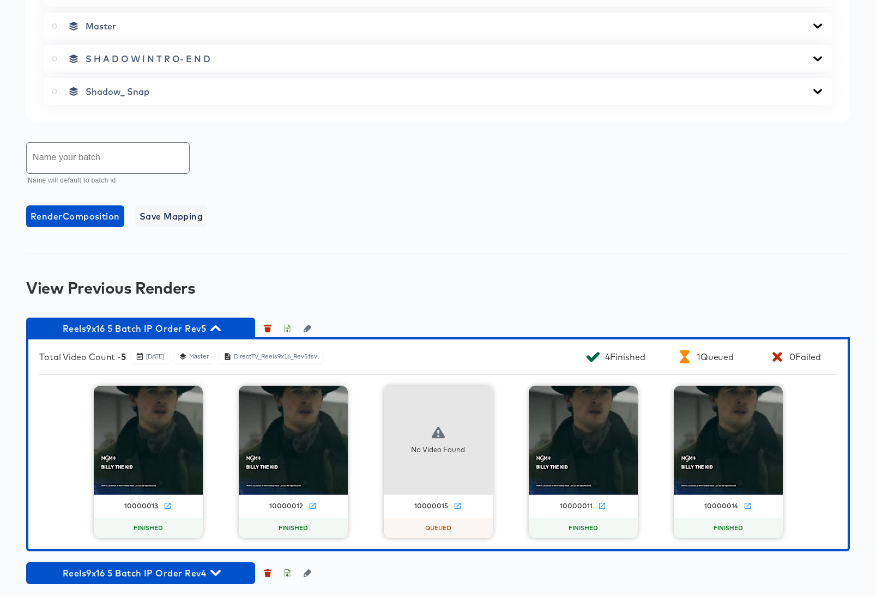
scroll to position [734, 0]
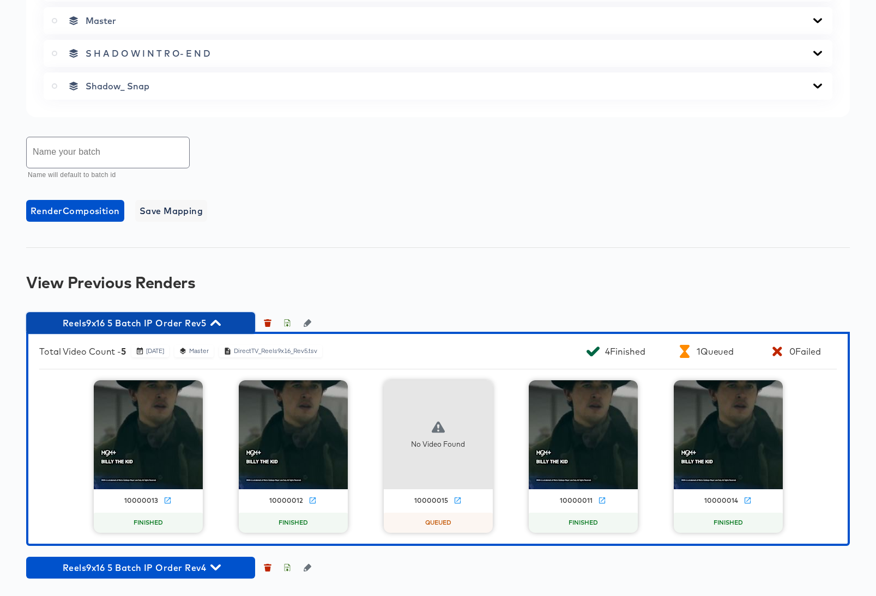
click at [216, 323] on icon "button" at bounding box center [215, 323] width 10 height 10
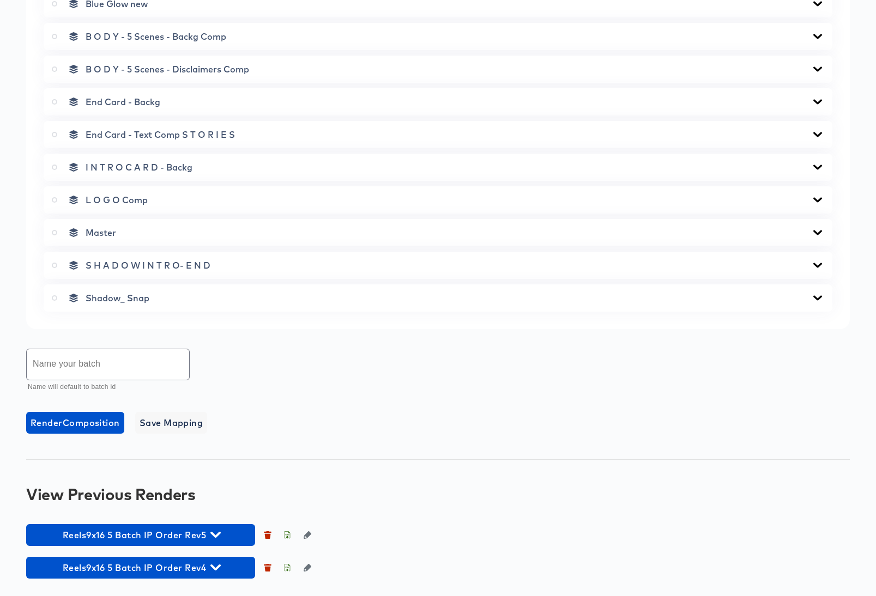
scroll to position [522, 0]
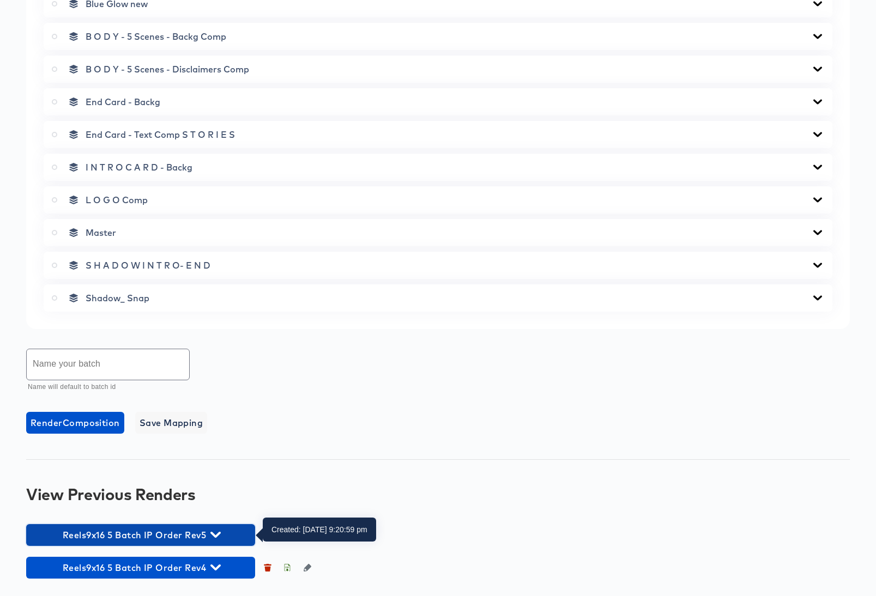
click at [217, 536] on icon "button" at bounding box center [215, 535] width 10 height 6
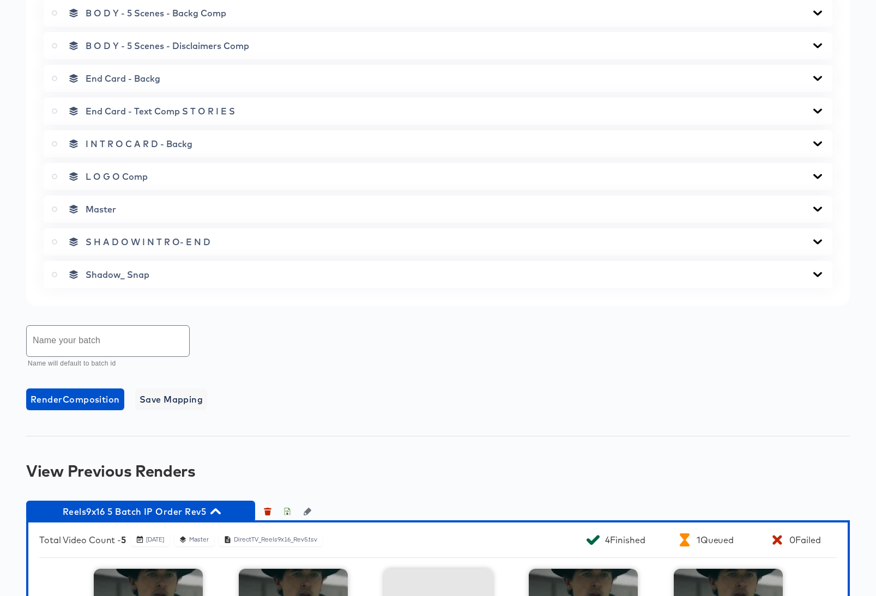
scroll to position [734, 0]
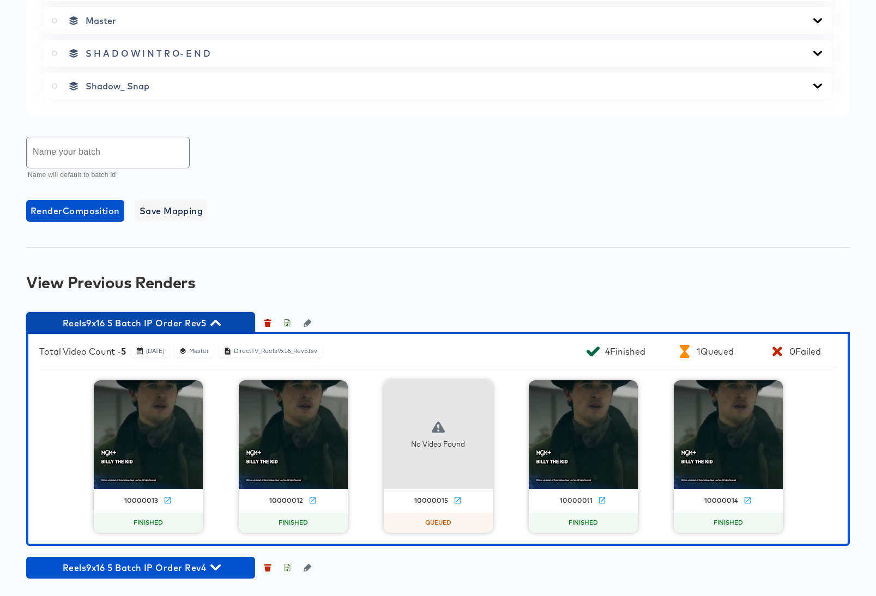
click at [217, 322] on icon "button" at bounding box center [215, 323] width 10 height 6
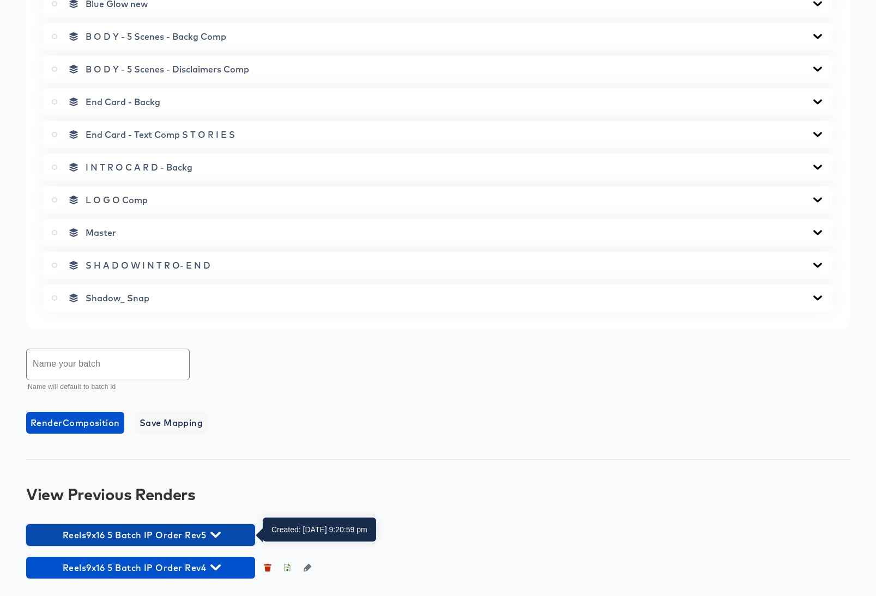
click at [219, 534] on icon "button" at bounding box center [215, 535] width 10 height 6
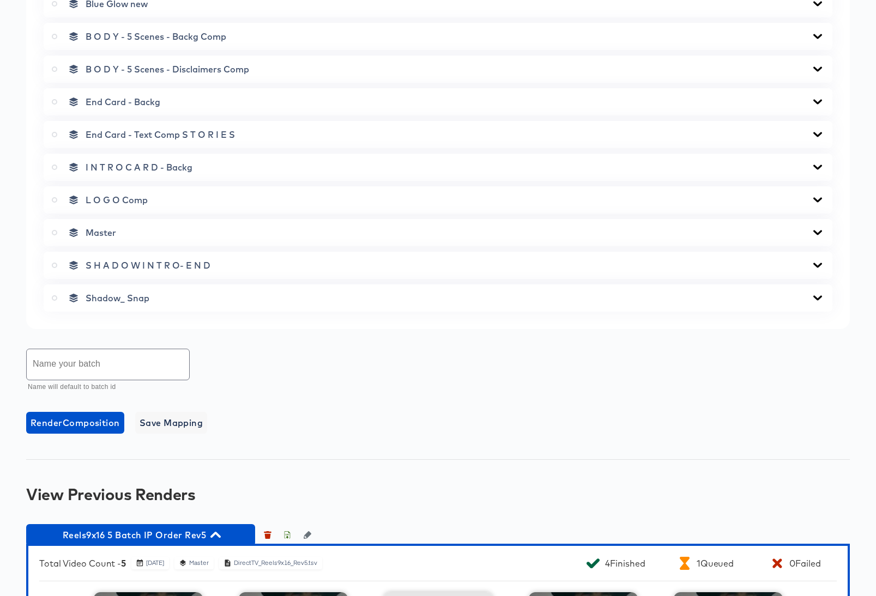
scroll to position [726, 0]
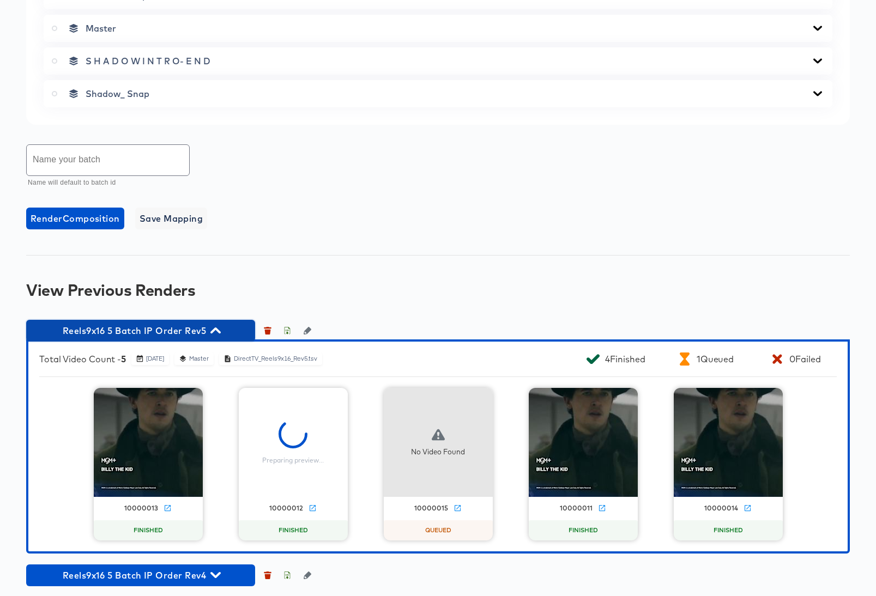
click at [215, 332] on icon "button" at bounding box center [215, 330] width 10 height 10
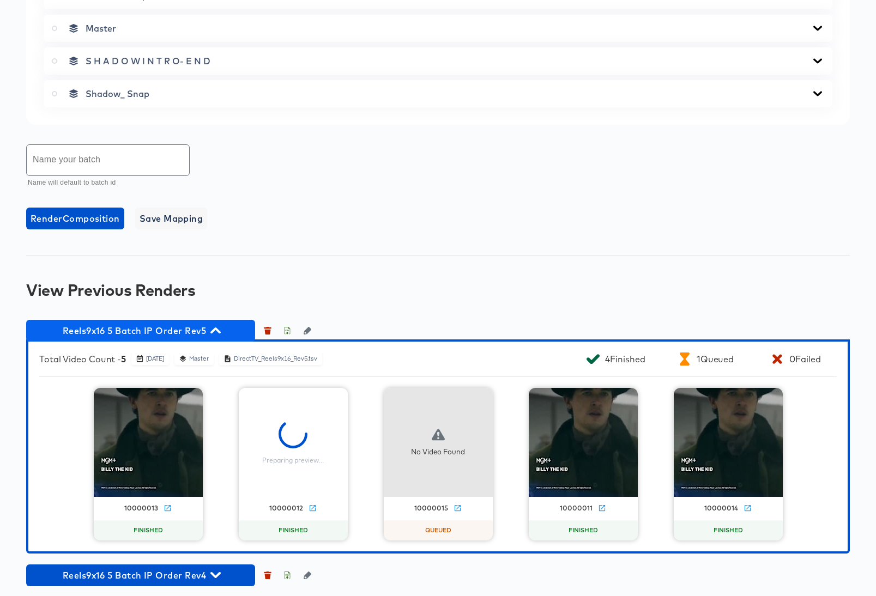
scroll to position [522, 0]
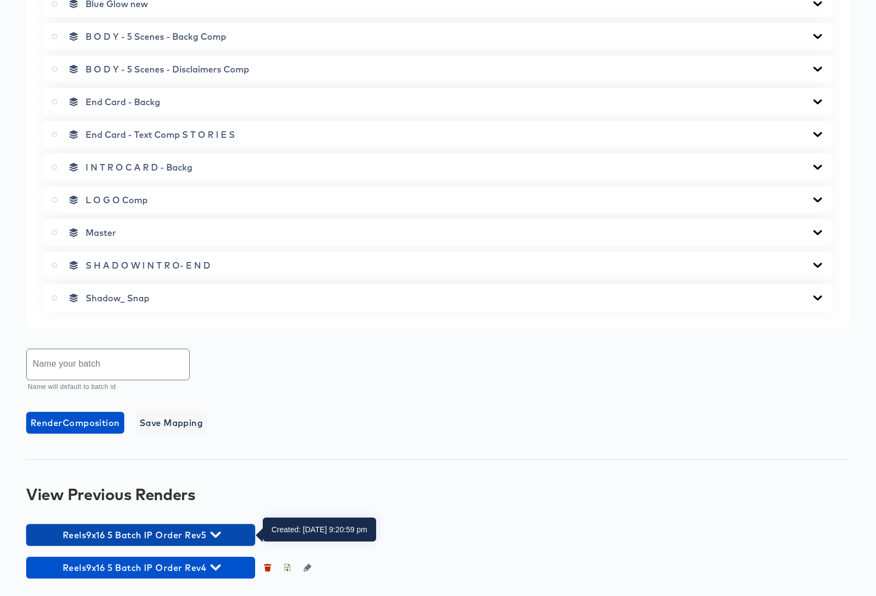
click at [215, 535] on icon "button" at bounding box center [215, 535] width 10 height 6
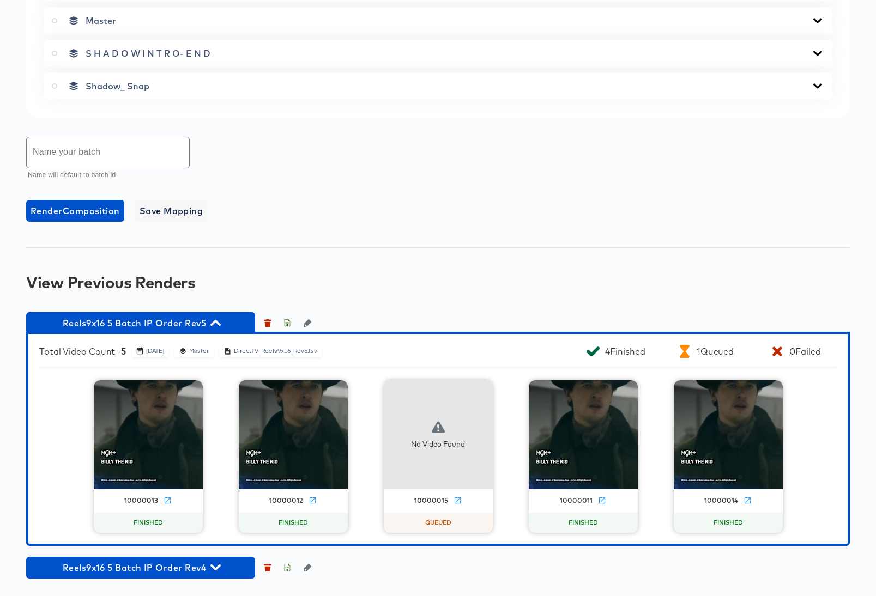
scroll to position [731, 0]
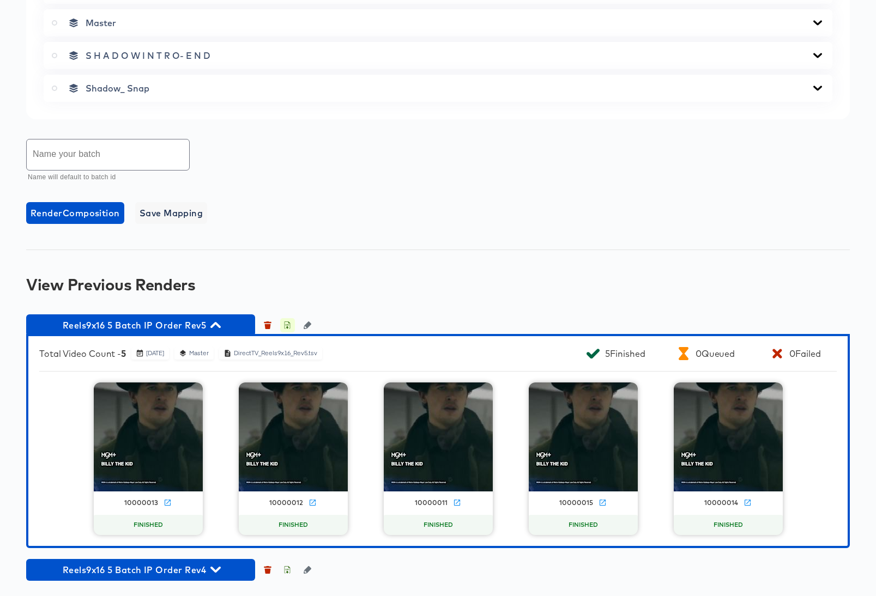
click at [287, 329] on icon "button" at bounding box center [288, 326] width 4 height 5
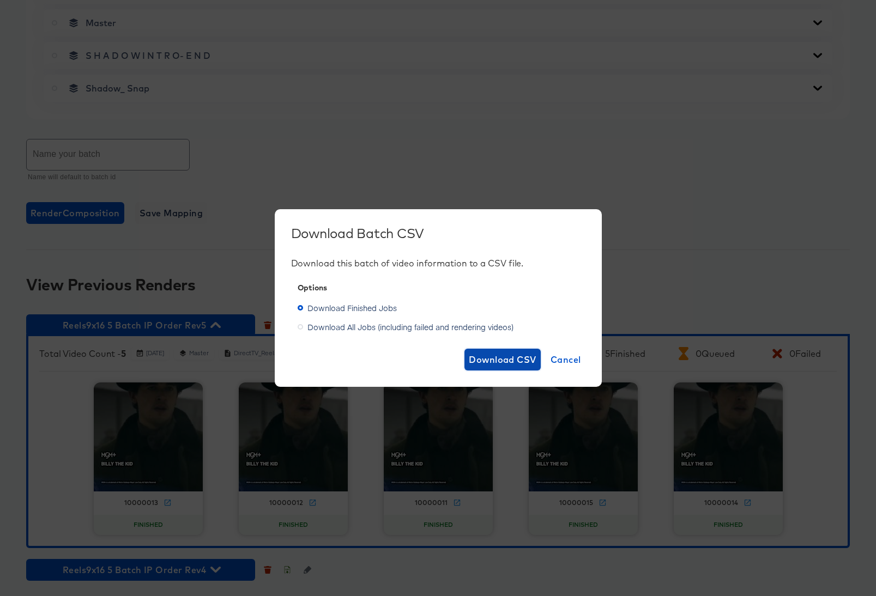
click at [500, 356] on span "Download CSV" at bounding box center [503, 359] width 68 height 15
